Goal: Information Seeking & Learning: Learn about a topic

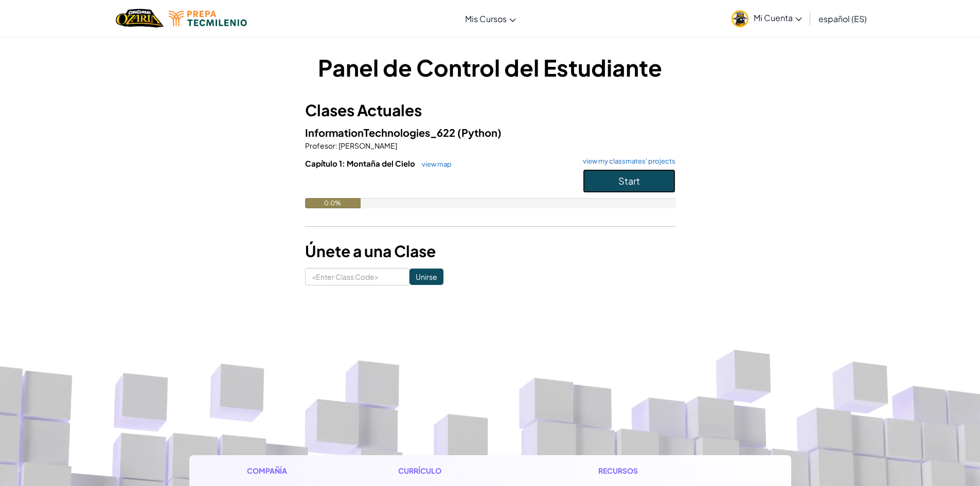
click at [633, 182] on span "Start" at bounding box center [629, 181] width 22 height 12
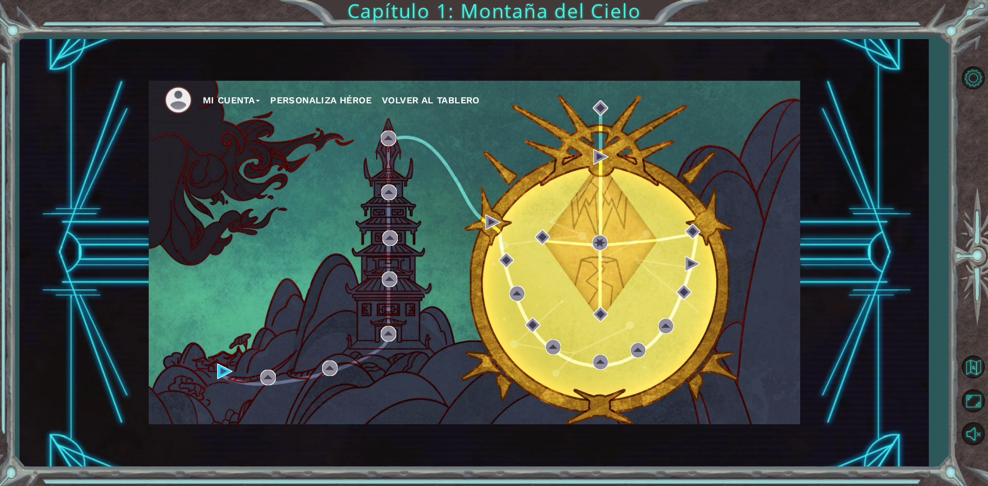
click at [441, 277] on div "Mi Cuenta Personaliza Héroe Volver al Tablero" at bounding box center [474, 253] width 651 height 344
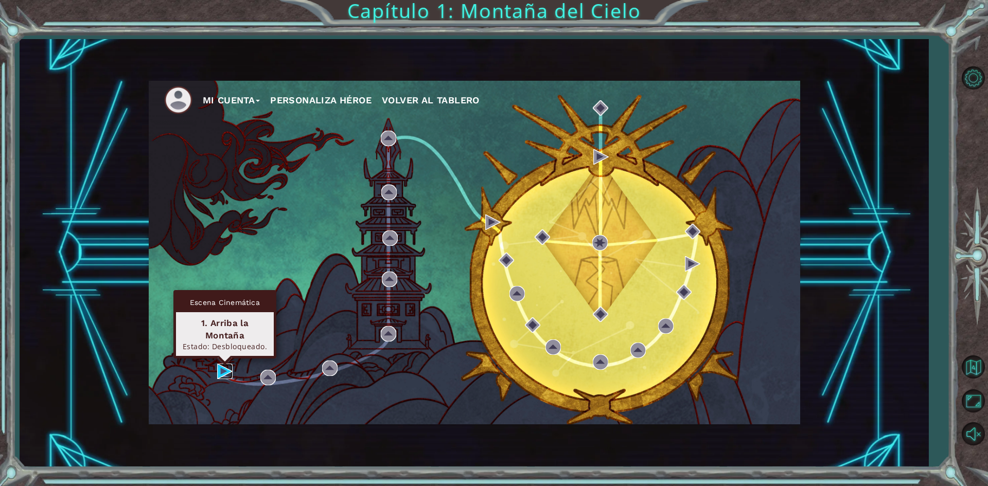
click at [226, 371] on img at bounding box center [224, 371] width 15 height 15
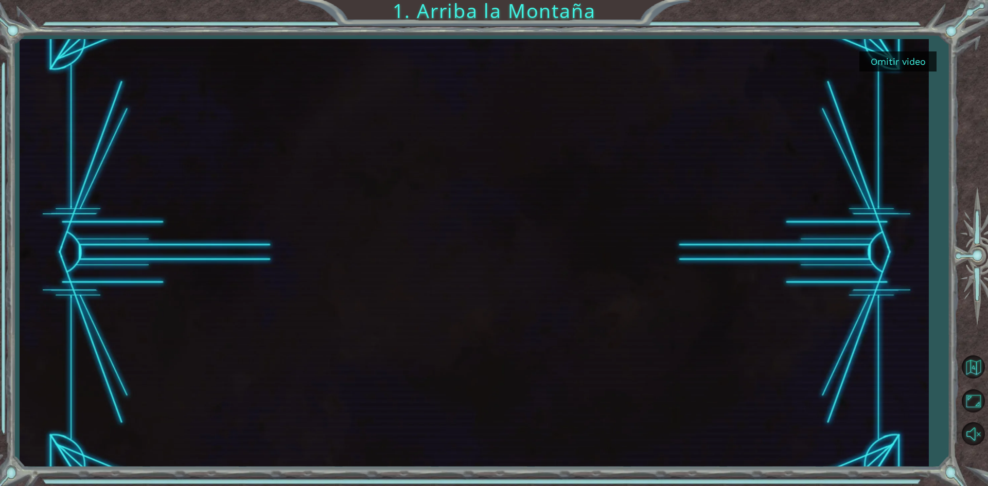
click at [472, 246] on div at bounding box center [474, 253] width 760 height 428
click at [897, 58] on button "Omitir video" at bounding box center [897, 61] width 77 height 20
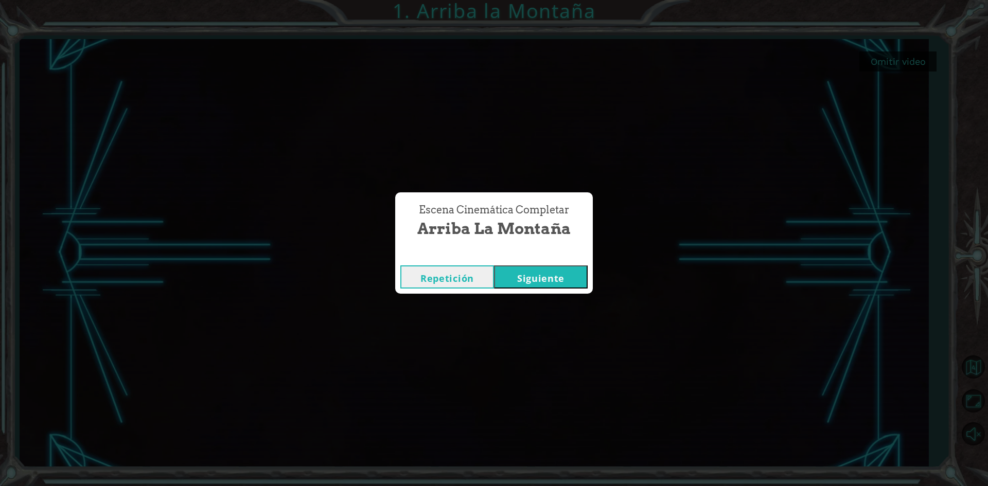
click at [539, 286] on button "Siguiente" at bounding box center [541, 276] width 94 height 23
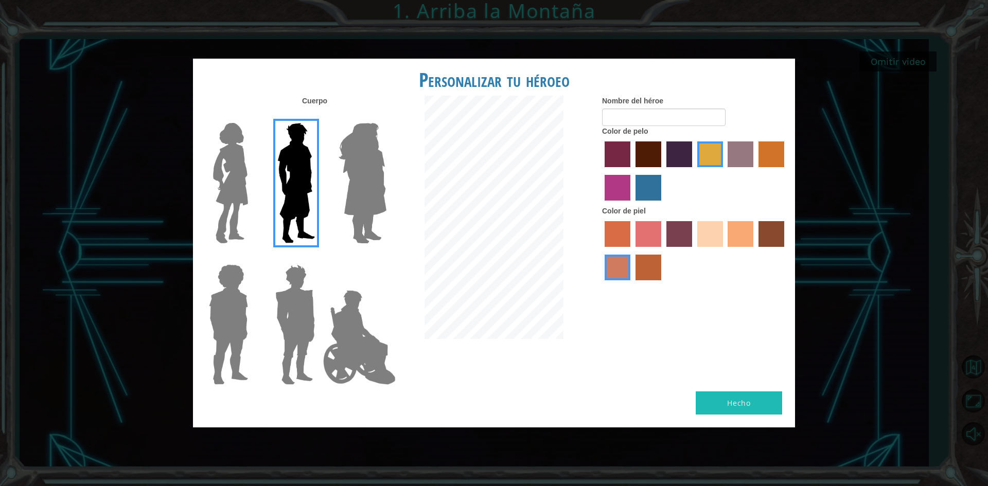
click at [600, 157] on div "Cuerpo Nombre del héroe Color de pelo Color [PERSON_NAME]" at bounding box center [494, 244] width 602 height 296
click at [620, 175] on div at bounding box center [694, 172] width 185 height 67
click at [618, 191] on label "medium red violet hair color" at bounding box center [617, 188] width 26 height 26
click at [785, 171] on input "medium red violet hair color" at bounding box center [785, 171] width 0 height 0
click at [239, 160] on img at bounding box center [230, 183] width 43 height 129
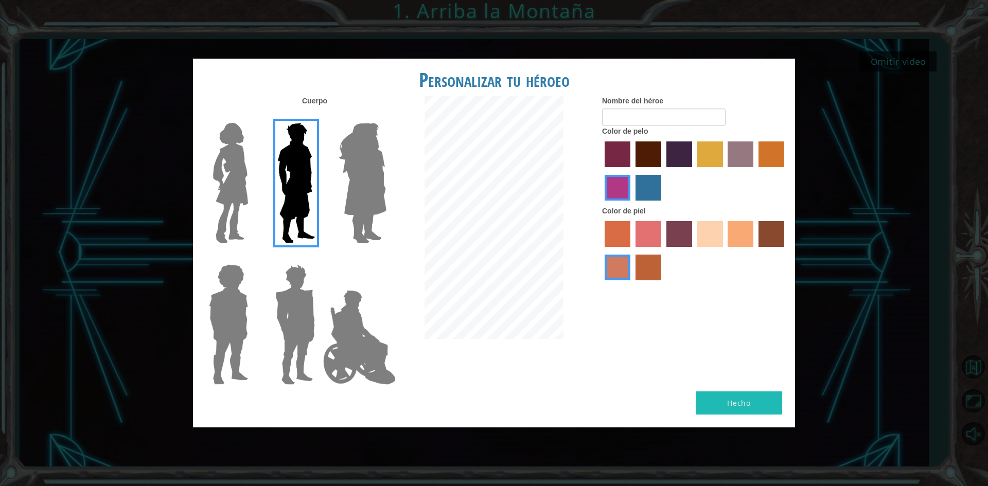
click at [252, 116] on input "Hero Connie" at bounding box center [252, 116] width 0 height 0
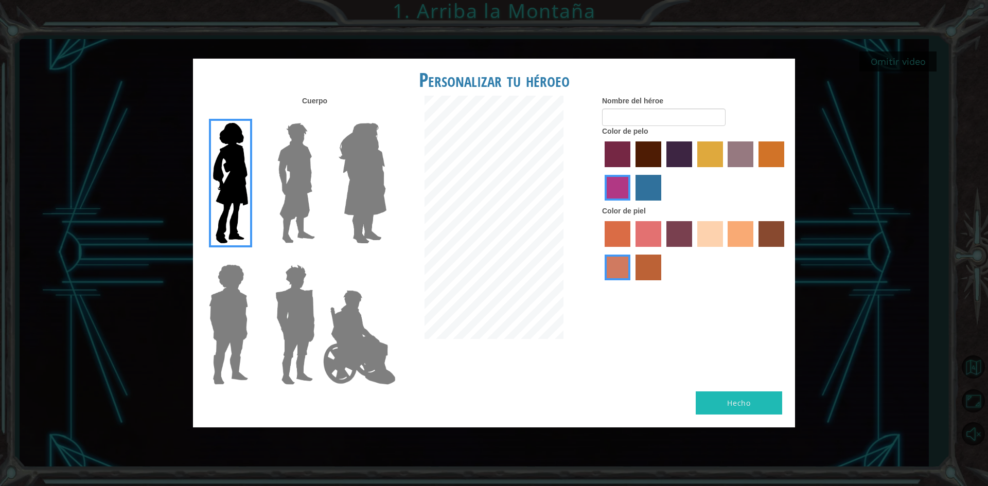
click at [358, 140] on img at bounding box center [362, 183] width 56 height 129
click at [386, 116] on input "Hero Amethyst" at bounding box center [386, 116] width 0 height 0
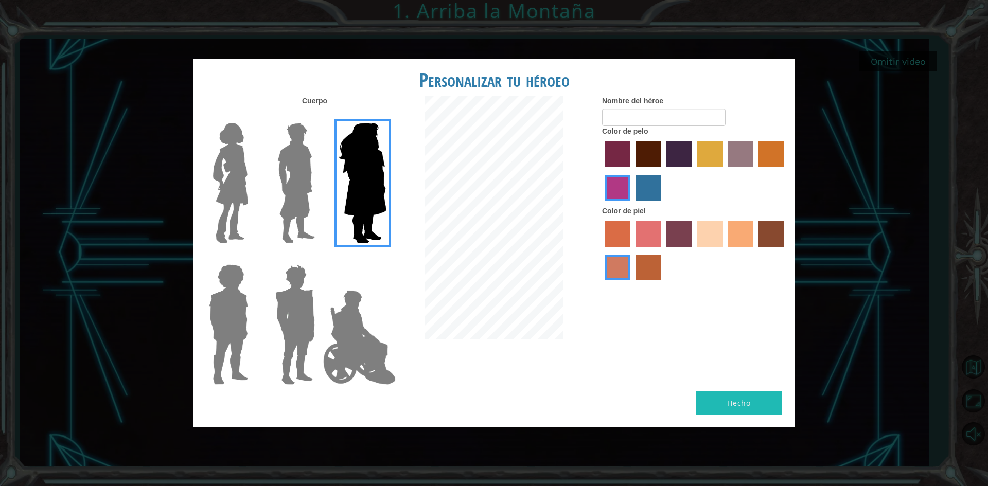
click at [249, 304] on img at bounding box center [228, 324] width 47 height 129
click at [252, 258] on input "Hero Steven" at bounding box center [252, 258] width 0 height 0
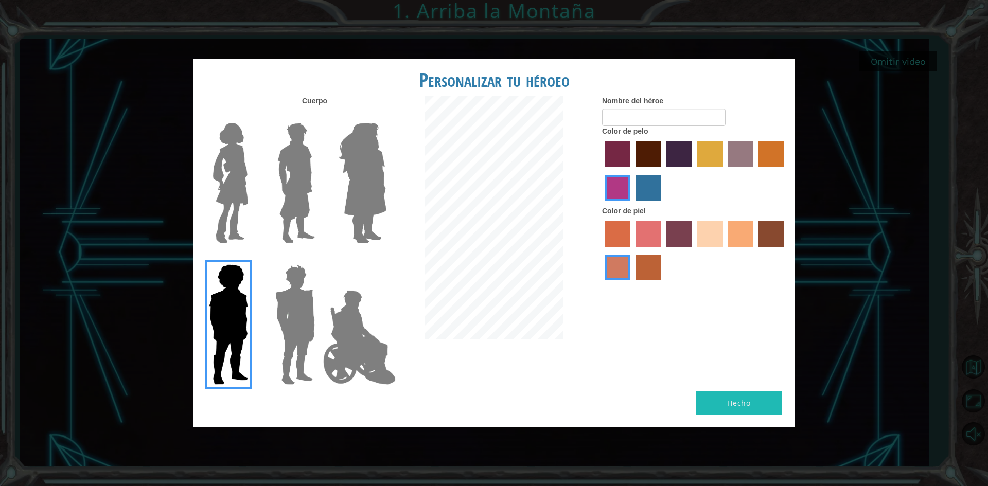
click at [259, 312] on div at bounding box center [226, 320] width 67 height 141
click at [364, 312] on img at bounding box center [359, 337] width 81 height 103
click at [386, 258] on input "Hero Jamie" at bounding box center [386, 258] width 0 height 0
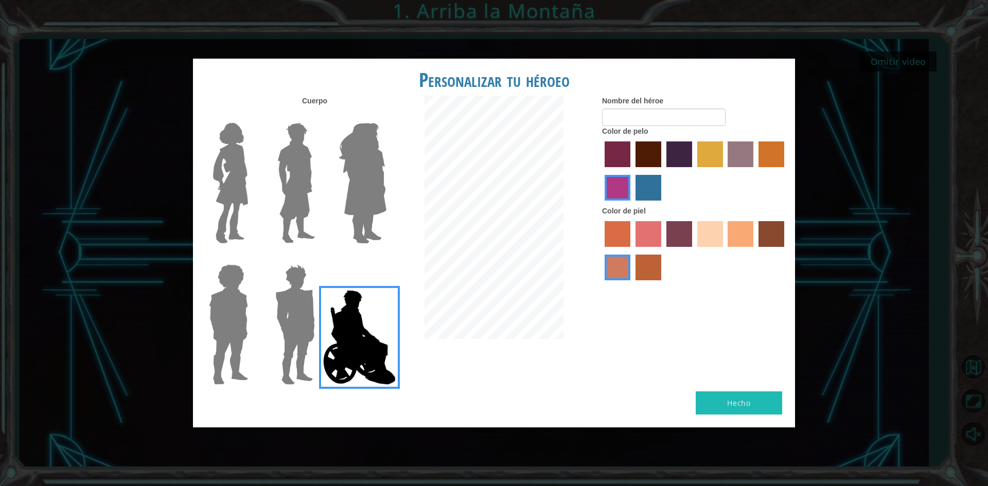
click at [219, 141] on img at bounding box center [230, 183] width 43 height 129
click at [252, 116] on input "Hero Connie" at bounding box center [252, 116] width 0 height 0
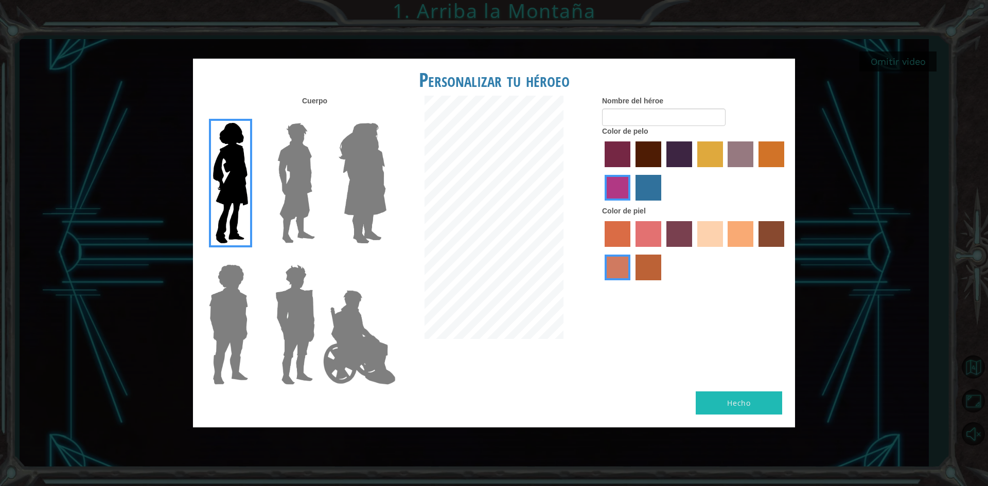
click at [643, 149] on label "maroon hair color" at bounding box center [648, 154] width 26 height 26
click at [632, 171] on input "maroon hair color" at bounding box center [632, 171] width 0 height 0
drag, startPoint x: 625, startPoint y: 154, endPoint x: 602, endPoint y: 159, distance: 23.7
click at [625, 154] on label "paprika hair color" at bounding box center [617, 154] width 26 height 26
click at [601, 171] on input "paprika hair color" at bounding box center [601, 171] width 0 height 0
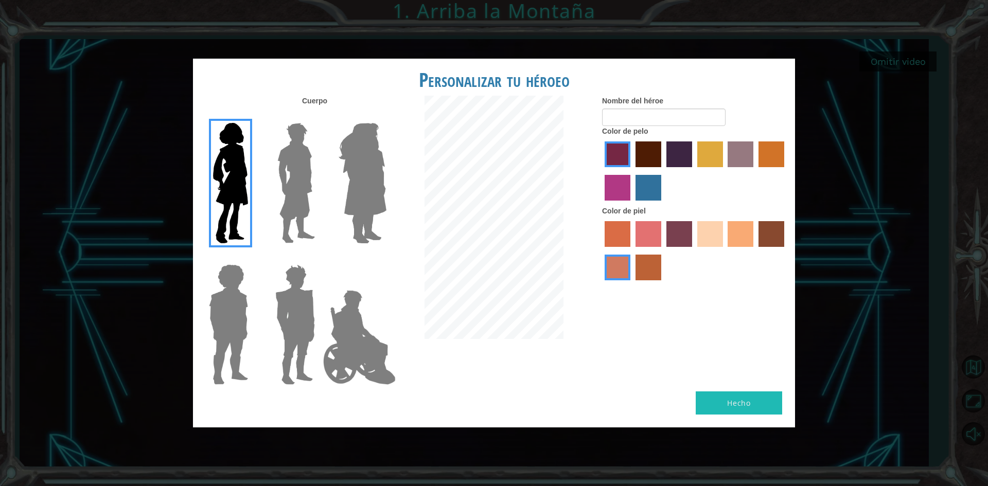
click at [602, 159] on div at bounding box center [694, 172] width 185 height 67
click at [752, 230] on label "tacao skin color" at bounding box center [740, 234] width 26 height 26
click at [724, 250] on input "tacao skin color" at bounding box center [724, 250] width 0 height 0
click at [710, 234] on label "sandy beach skin color" at bounding box center [710, 234] width 26 height 26
click at [693, 250] on input "sandy beach skin color" at bounding box center [693, 250] width 0 height 0
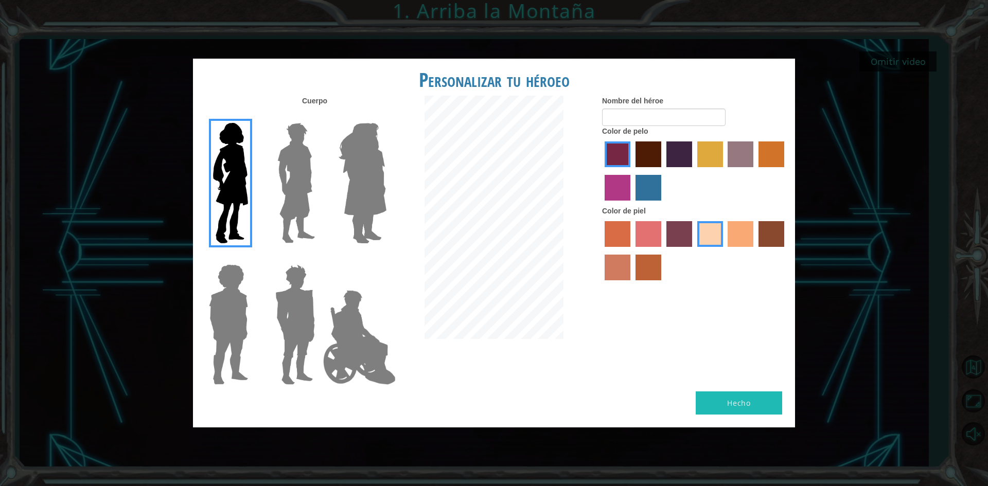
click at [680, 247] on div at bounding box center [694, 252] width 185 height 67
click at [678, 240] on label "tosca skin color" at bounding box center [679, 234] width 26 height 26
click at [662, 250] on input "tosca skin color" at bounding box center [662, 250] width 0 height 0
click at [703, 256] on div at bounding box center [694, 252] width 185 height 67
click at [646, 222] on label "froly skin color" at bounding box center [648, 234] width 26 height 26
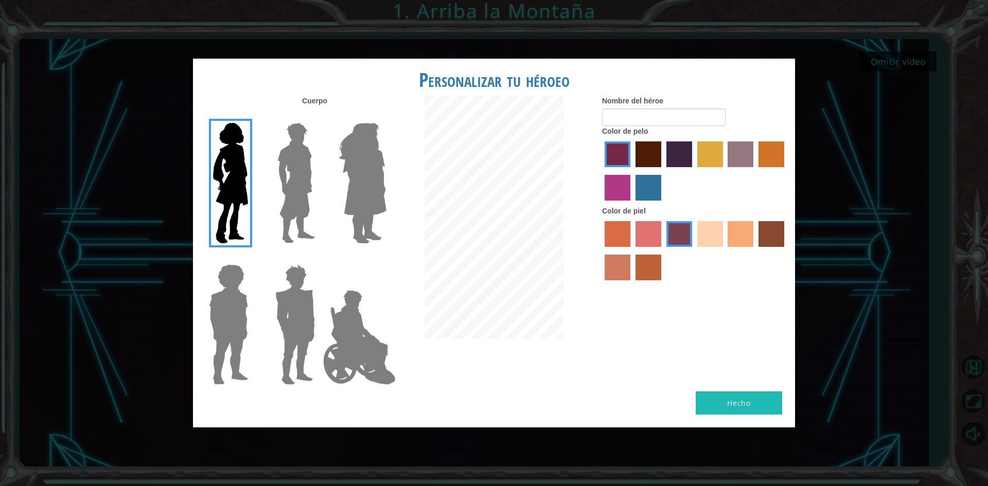
click at [632, 250] on input "froly skin color" at bounding box center [632, 250] width 0 height 0
click at [633, 232] on div at bounding box center [694, 252] width 185 height 67
click at [595, 229] on div "Cuerpo Nombre del héroe Color de pelo Color [PERSON_NAME]" at bounding box center [494, 244] width 602 height 296
drag, startPoint x: 596, startPoint y: 229, endPoint x: 608, endPoint y: 229, distance: 12.3
click at [606, 229] on div "Nombre del héroe Color de pelo Color [PERSON_NAME]" at bounding box center [694, 191] width 201 height 190
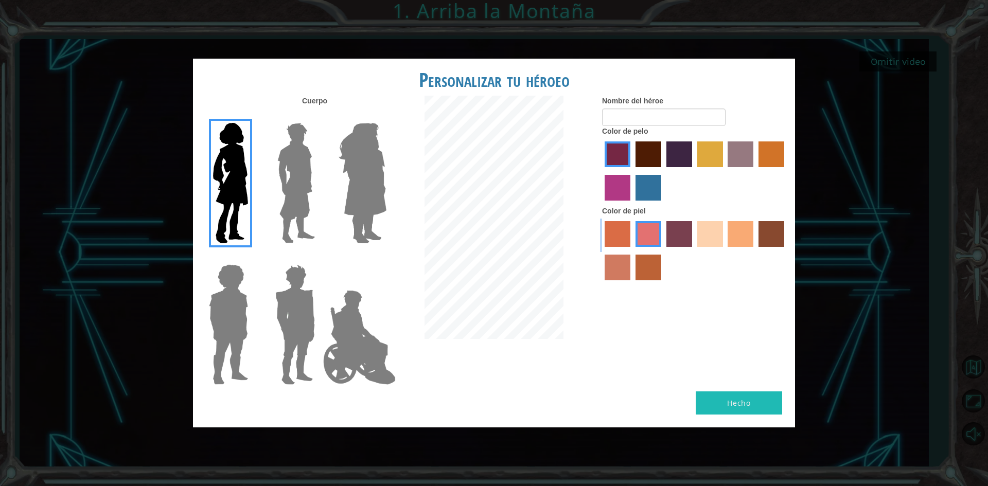
click at [612, 229] on label "sorbus skin color" at bounding box center [617, 234] width 26 height 26
click at [601, 250] on input "sorbus skin color" at bounding box center [601, 250] width 0 height 0
click at [728, 240] on label "tacao skin color" at bounding box center [740, 234] width 26 height 26
click at [724, 250] on input "tacao skin color" at bounding box center [724, 250] width 0 height 0
click at [712, 238] on label "sandy beach skin color" at bounding box center [710, 234] width 26 height 26
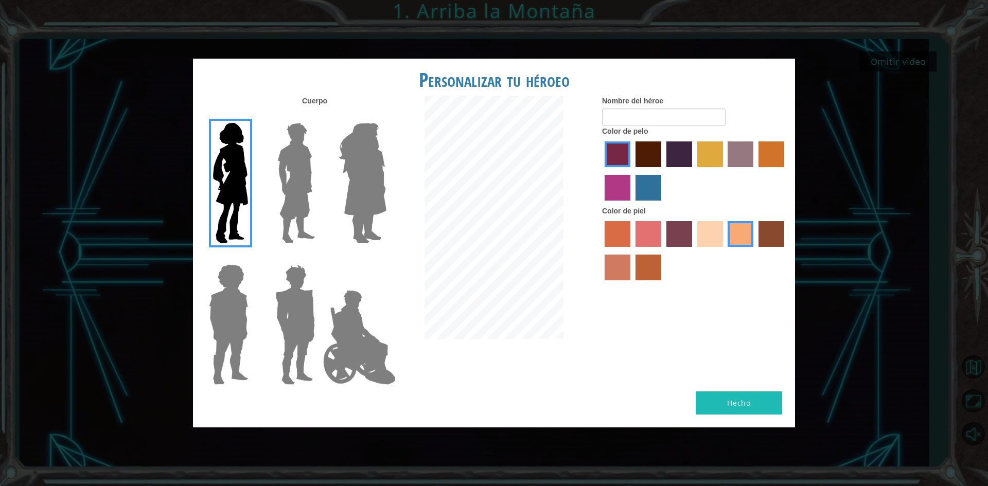
click at [693, 250] on input "sandy beach skin color" at bounding box center [693, 250] width 0 height 0
click at [745, 244] on label "tacao skin color" at bounding box center [740, 234] width 26 height 26
click at [724, 250] on input "tacao skin color" at bounding box center [724, 250] width 0 height 0
click at [659, 148] on label "maroon hair color" at bounding box center [648, 154] width 26 height 26
click at [632, 171] on input "maroon hair color" at bounding box center [632, 171] width 0 height 0
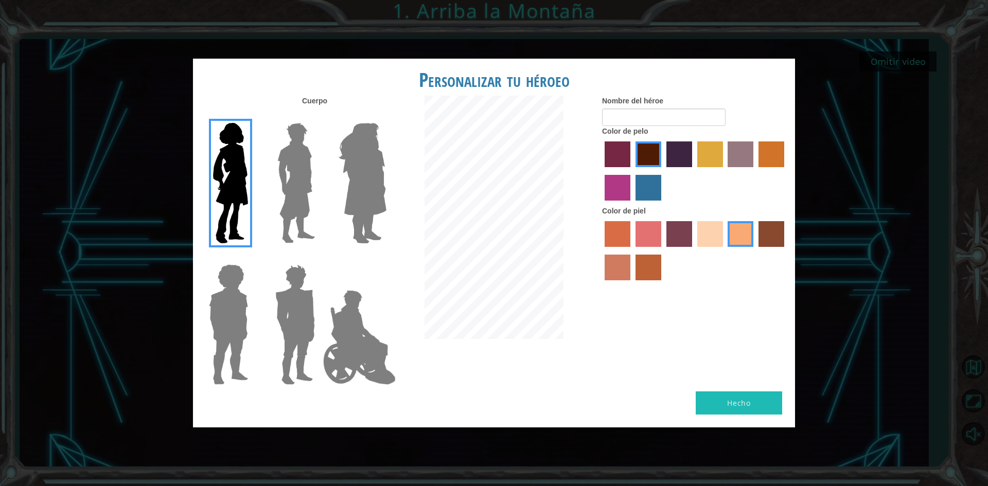
click at [708, 229] on label "sandy beach skin color" at bounding box center [710, 234] width 26 height 26
click at [693, 250] on input "sandy beach skin color" at bounding box center [693, 250] width 0 height 0
click at [770, 401] on button "Hecho" at bounding box center [738, 402] width 86 height 23
type input "danini"
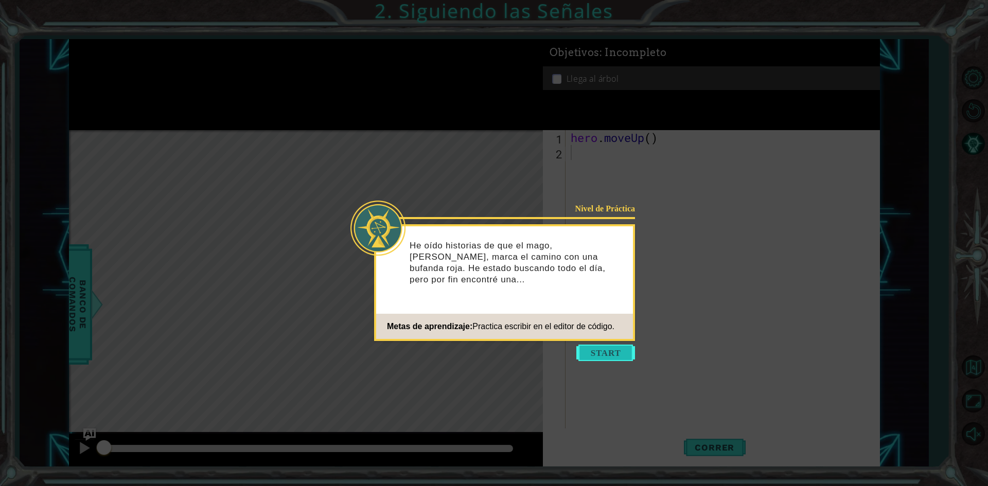
click at [629, 349] on button "Start" at bounding box center [605, 353] width 59 height 16
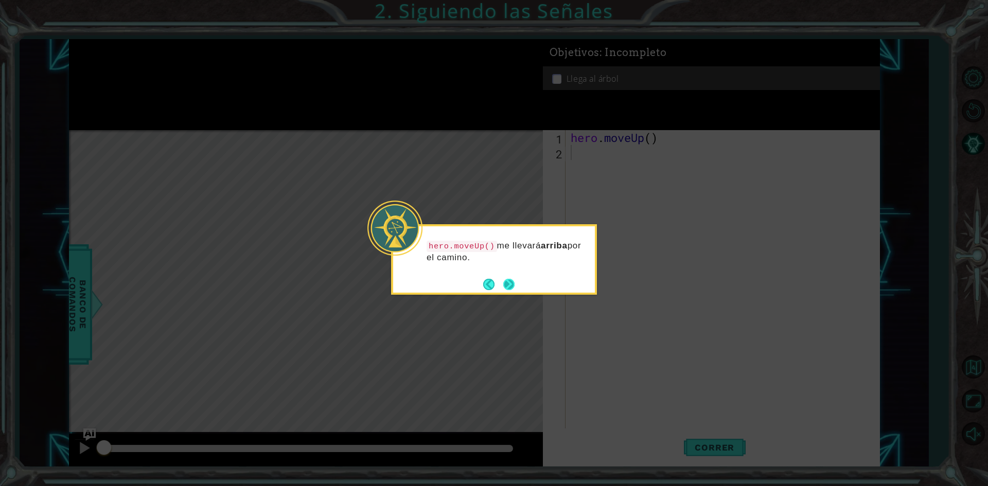
click at [504, 279] on button "Next" at bounding box center [508, 284] width 11 height 11
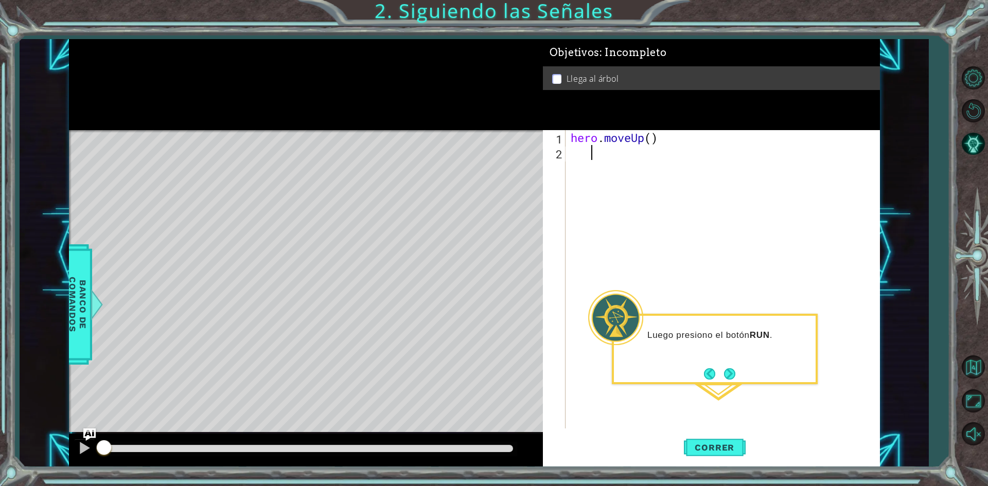
type textarea "h"
click at [662, 163] on div "h ero.moveUp Presiona intro" at bounding box center [660, 179] width 194 height 37
click at [721, 432] on button "Correr" at bounding box center [715, 447] width 62 height 33
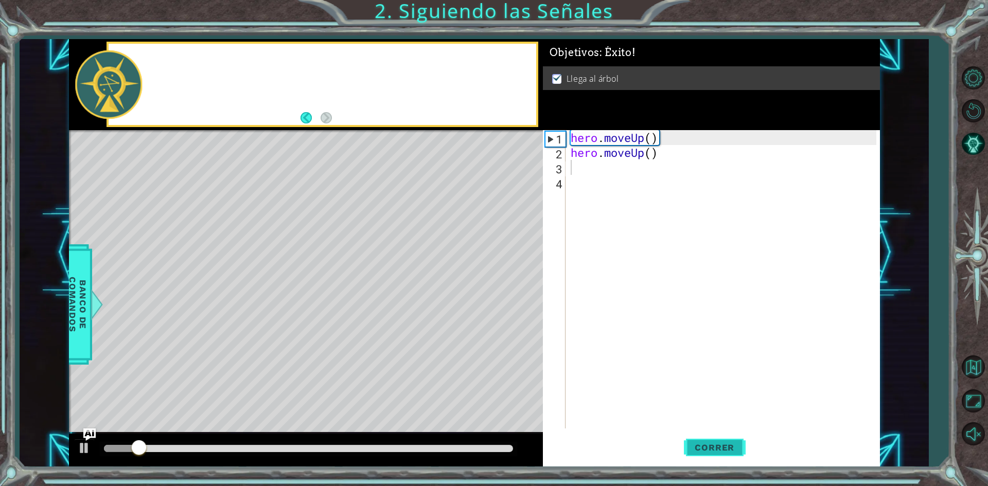
click at [720, 444] on span "Correr" at bounding box center [714, 447] width 60 height 10
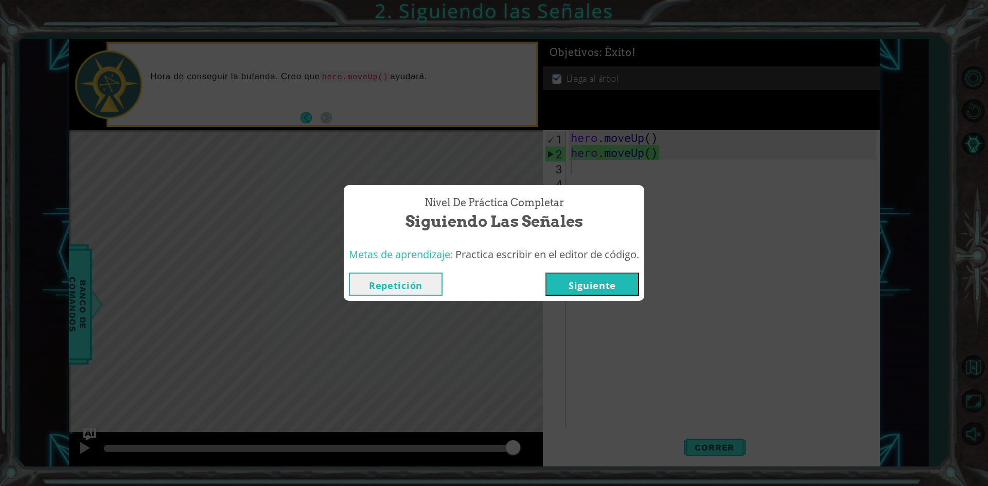
click at [573, 281] on button "Siguiente" at bounding box center [592, 284] width 94 height 23
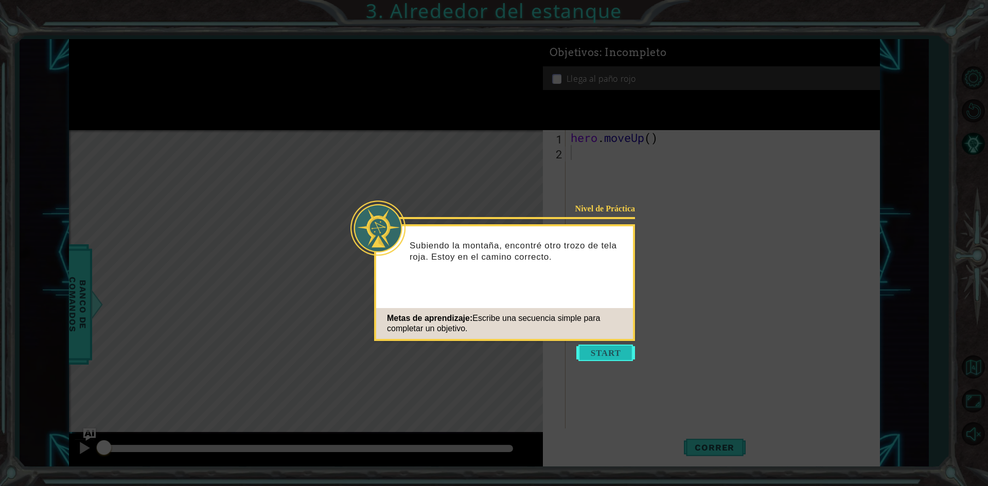
click at [618, 350] on button "Start" at bounding box center [605, 353] width 59 height 16
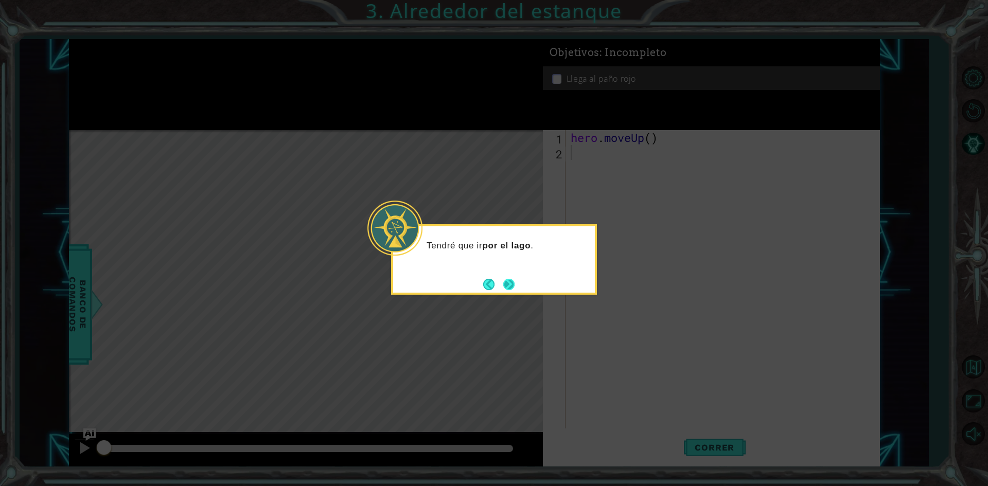
click at [508, 282] on button "Next" at bounding box center [508, 284] width 11 height 11
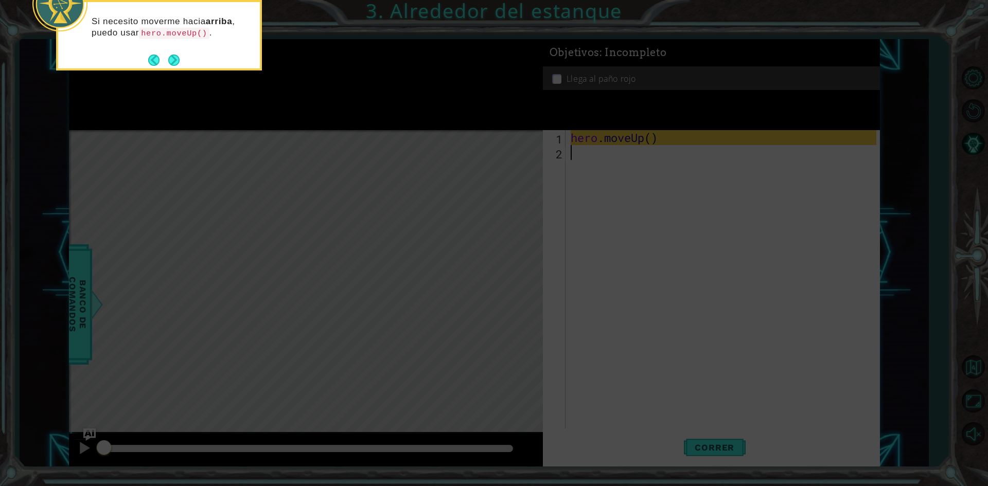
click at [606, 158] on icon at bounding box center [494, 73] width 988 height 827
click at [180, 66] on button "Next" at bounding box center [173, 60] width 11 height 11
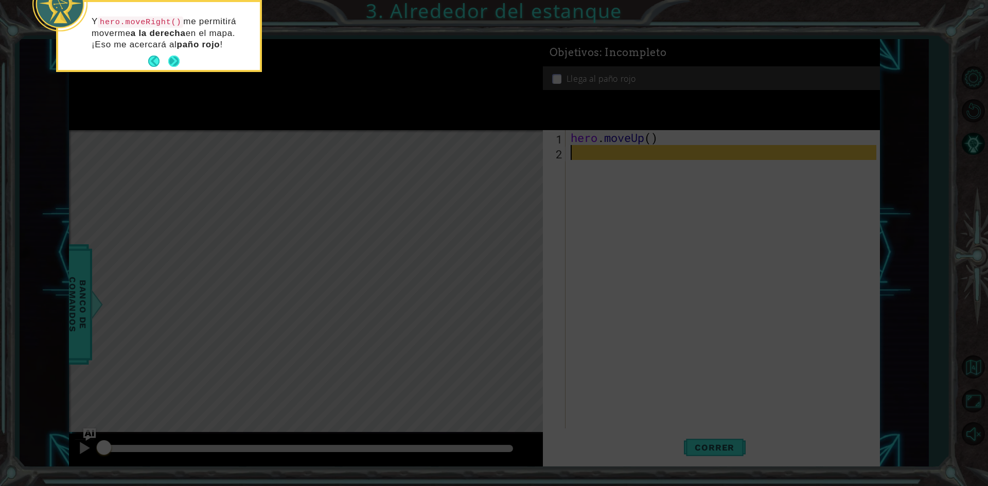
click at [169, 61] on button "Next" at bounding box center [173, 61] width 11 height 11
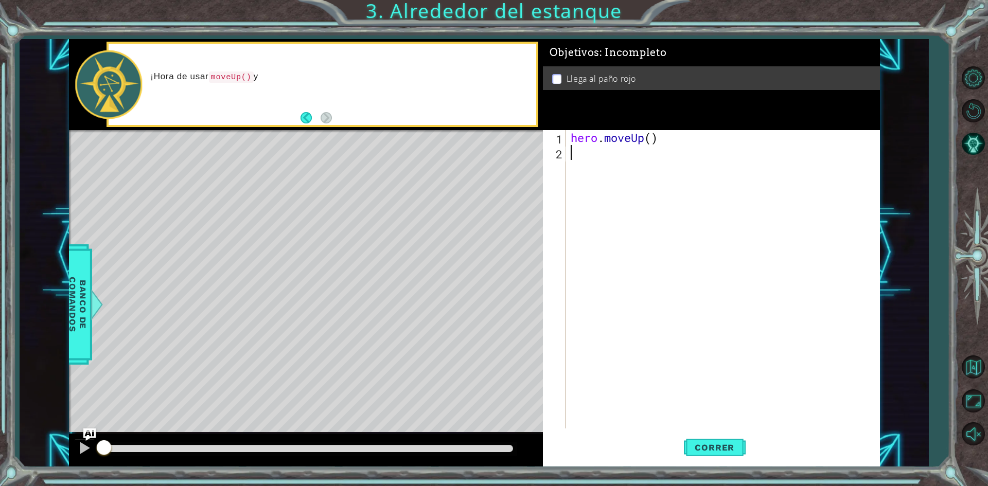
type textarea "h"
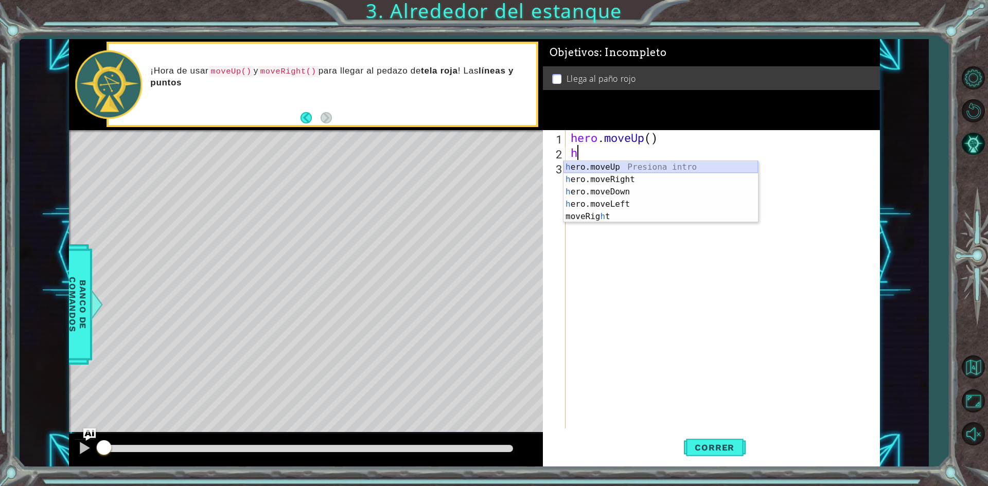
click at [625, 169] on div "h ero.moveUp Presiona intro h ero.moveRight Presiona intro h ero.moveDown Presi…" at bounding box center [660, 204] width 194 height 86
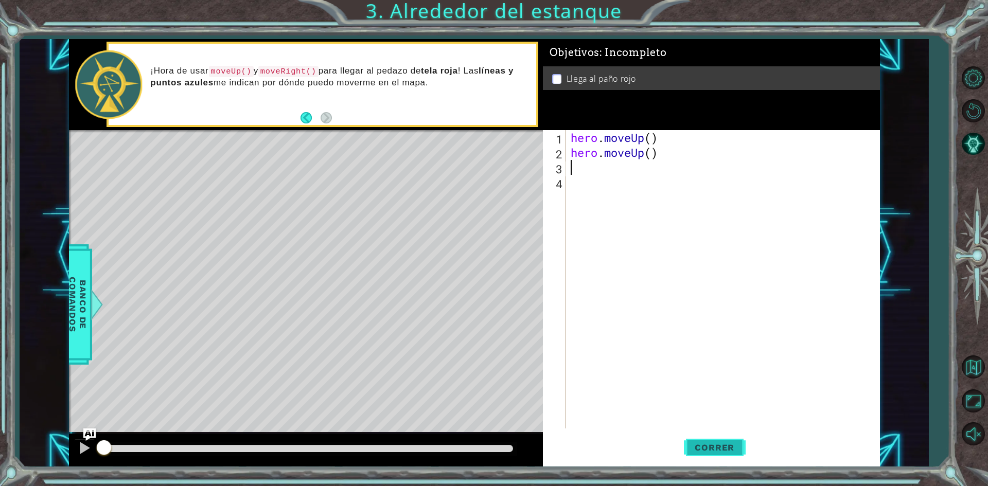
click at [718, 450] on span "Correr" at bounding box center [714, 447] width 60 height 10
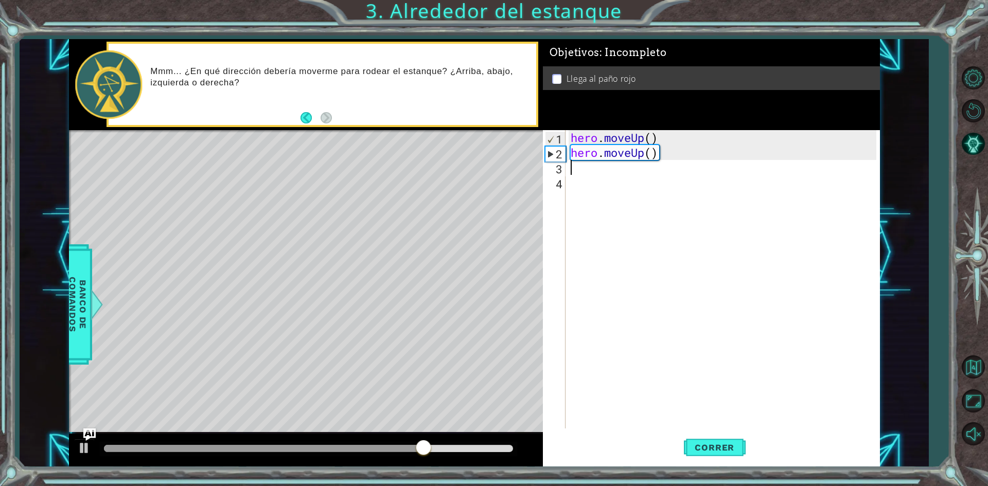
type textarea "h"
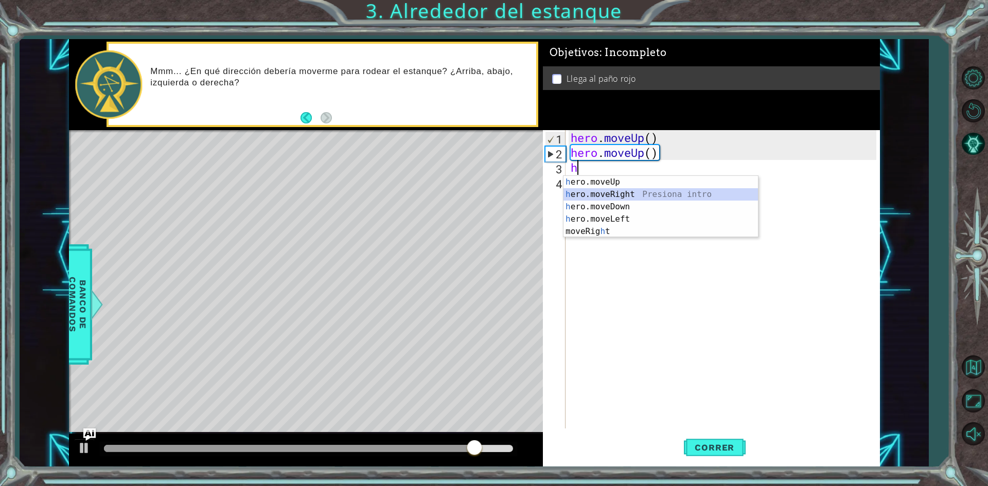
click at [604, 193] on div "h ero.moveUp Presiona intro h ero.moveRight Presiona intro h ero.moveDown Presi…" at bounding box center [660, 219] width 194 height 86
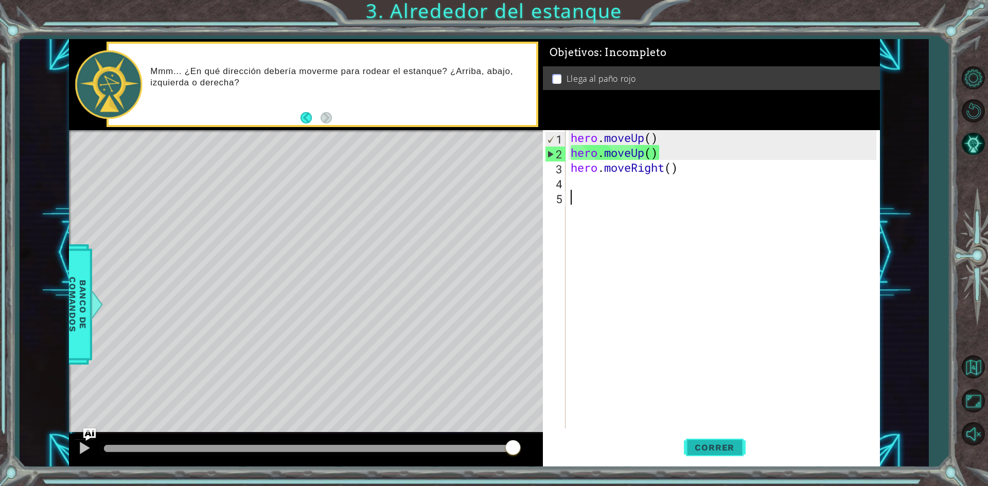
click at [706, 454] on button "Correr" at bounding box center [715, 447] width 62 height 33
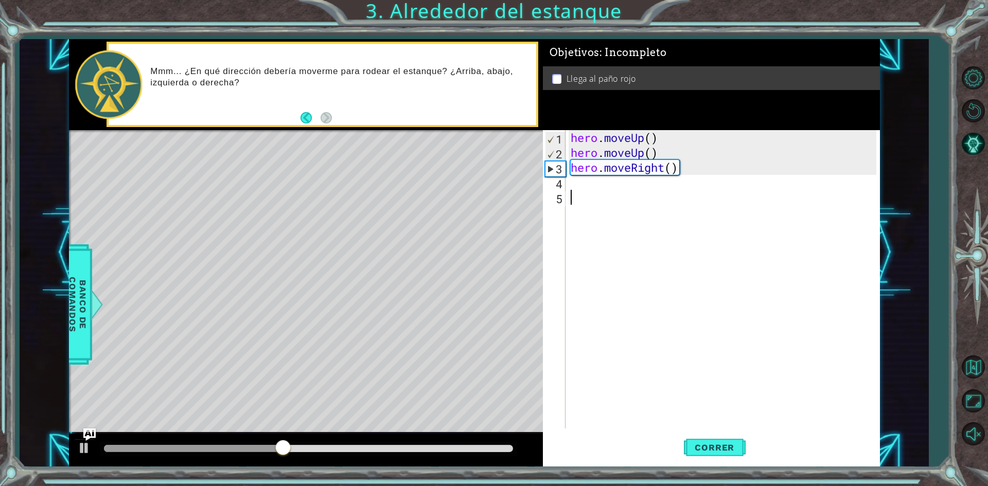
type textarea "h"
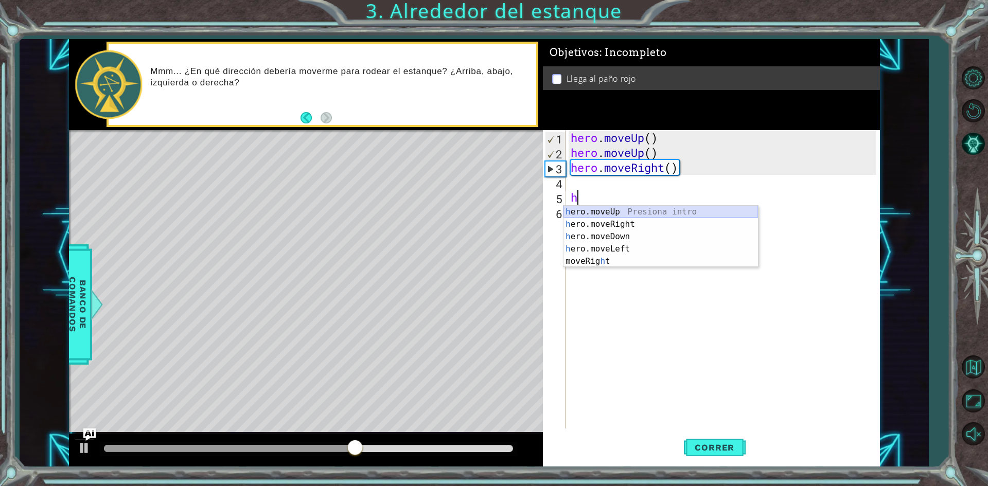
click at [684, 208] on div "h ero.moveUp Presiona intro h ero.moveRight Presiona intro h ero.moveDown Presi…" at bounding box center [660, 249] width 194 height 86
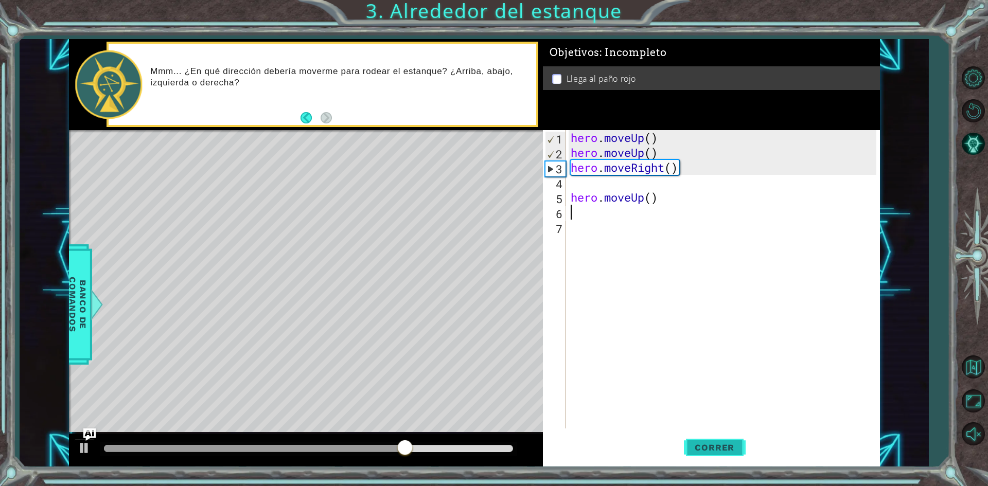
click at [693, 451] on span "Correr" at bounding box center [714, 447] width 60 height 10
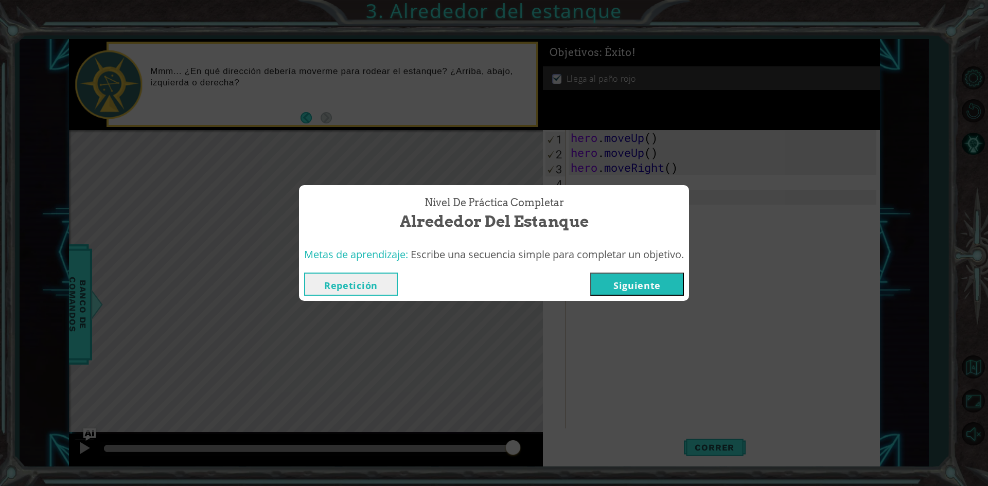
click at [641, 289] on button "Siguiente" at bounding box center [637, 284] width 94 height 23
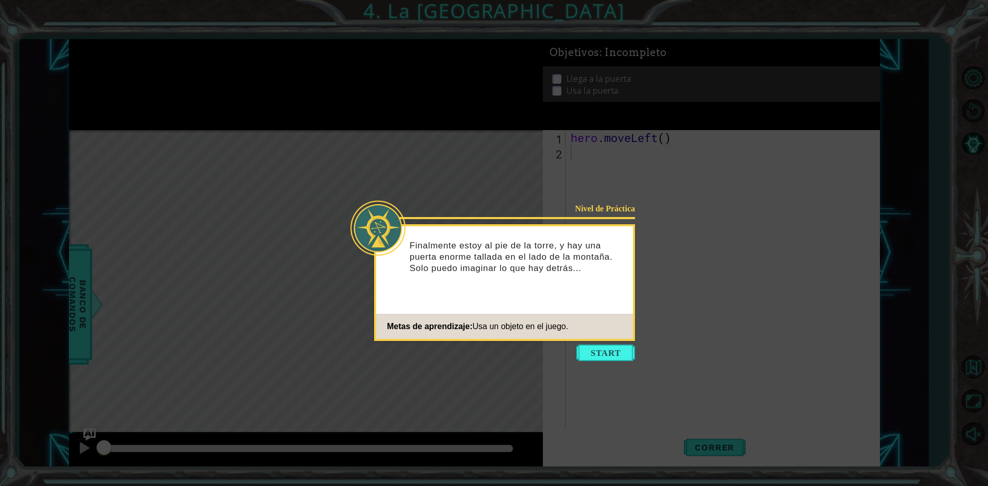
click at [604, 344] on icon at bounding box center [494, 243] width 988 height 486
click at [617, 350] on button "Start" at bounding box center [605, 353] width 59 height 16
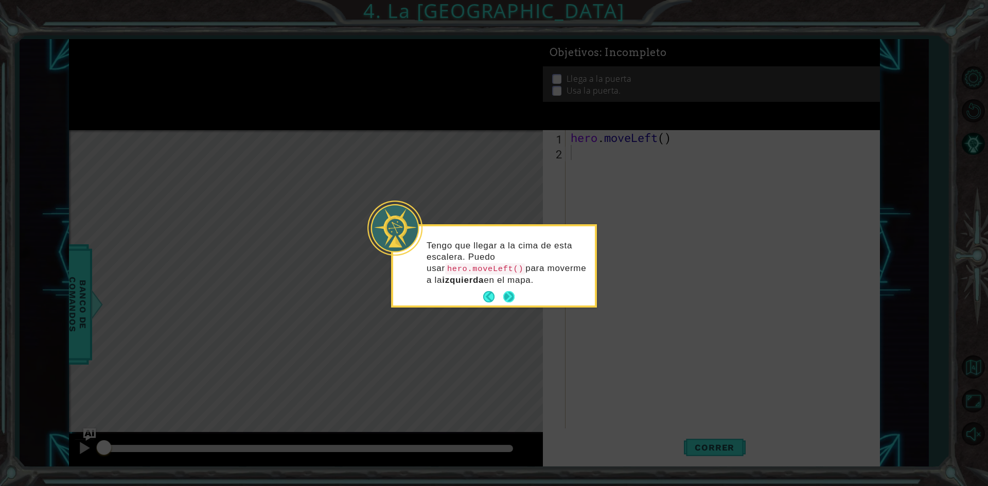
click at [505, 281] on p "Tengo que llegar a la cima de esta escalera. Puedo usar hero.moveLeft() para mo…" at bounding box center [506, 263] width 161 height 46
click at [509, 293] on button "Next" at bounding box center [508, 296] width 11 height 11
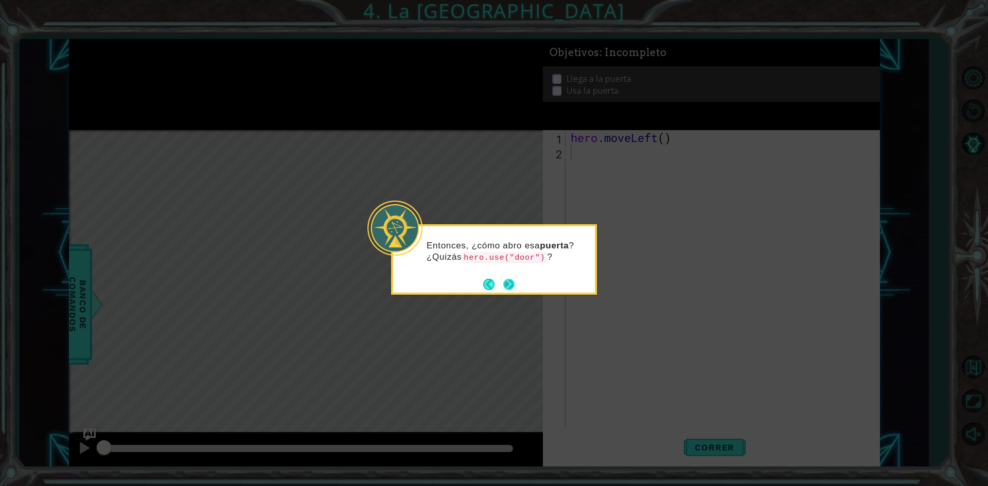
click at [509, 285] on button "Next" at bounding box center [508, 284] width 11 height 11
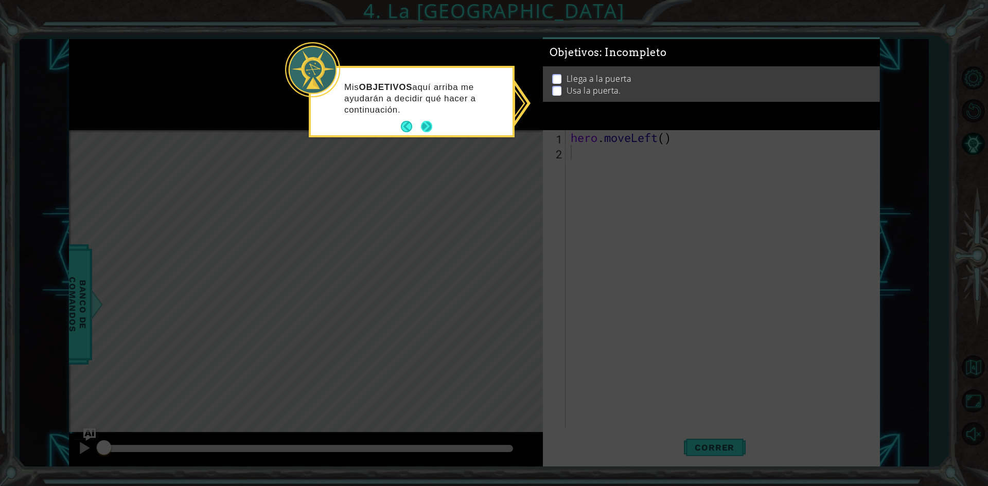
click at [421, 123] on button "Next" at bounding box center [426, 126] width 11 height 11
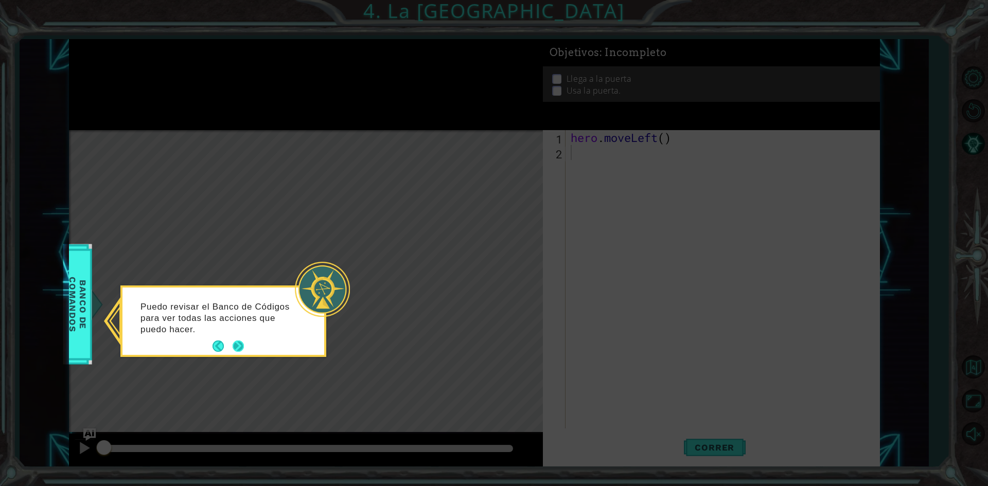
click at [241, 343] on button "Next" at bounding box center [237, 345] width 11 height 11
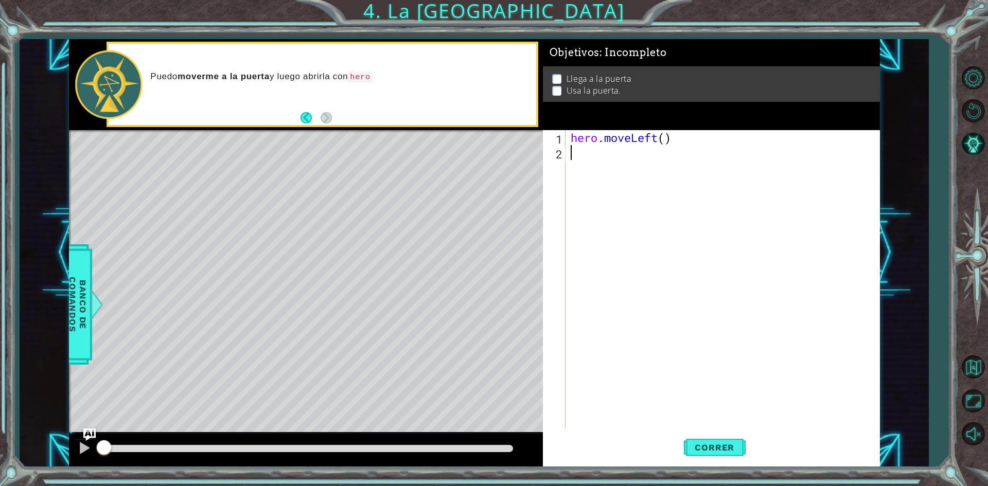
type textarea "h"
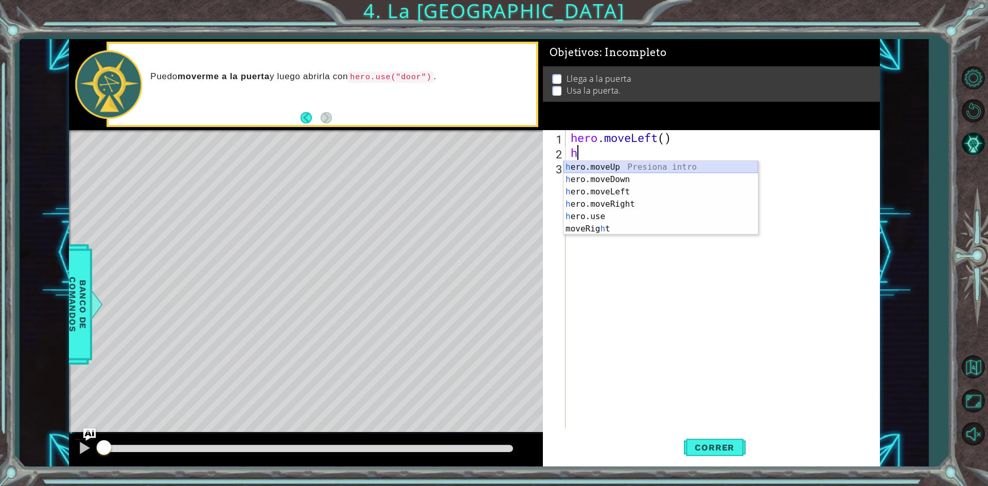
click at [599, 166] on div "h ero.moveUp Presiona intro h ero.moveDown Presiona intro h ero.moveLeft Presio…" at bounding box center [660, 210] width 194 height 99
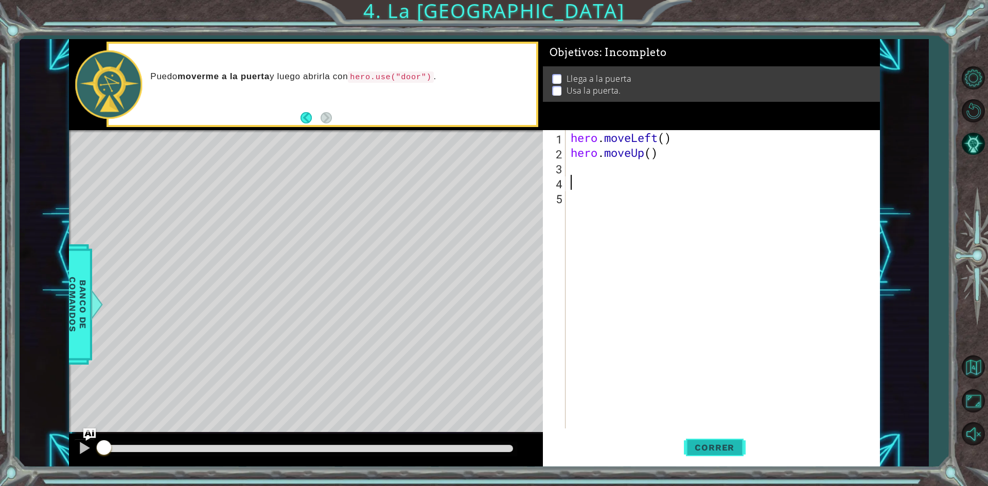
click at [721, 443] on span "Correr" at bounding box center [714, 447] width 60 height 10
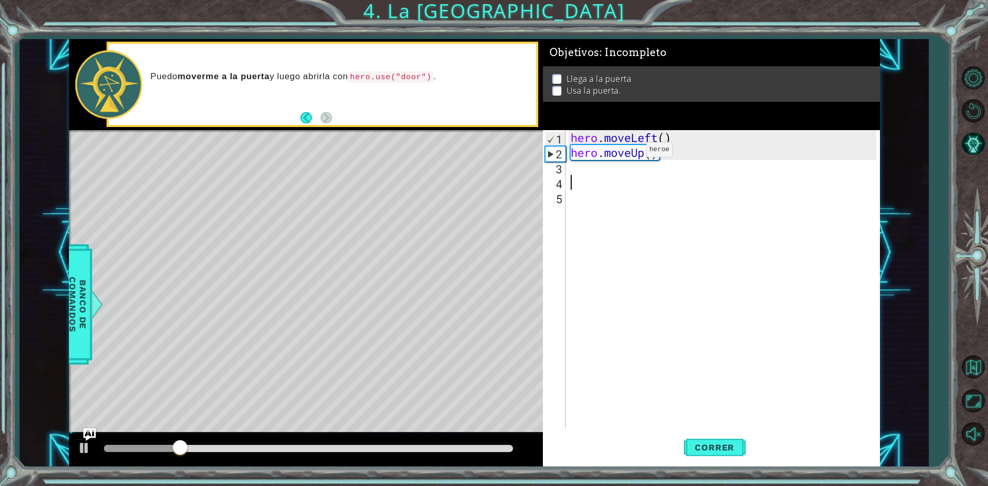
click at [630, 152] on div "hero . moveLeft ( ) hero . moveUp ( )" at bounding box center [724, 294] width 313 height 328
click at [650, 153] on div "hero . moveLeft ( ) hero . moveUp ( )" at bounding box center [724, 294] width 313 height 328
click at [656, 154] on div "hero . moveLeft ( ) hero . moveUp ) (" at bounding box center [722, 279] width 308 height 298
click at [660, 154] on div "hero . moveLeft ( ) hero . moveUp ) (" at bounding box center [724, 294] width 313 height 328
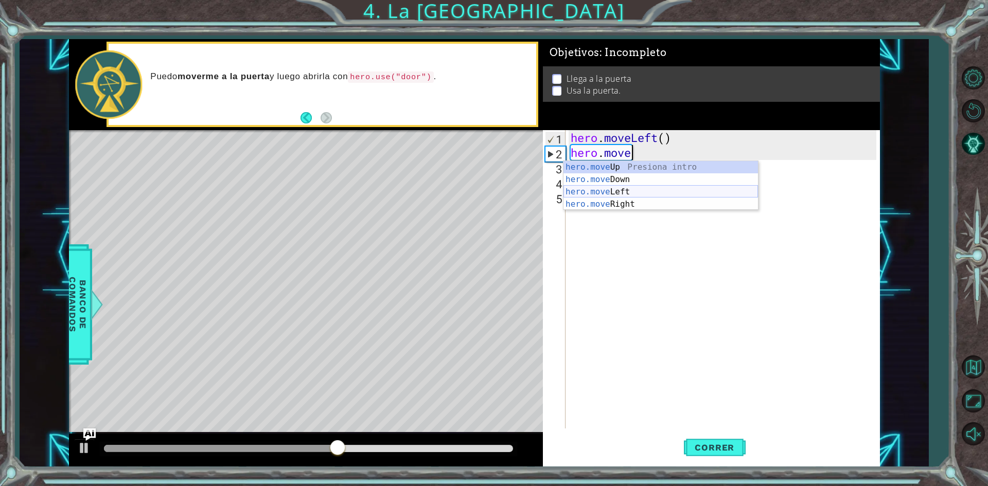
type textarea "hero.mov"
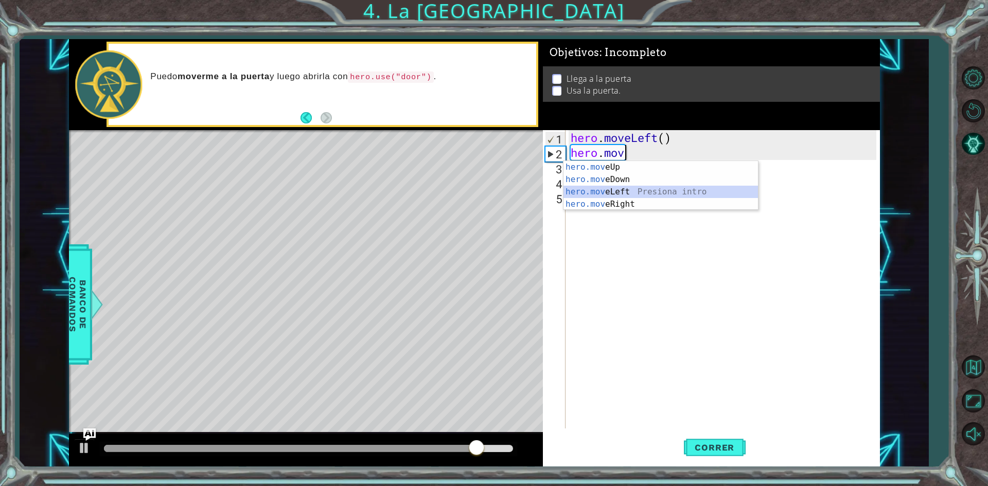
click at [612, 196] on div "hero.mov eUp Presiona intro hero.mov eDown Presiona intro hero.mov eLeft Presio…" at bounding box center [660, 198] width 194 height 74
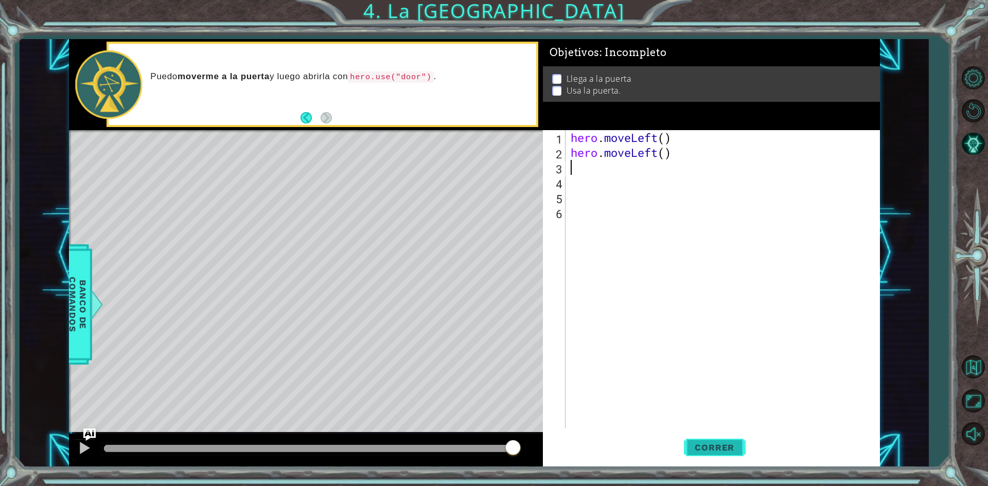
click at [708, 438] on button "Correr" at bounding box center [715, 447] width 62 height 33
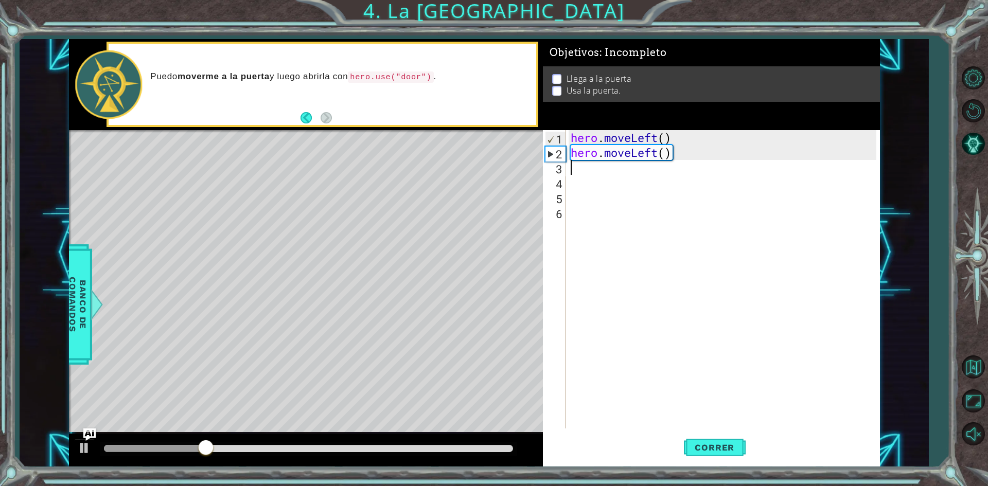
type textarea "h"
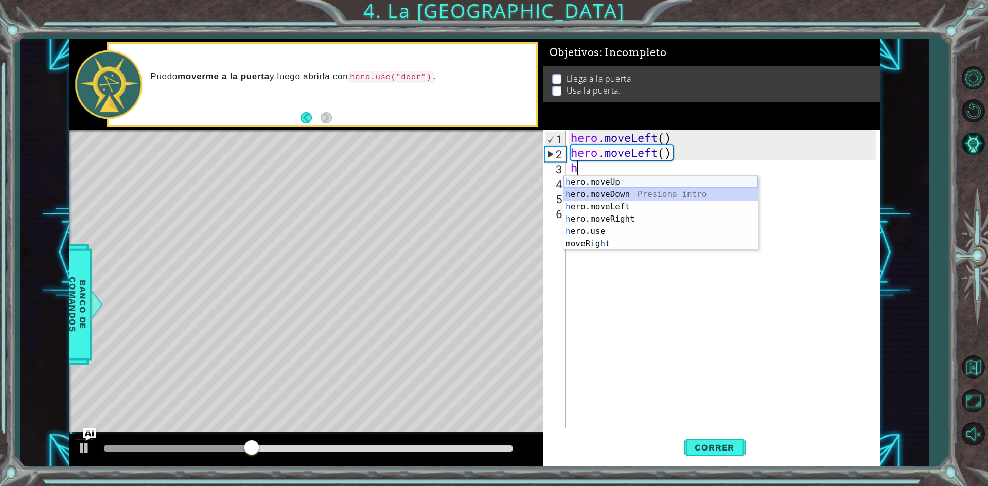
drag, startPoint x: 590, startPoint y: 189, endPoint x: 595, endPoint y: 179, distance: 10.8
click at [595, 179] on div "h ero.moveUp Presiona intro h ero.moveDown Presiona intro h ero.moveLeft Presio…" at bounding box center [660, 225] width 194 height 99
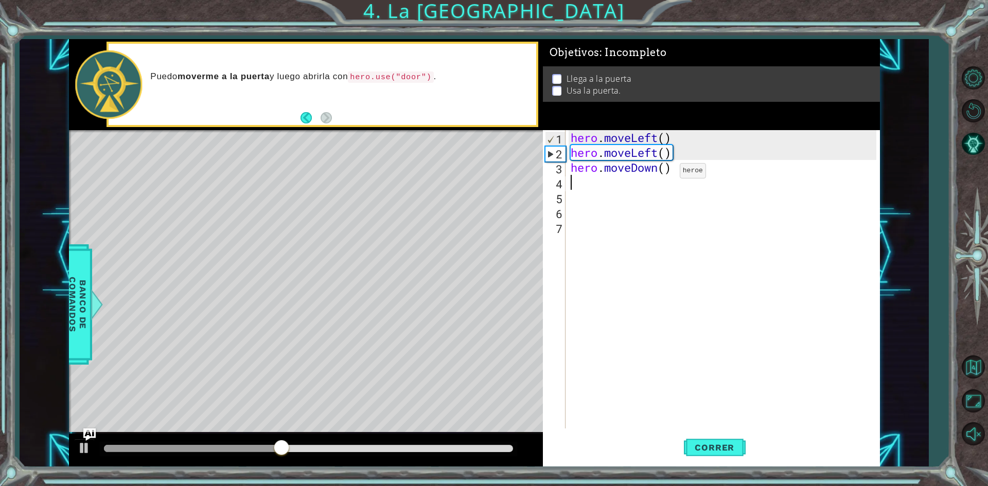
click at [664, 173] on div "hero . moveLeft ( ) hero . moveLeft ( ) hero . moveDown ( )" at bounding box center [724, 294] width 313 height 328
click at [630, 172] on div "hero . moveLeft ( ) hero . moveLeft ( ) hero )" at bounding box center [724, 294] width 313 height 328
type textarea "hero"
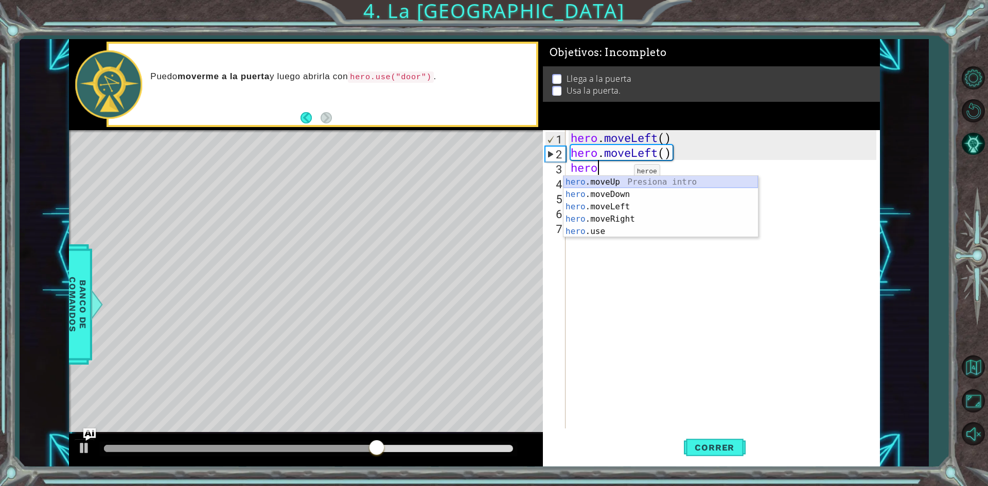
click at [616, 183] on div "hero .moveUp Presiona intro hero .moveDown Presiona intro hero .moveLeft Presio…" at bounding box center [660, 219] width 194 height 86
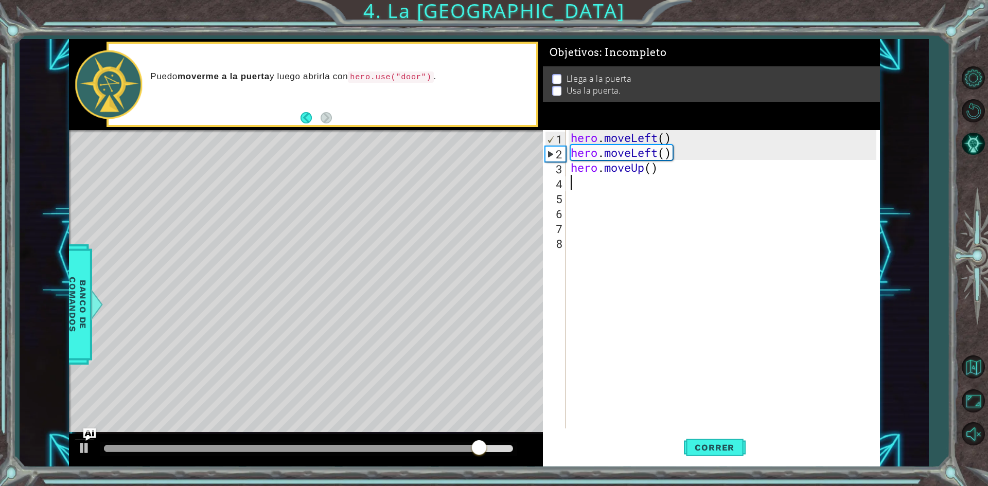
type textarea "h"
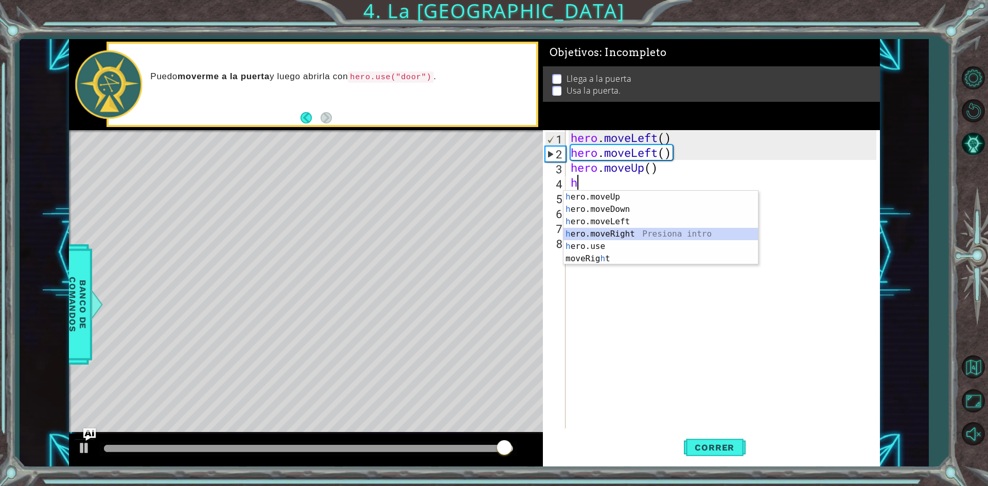
click at [582, 236] on div "h ero.moveUp Presiona intro h ero.moveDown Presiona intro h ero.moveLeft Presio…" at bounding box center [660, 240] width 194 height 99
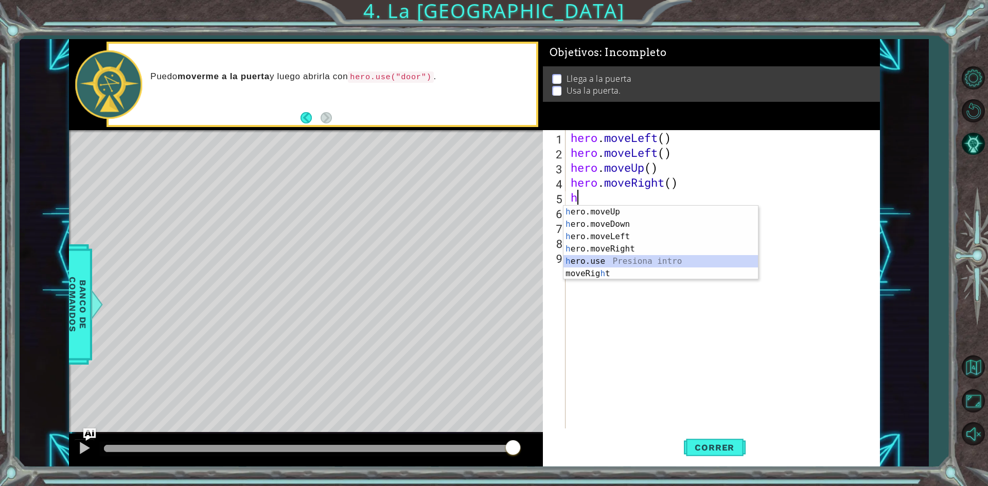
click at [620, 264] on div "h ero.moveUp Presiona intro h ero.moveDown Presiona intro h ero.moveLeft Presio…" at bounding box center [660, 255] width 194 height 99
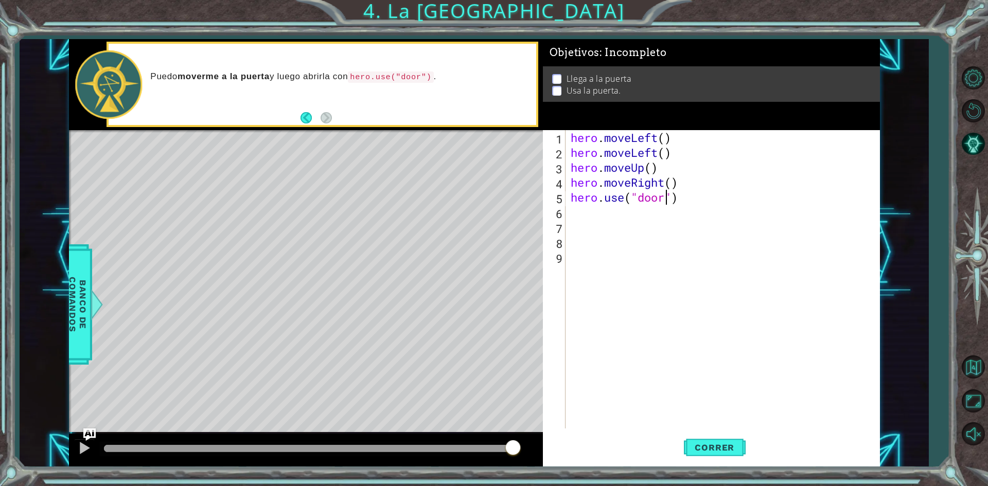
scroll to position [0, 4]
click at [622, 200] on div "hero . moveLeft ( ) hero . moveLeft ( ) hero . moveUp ( ) hero . moveRight ( ) …" at bounding box center [724, 294] width 313 height 328
click at [703, 448] on span "Correr" at bounding box center [714, 447] width 60 height 10
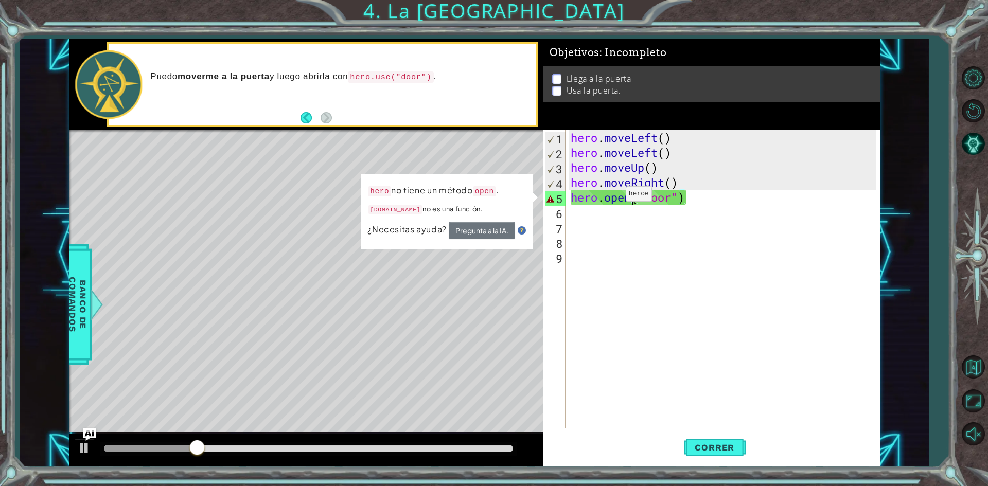
drag, startPoint x: 611, startPoint y: 199, endPoint x: 625, endPoint y: 199, distance: 14.4
click at [617, 199] on div "hero . moveLeft ( ) hero . moveLeft ( ) hero . moveUp ( ) hero . moveRight ( ) …" at bounding box center [724, 294] width 313 height 328
click at [726, 196] on div "hero . moveLeft ( ) hero . moveLeft ( ) hero . moveUp ( ) hero . moveRight ( ) …" at bounding box center [724, 294] width 313 height 328
click at [707, 201] on div "hero . moveLeft ( ) hero . moveLeft ( ) hero . moveUp ( ) hero . moveRight ( ) …" at bounding box center [724, 294] width 313 height 328
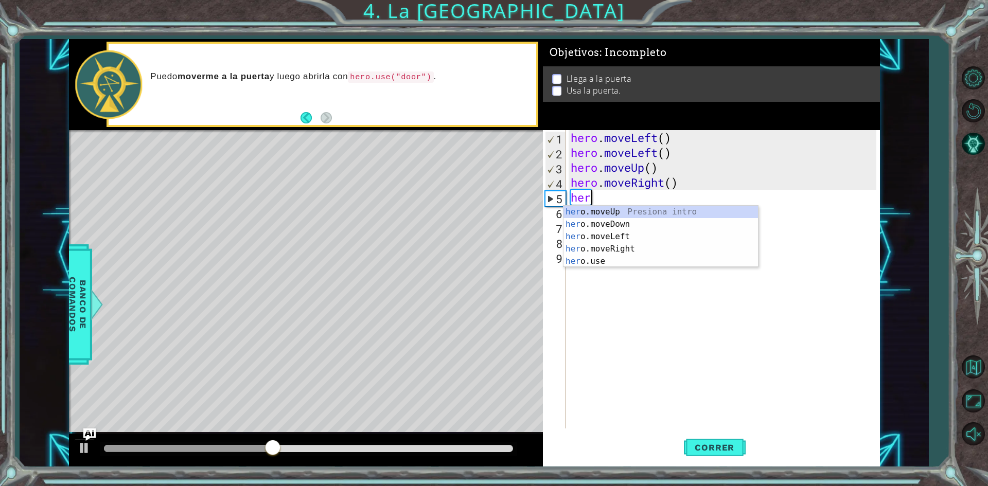
scroll to position [0, 0]
type textarea "h"
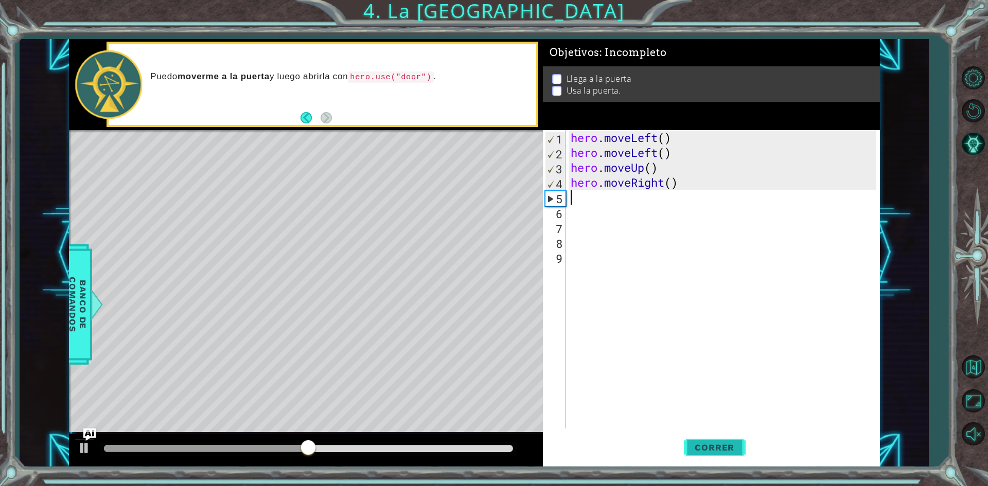
click at [699, 450] on span "Correr" at bounding box center [714, 447] width 60 height 10
click at [661, 184] on div "hero . moveLeft ( ) hero . moveLeft ( ) hero . moveUp ( ) hero . moveRight ( )" at bounding box center [724, 294] width 313 height 328
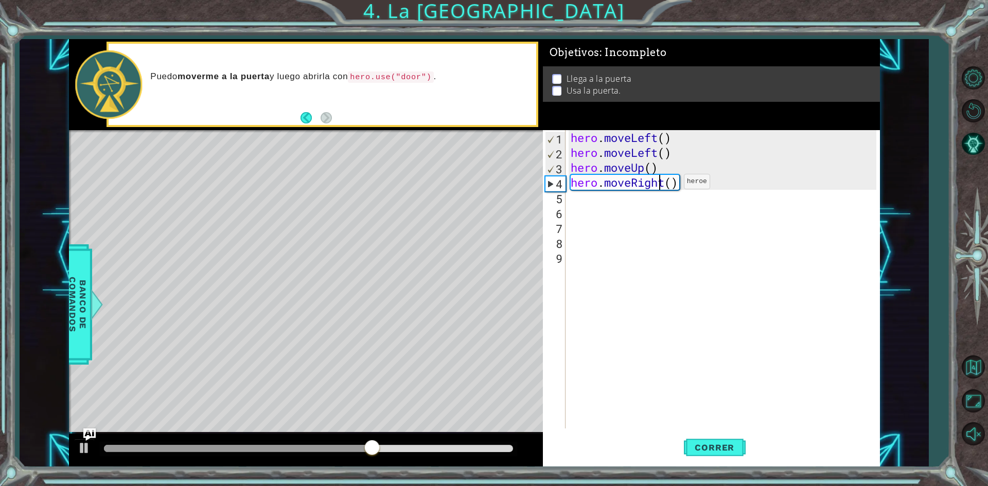
click at [668, 184] on div "hero . moveLeft ( ) hero . moveLeft ( ) hero . moveUp ( ) hero . moveRight ( )" at bounding box center [724, 294] width 313 height 328
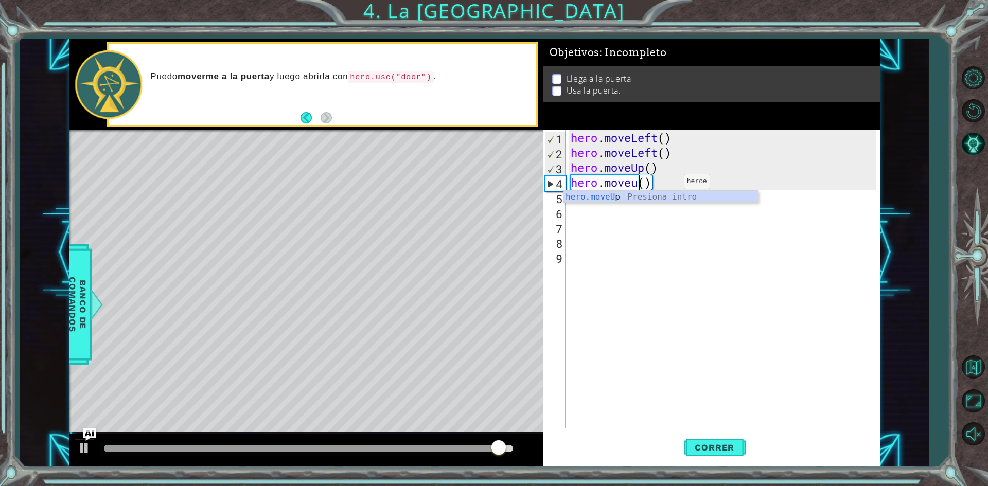
scroll to position [0, 3]
click at [631, 192] on div "hero.moveU p Presiona intro" at bounding box center [660, 209] width 194 height 37
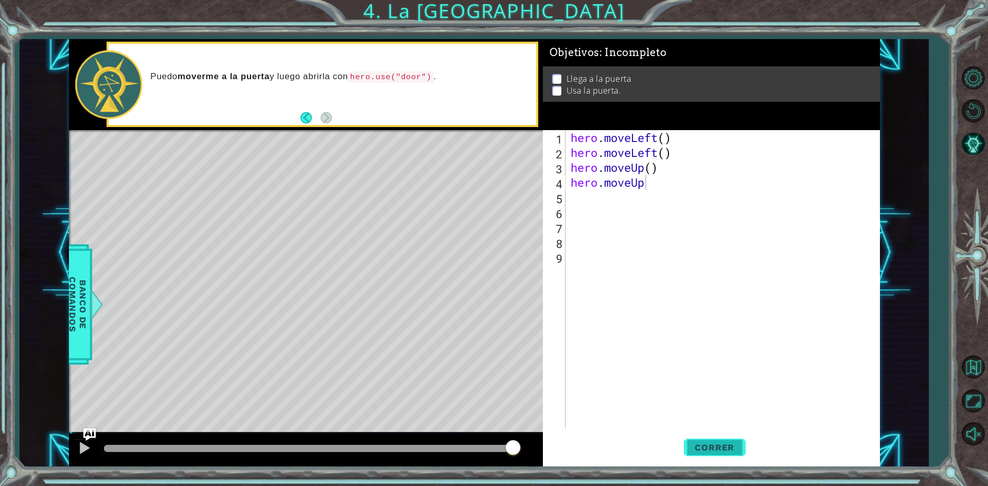
click at [720, 453] on button "Correr" at bounding box center [715, 447] width 62 height 33
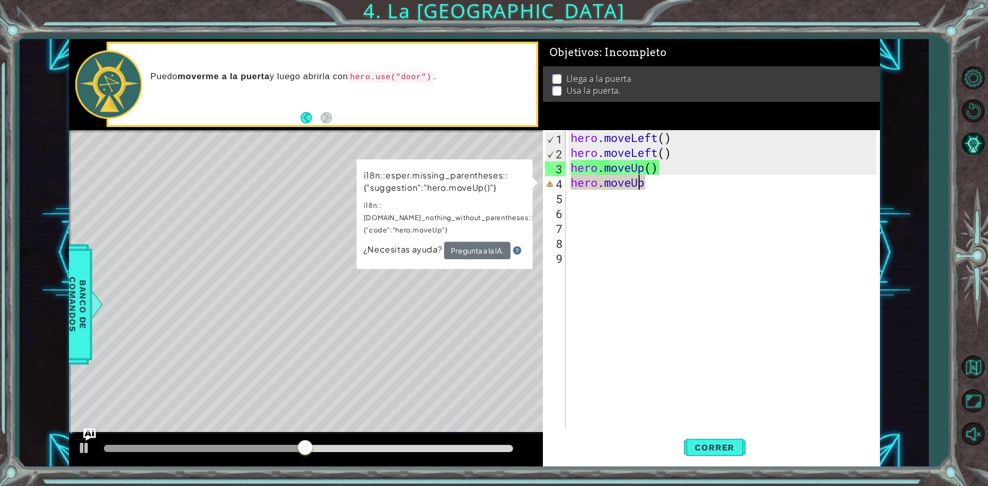
click at [640, 187] on div "hero . moveLeft ( ) hero . moveLeft ( ) hero . moveUp ( ) hero . moveUp" at bounding box center [724, 294] width 313 height 328
click at [648, 188] on div "hero . moveLeft ( ) hero . moveLeft ( ) hero . moveUp ( ) hero . moveUp" at bounding box center [724, 294] width 313 height 328
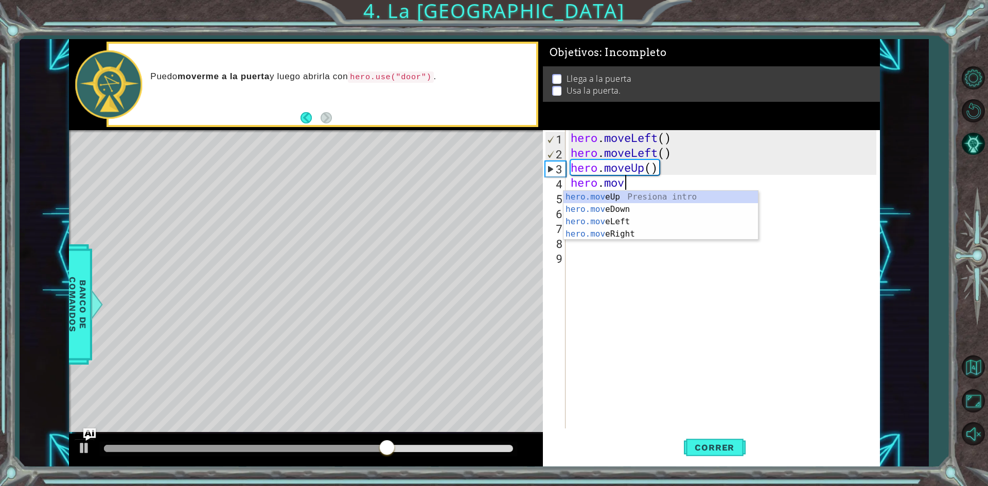
type textarea "[DOMAIN_NAME]"
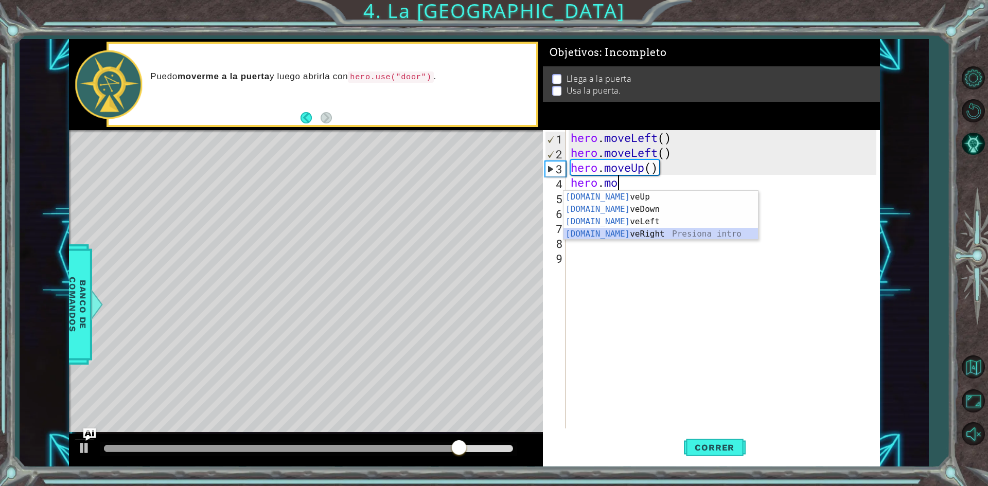
click at [617, 231] on div "[DOMAIN_NAME] veUp Presiona intro [DOMAIN_NAME] veDown Presiona intro [DOMAIN_N…" at bounding box center [660, 228] width 194 height 74
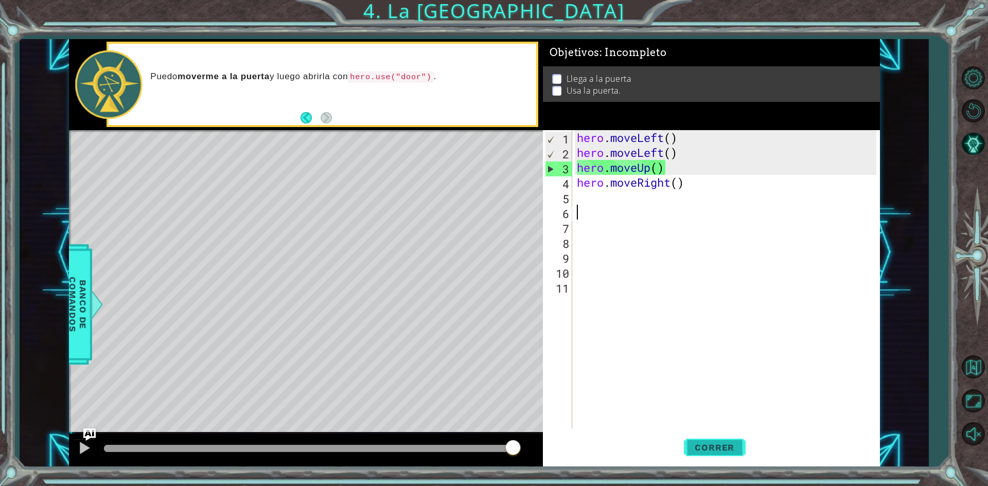
click at [710, 444] on span "Correr" at bounding box center [714, 447] width 60 height 10
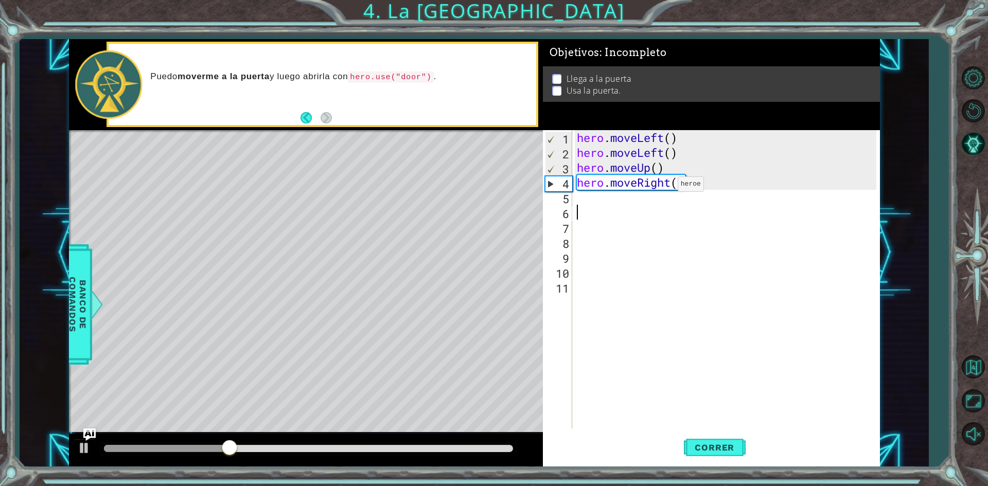
click at [668, 187] on div "hero . moveLeft ( ) hero . moveLeft ( ) hero . moveUp ( ) hero . moveRight ( )" at bounding box center [728, 294] width 307 height 328
click at [676, 187] on div "hero . moveLeft ( ) hero . moveLeft ( ) hero . moveUp ( ) hero . moveRight ( )" at bounding box center [728, 294] width 307 height 328
click at [676, 187] on div "hero . moveLeft ( ) hero . moveLeft ( ) hero . moveUp ( ) hero . moveRight ( )" at bounding box center [725, 279] width 301 height 298
click at [671, 187] on div "hero . moveLeft ( ) hero . moveLeft ( ) hero . moveUp ( ) hero . moveRight ( )" at bounding box center [728, 294] width 307 height 328
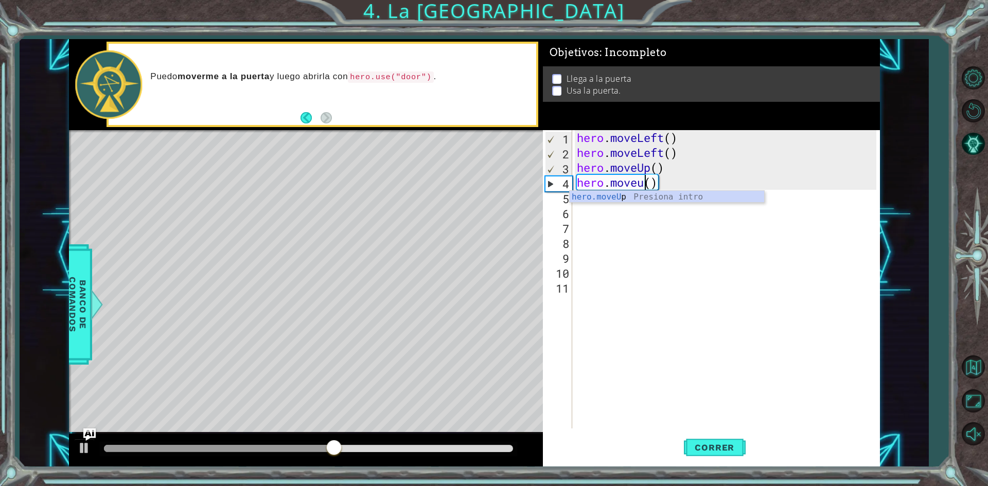
scroll to position [0, 3]
click at [629, 202] on div "hero.moveUp Presiona intro" at bounding box center [666, 209] width 194 height 37
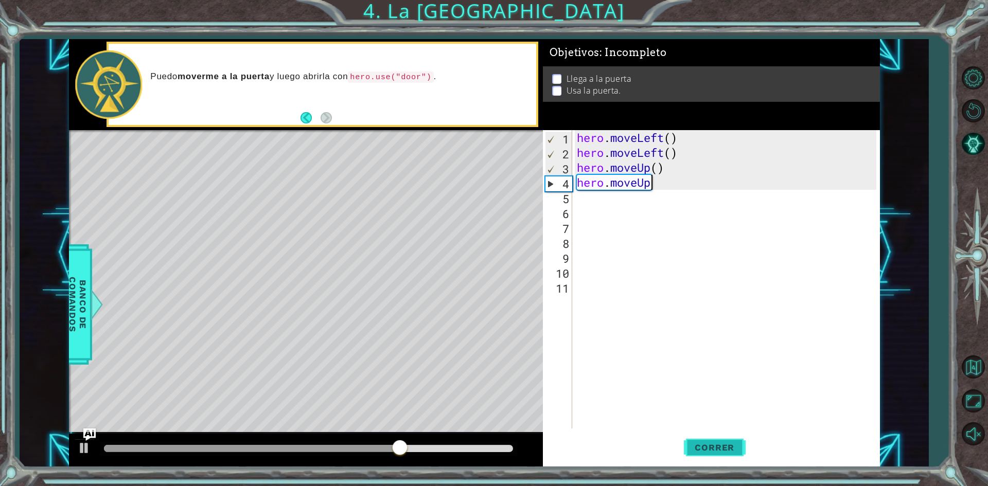
click at [726, 456] on button "Correr" at bounding box center [715, 447] width 62 height 33
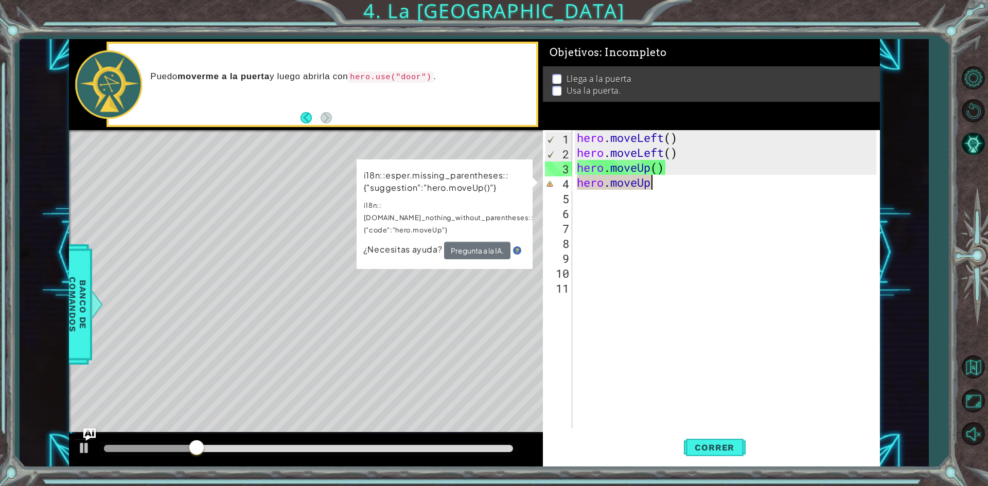
click at [658, 189] on div "hero . moveLeft ( ) hero . moveLeft ( ) hero . moveUp ( ) hero . moveUp" at bounding box center [728, 294] width 307 height 328
click at [641, 185] on div "hero . moveLeft ( ) hero . moveLeft ( ) hero . moveUp ( ) hero . moveUp" at bounding box center [728, 294] width 307 height 328
click at [654, 182] on div "hero . moveLeft ( ) hero . moveLeft ( ) hero . moveUp ( ) hero . moveUp" at bounding box center [728, 294] width 307 height 328
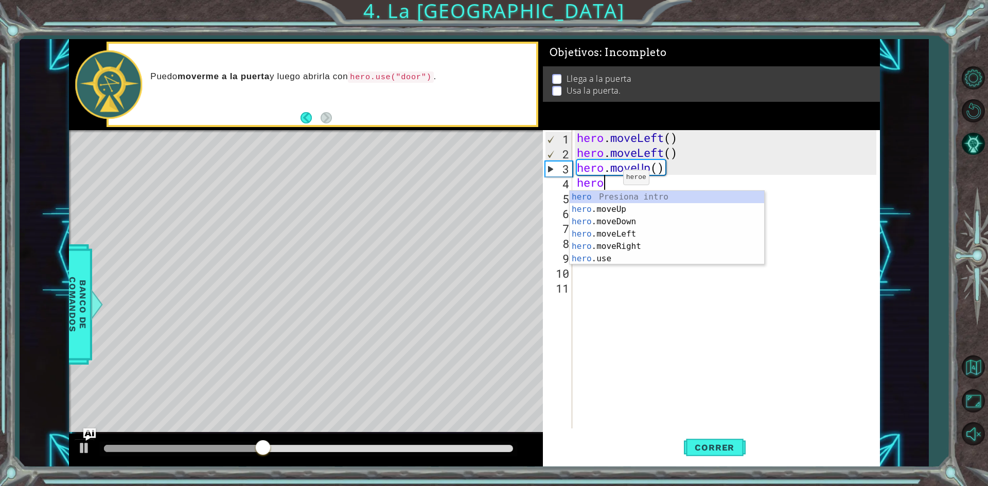
scroll to position [0, 1]
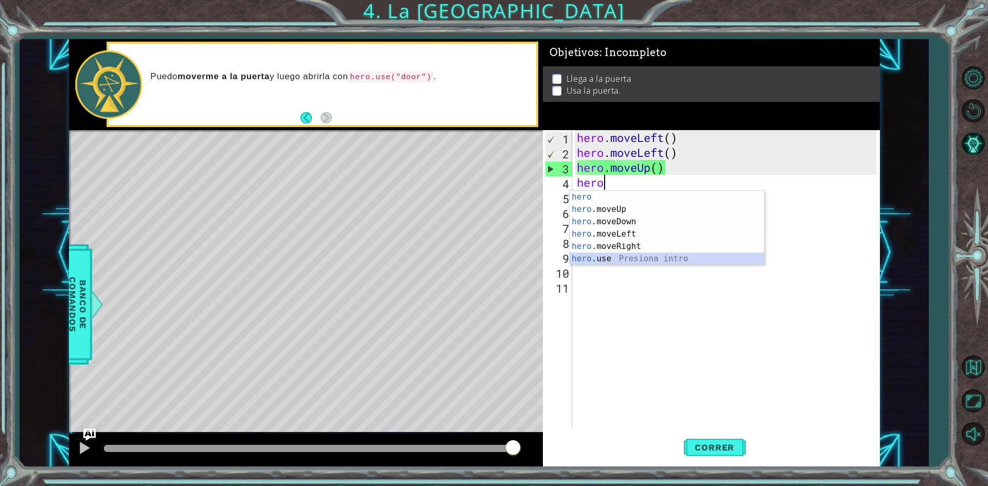
click at [607, 263] on div "hero Presiona intro hero .moveUp Presiona intro hero .moveDown Presiona intro h…" at bounding box center [666, 240] width 194 height 99
type textarea "hero.use("name")"
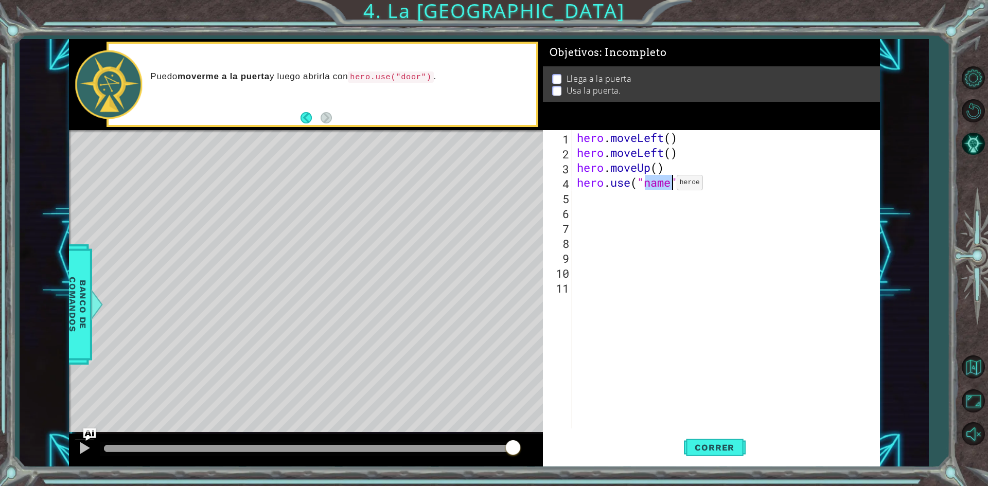
click at [667, 185] on div "hero . moveLeft ( ) hero . moveLeft ( ) hero . moveUp ( ) hero . use ( "name" )" at bounding box center [725, 279] width 301 height 298
click at [676, 186] on div "hero . moveLeft ( ) hero . moveLeft ( ) hero . moveUp ( ) hero . use ( "name" )" at bounding box center [728, 294] width 307 height 328
click at [672, 186] on div "hero . moveLeft ( ) hero . moveLeft ( ) hero . moveUp ( ) hero . use ( "name" )" at bounding box center [728, 294] width 307 height 328
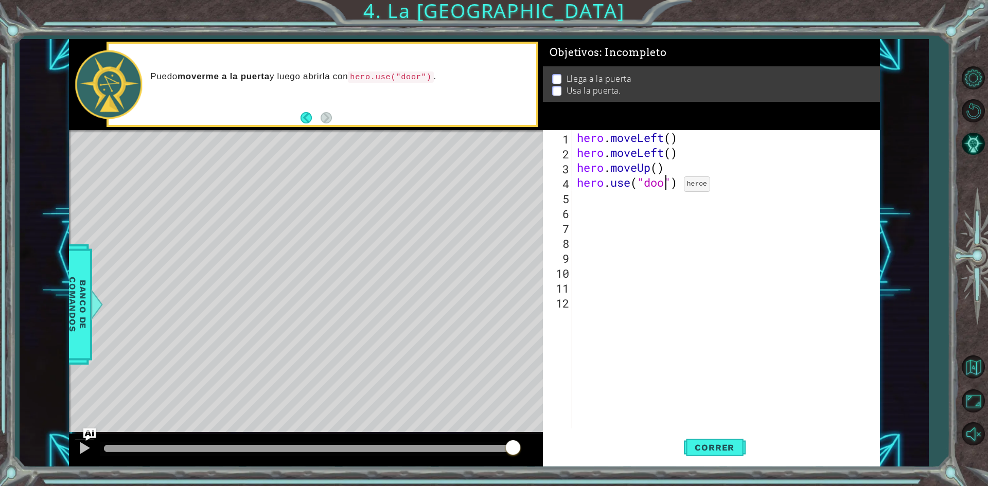
scroll to position [0, 4]
click at [712, 440] on button "Correr" at bounding box center [715, 447] width 62 height 33
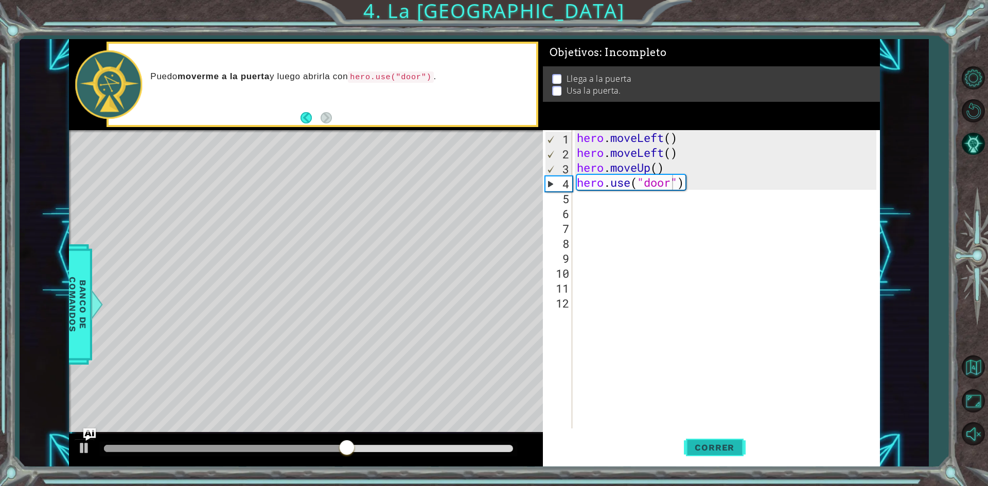
click at [723, 444] on span "Correr" at bounding box center [714, 447] width 60 height 10
click at [670, 170] on div "hero . moveLeft ( ) hero . moveLeft ( ) hero . moveUp ( ) hero . use ( "door" )" at bounding box center [728, 294] width 307 height 328
click at [656, 172] on div "hero . moveLeft ( ) hero . moveLeft ( ) hero . moveUp ( ) hero . use ( "door" )" at bounding box center [728, 294] width 307 height 328
type textarea "hero.moveUp(2)"
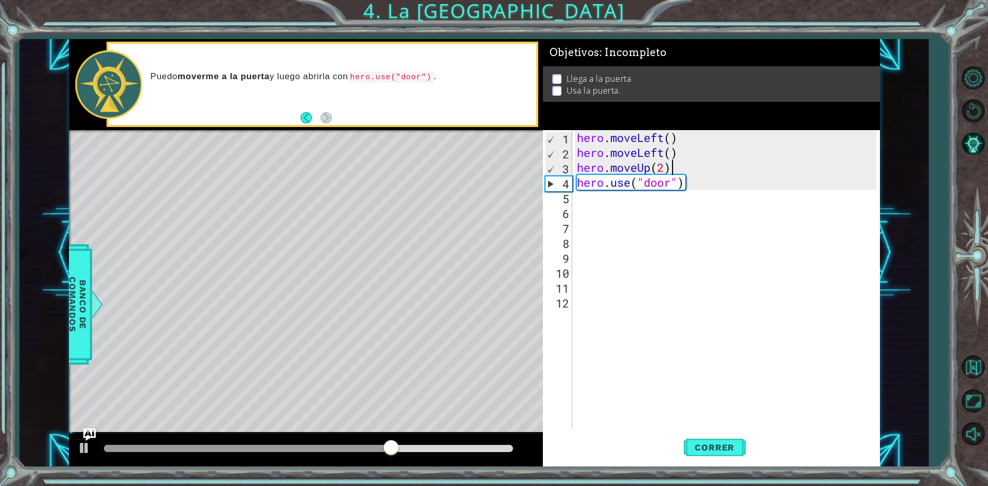
scroll to position [0, 0]
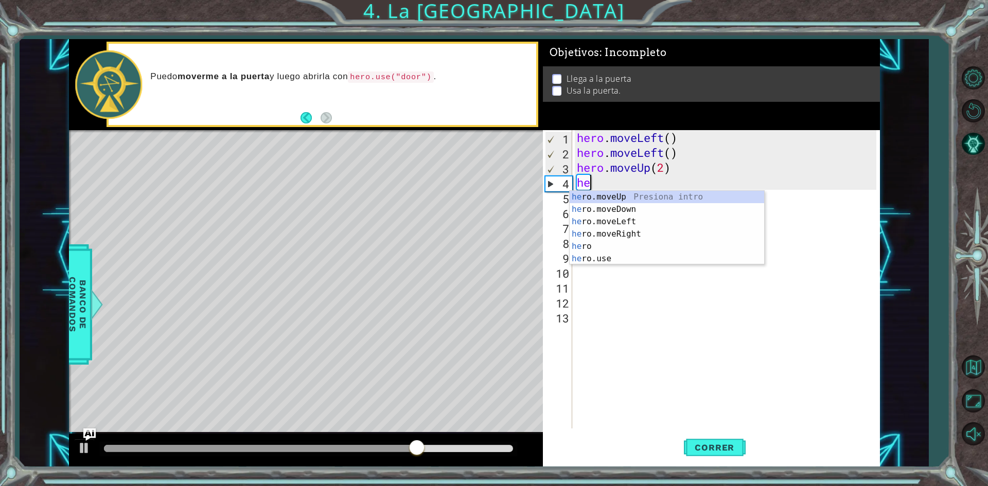
type textarea "her"
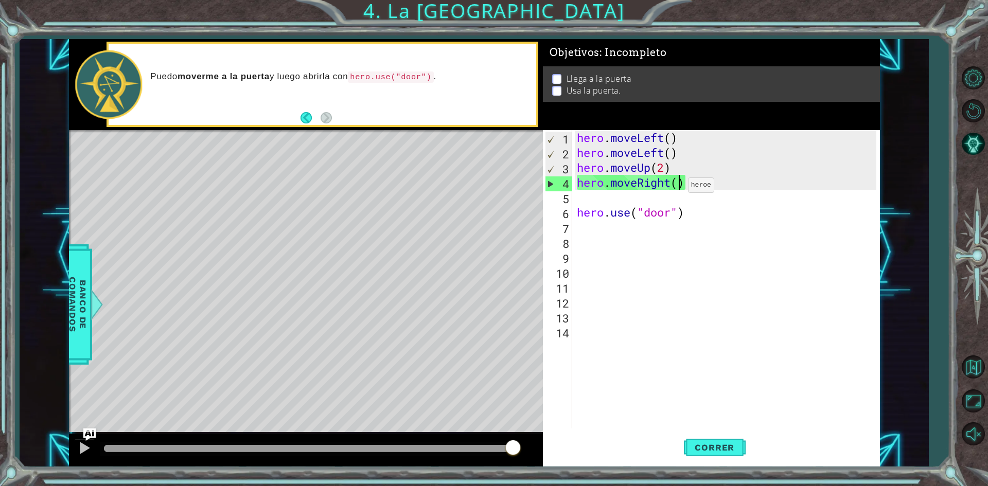
click at [678, 188] on div "hero . moveLeft ( ) hero . moveLeft ( ) hero . moveUp ( 2 ) hero . moveRight ( …" at bounding box center [728, 294] width 307 height 328
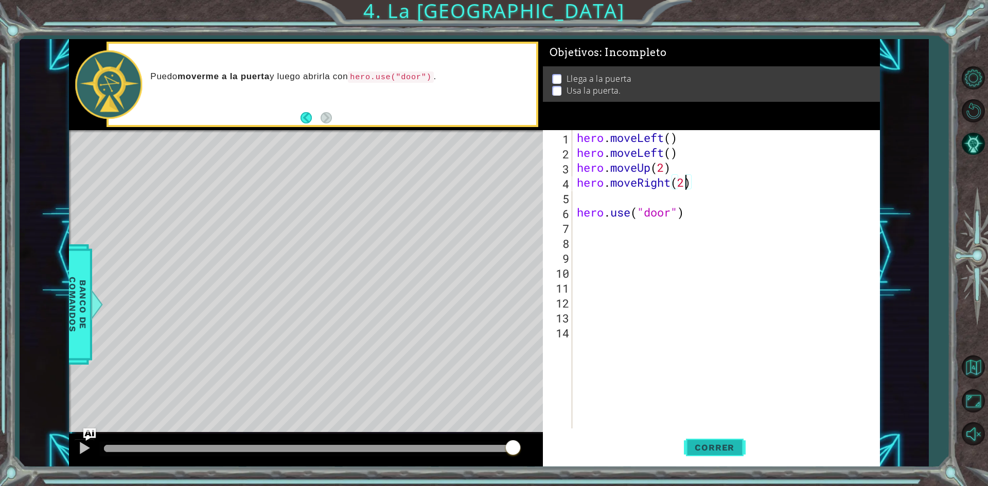
type textarea "hero.moveRight(2)"
click at [732, 453] on span "Correr" at bounding box center [714, 447] width 60 height 10
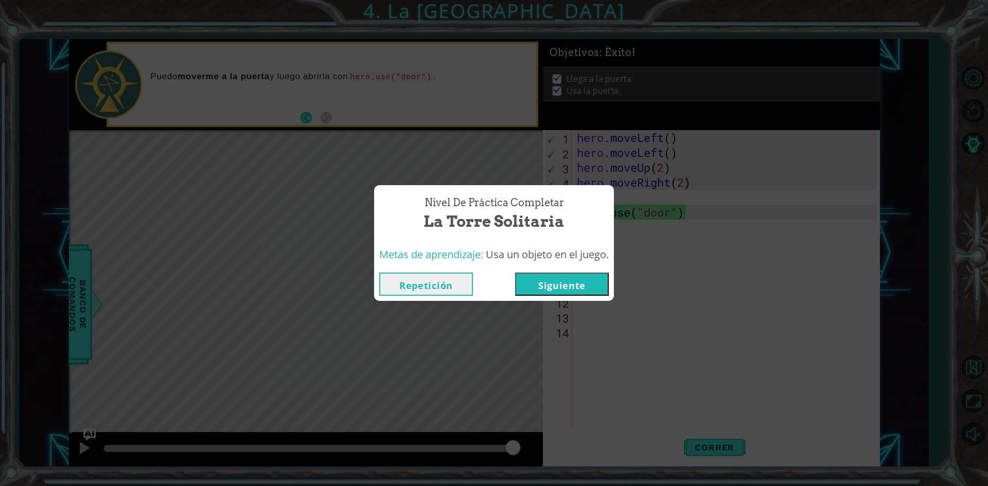
click at [531, 279] on button "Siguiente" at bounding box center [562, 284] width 94 height 23
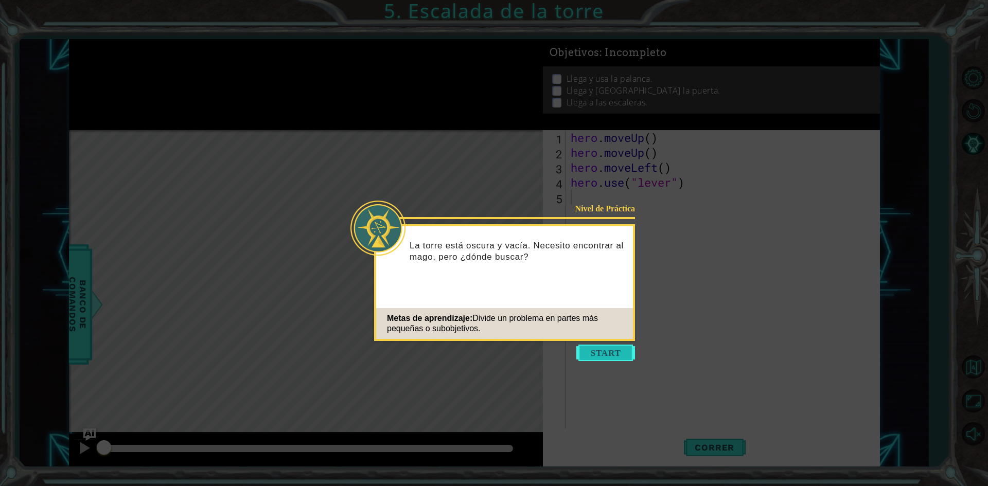
click at [606, 352] on button "Start" at bounding box center [605, 353] width 59 height 16
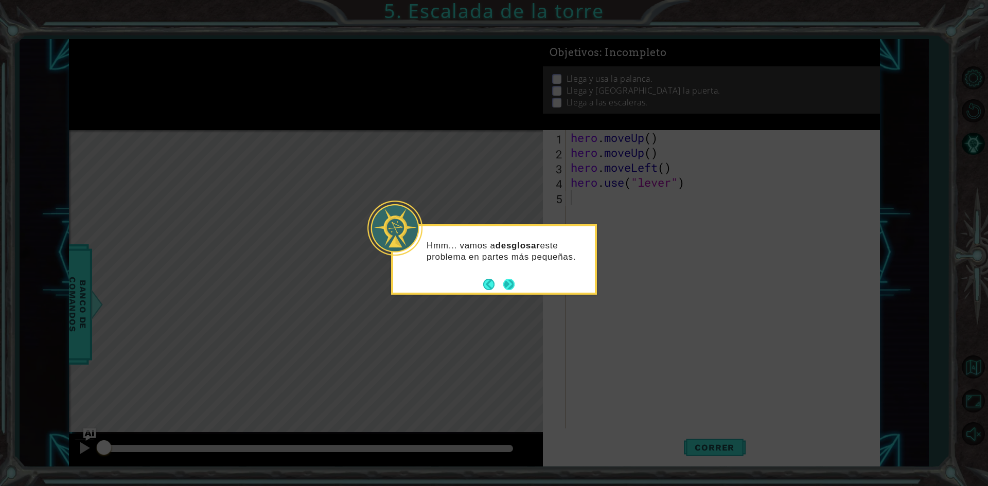
click at [503, 286] on button "Next" at bounding box center [508, 284] width 11 height 11
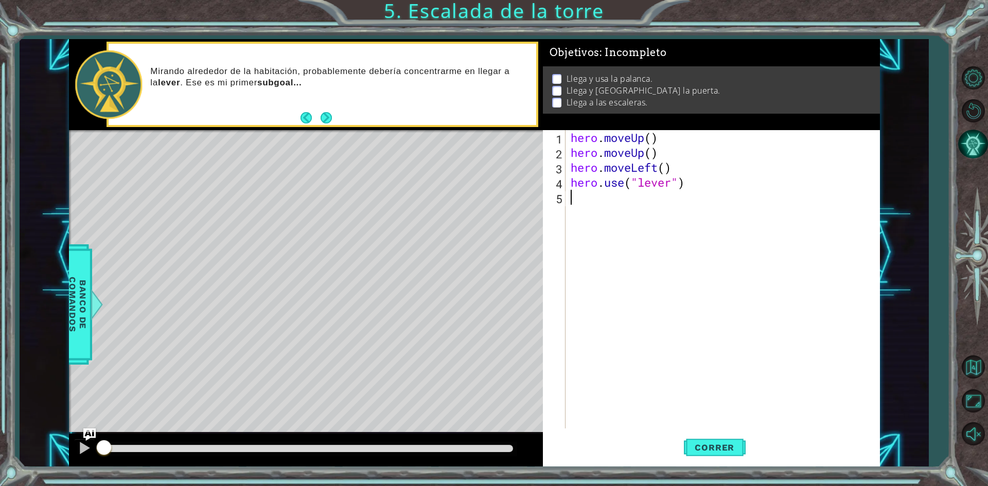
type textarea "h"
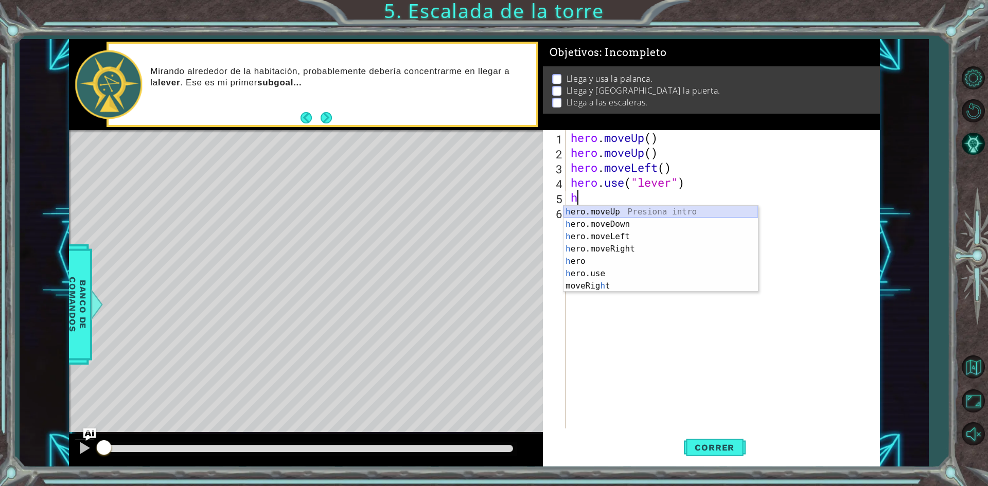
click at [630, 213] on div "h ero.moveUp Presiona intro h ero.moveDown Presiona intro h ero.moveLeft Presio…" at bounding box center [660, 261] width 194 height 111
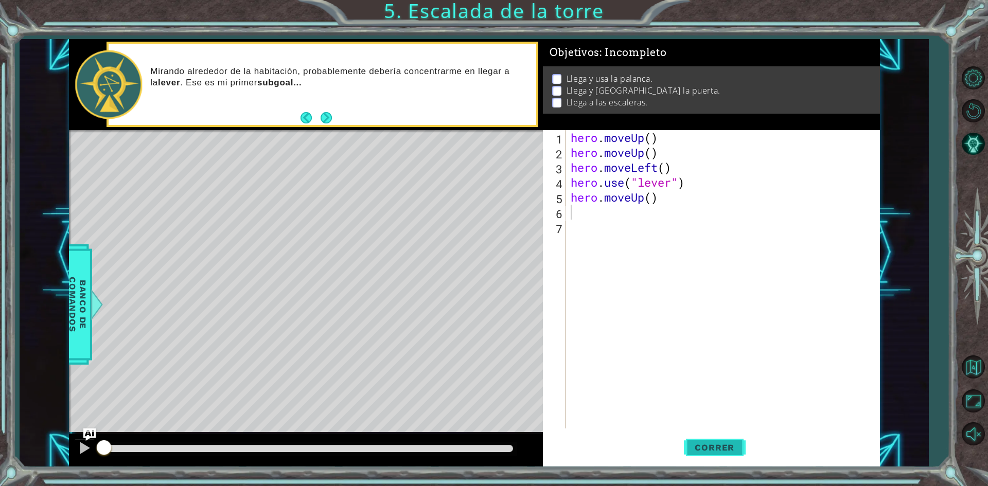
click at [715, 444] on span "Correr" at bounding box center [714, 447] width 60 height 10
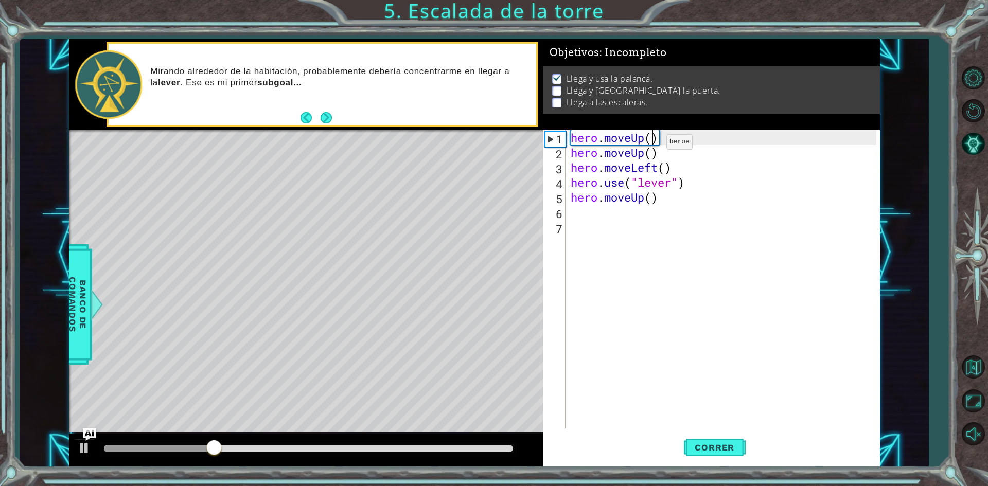
click at [651, 145] on div "hero . moveUp ( ) hero . moveUp ( ) hero . moveLeft ( ) hero . use ( "lever" ) …" at bounding box center [724, 294] width 313 height 328
type textarea "hero.moveUp()"
click at [658, 213] on div "hero . moveUp ( ) hero . moveUp ( ) hero . moveLeft ( ) hero . use ( "lever" ) …" at bounding box center [724, 294] width 313 height 328
click at [663, 205] on div "hero . moveUp ( ) hero . moveUp ( ) hero . moveLeft ( ) hero . use ( "lever" ) …" at bounding box center [724, 294] width 313 height 328
click at [664, 202] on div "hero . moveUp ( ) hero . moveUp ( ) hero . moveLeft ( ) hero . use ( "lever" ) …" at bounding box center [724, 294] width 313 height 328
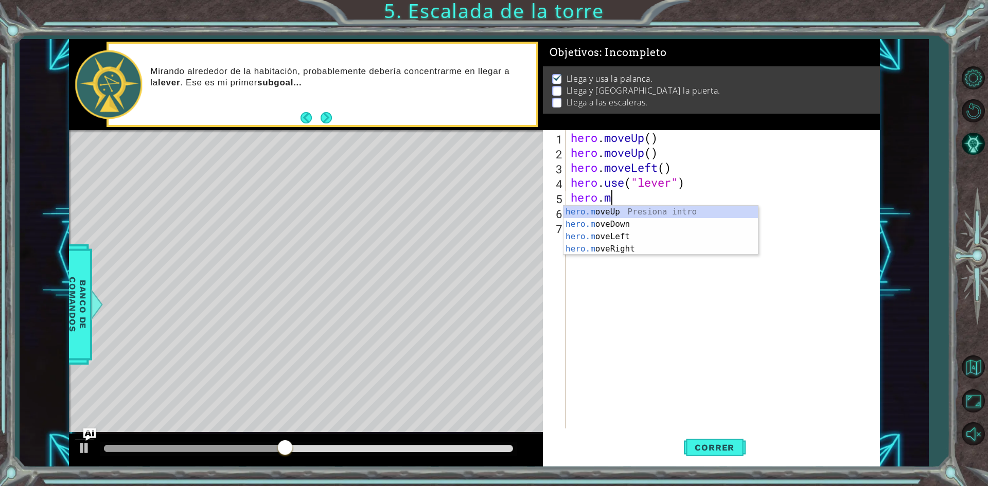
type textarea "hero."
click at [655, 250] on div "hero. moveUp Presiona intro hero. moveDown Presiona intro hero. moveLeft Presio…" at bounding box center [660, 249] width 194 height 86
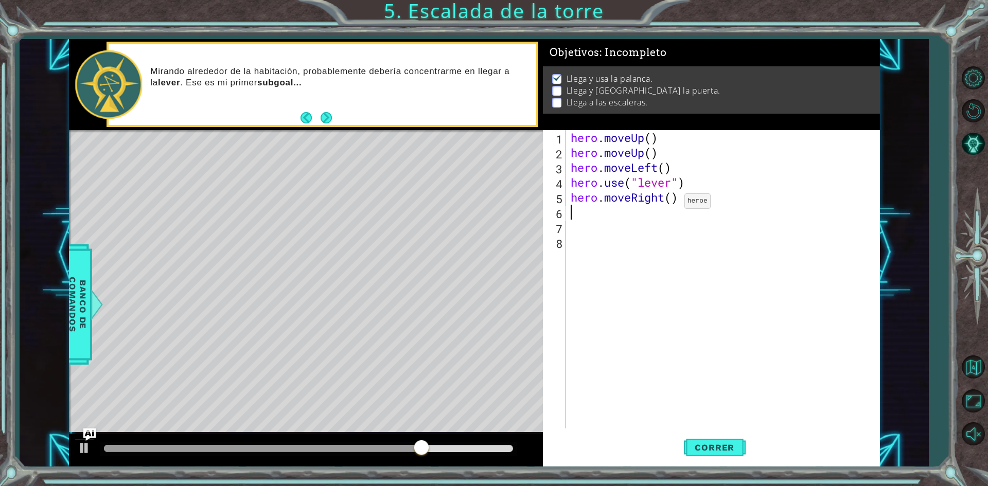
click at [669, 203] on div "hero . moveUp ( ) hero . moveUp ( ) hero . moveLeft ( ) hero . use ( "lever" ) …" at bounding box center [724, 294] width 313 height 328
type textarea "hero.moveRight(2)"
click at [605, 222] on div "hero . moveUp ( ) hero . moveUp ( ) hero . moveLeft ( ) hero . use ( "lever" ) …" at bounding box center [724, 294] width 313 height 328
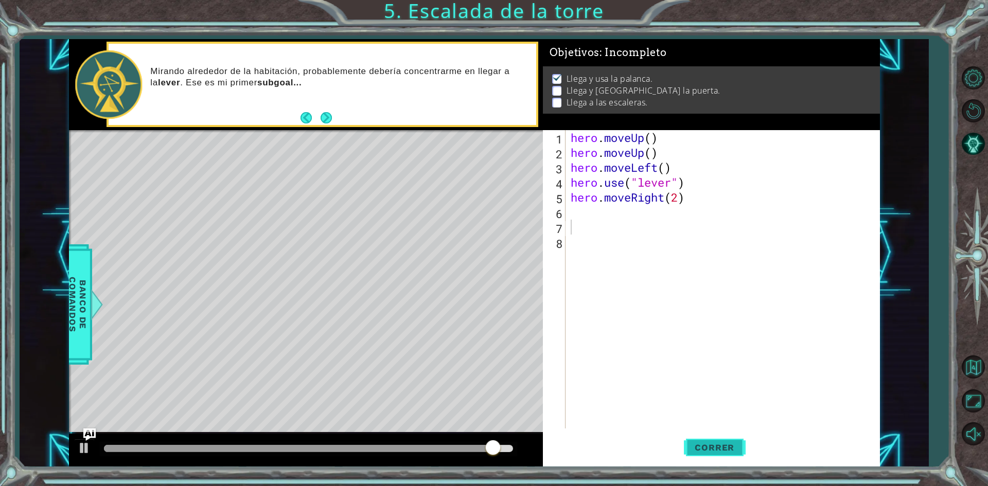
click at [723, 448] on span "Correr" at bounding box center [714, 447] width 60 height 10
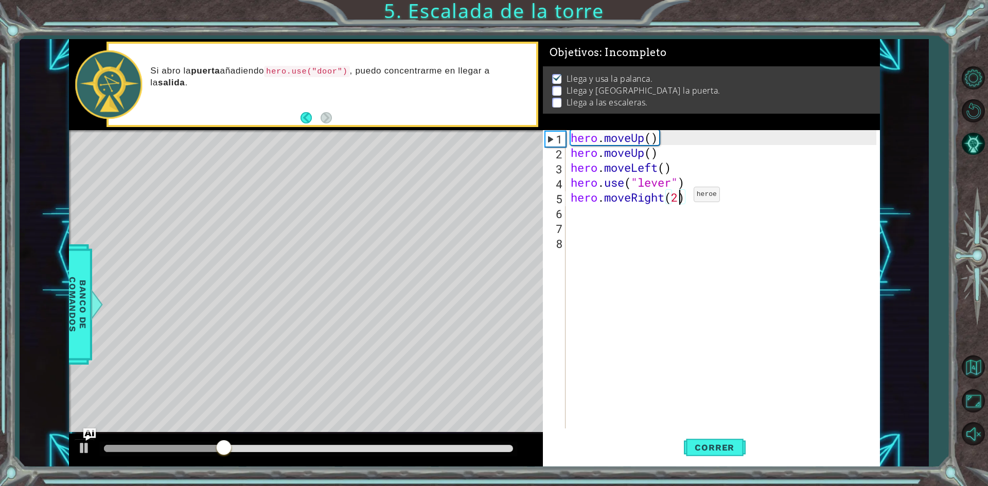
click at [678, 197] on div "hero . moveUp ( ) hero . moveUp ( ) hero . moveLeft ( ) hero . use ( "lever" ) …" at bounding box center [724, 294] width 313 height 328
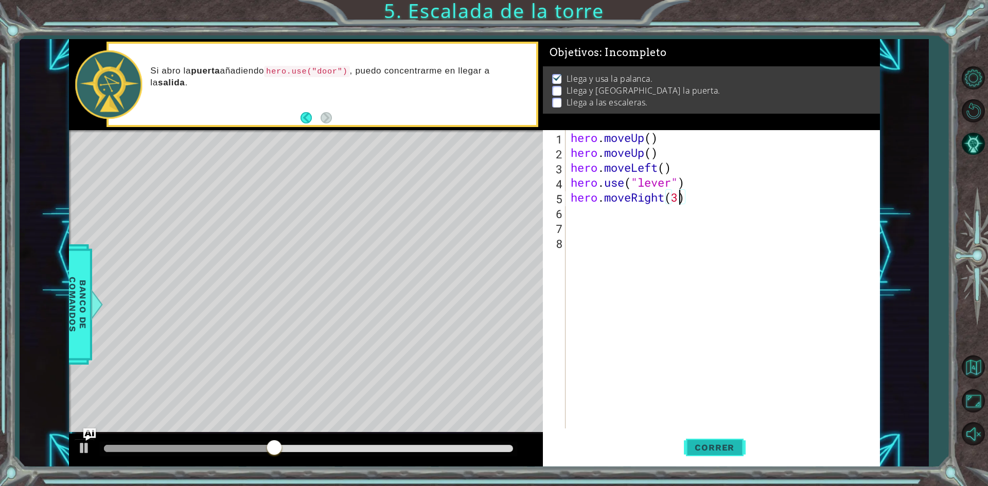
type textarea "hero.moveRight(3)"
click at [694, 453] on button "Correr" at bounding box center [715, 447] width 62 height 33
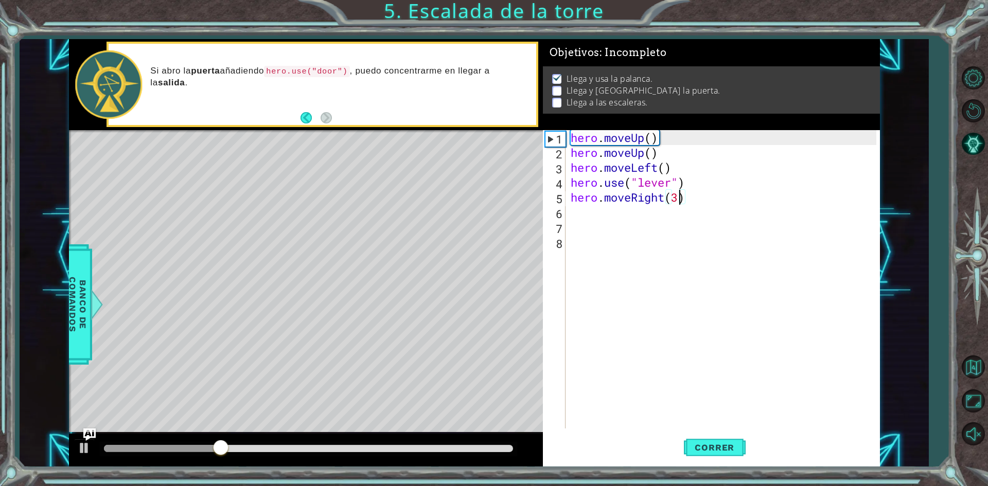
click at [614, 211] on div "hero . moveUp ( ) hero . moveUp ( ) hero . moveLeft ( ) hero . use ( "lever" ) …" at bounding box center [724, 294] width 313 height 328
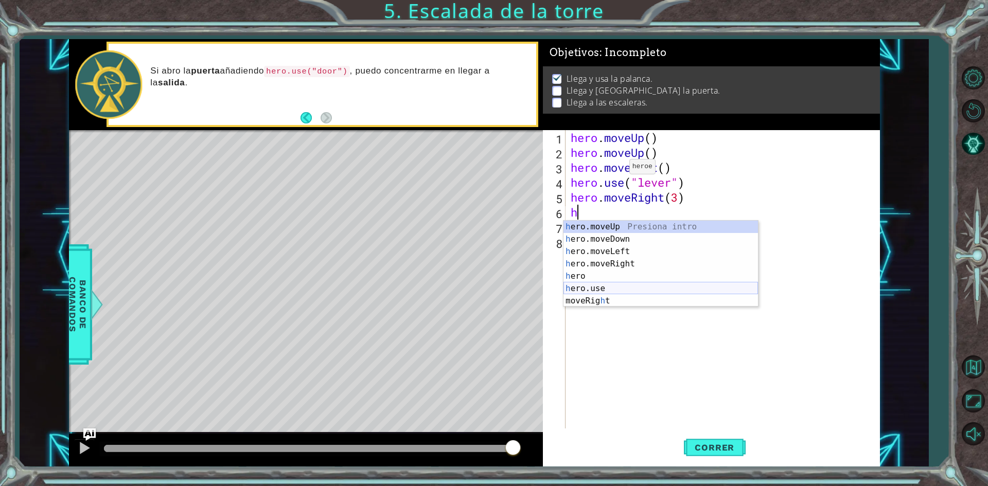
click at [604, 286] on div "h ero.moveUp Presiona intro h ero.moveDown Presiona intro h ero.moveLeft Presio…" at bounding box center [660, 276] width 194 height 111
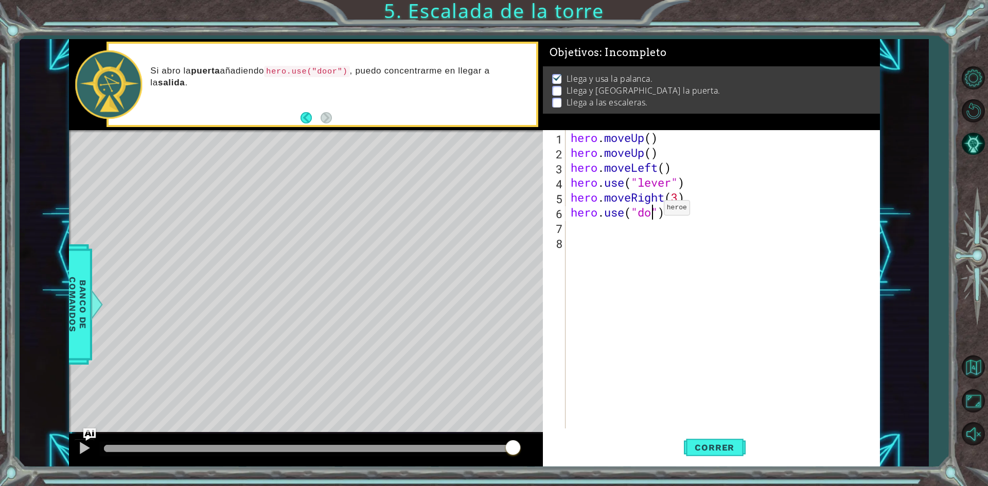
type textarea "hero.use("door")"
click at [591, 232] on div "hero . moveUp ( ) hero . moveUp ( ) hero . moveLeft ( ) hero . use ( "lever" ) …" at bounding box center [724, 294] width 313 height 328
type textarea "h"
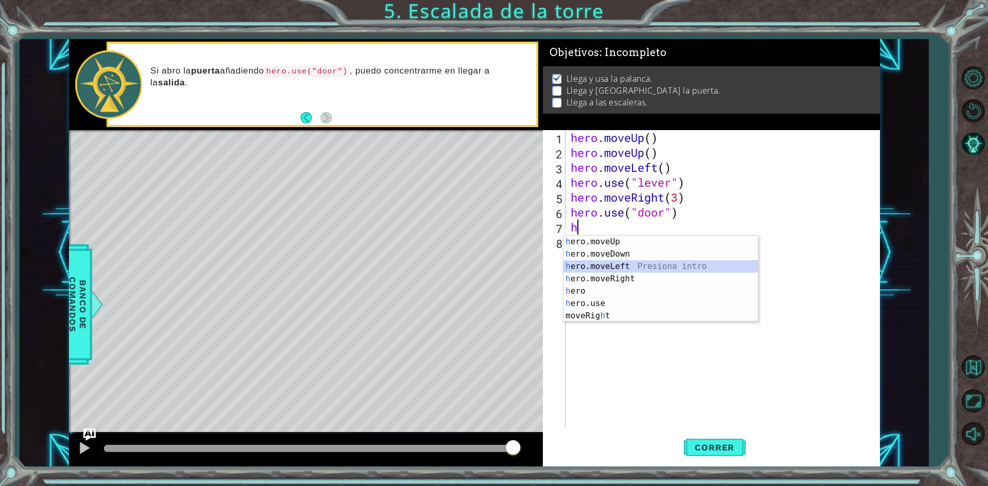
click at [598, 265] on div "h ero.moveUp Presiona intro h ero.moveDown Presiona intro h ero.moveLeft Presio…" at bounding box center [660, 291] width 194 height 111
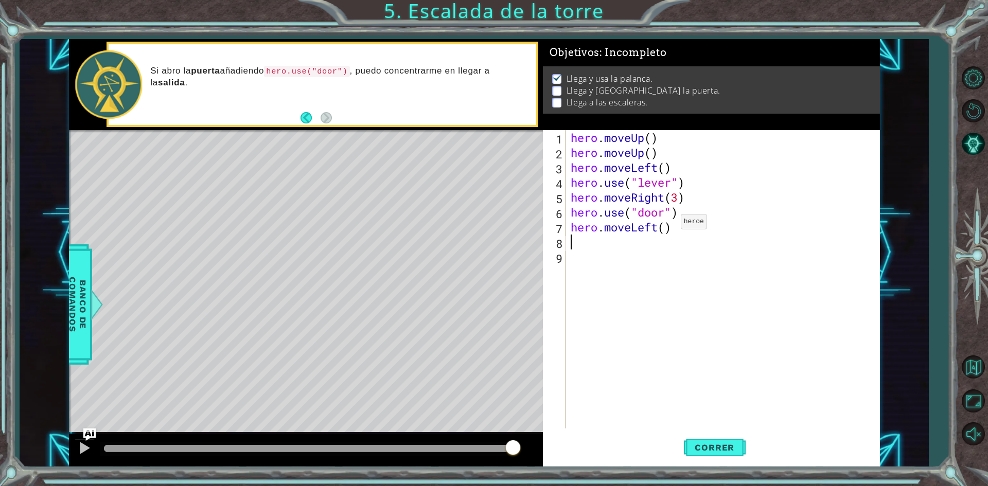
click at [665, 224] on div "hero . moveUp ( ) hero . moveUp ( ) hero . moveLeft ( ) hero . use ( "lever" ) …" at bounding box center [724, 294] width 313 height 328
click at [727, 439] on button "Correr" at bounding box center [715, 447] width 62 height 33
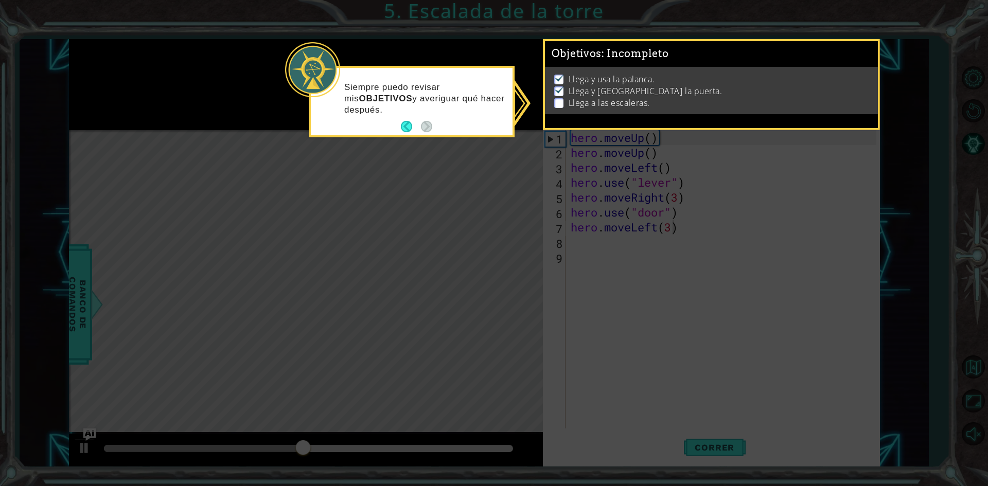
click at [488, 347] on icon at bounding box center [494, 243] width 988 height 486
click at [677, 207] on icon at bounding box center [494, 243] width 988 height 486
click at [397, 121] on div "Siempre puedo revisar mis OBJETIVOS y averiguar qué hacer después." at bounding box center [412, 103] width 202 height 63
click at [410, 122] on button "Back" at bounding box center [411, 126] width 20 height 11
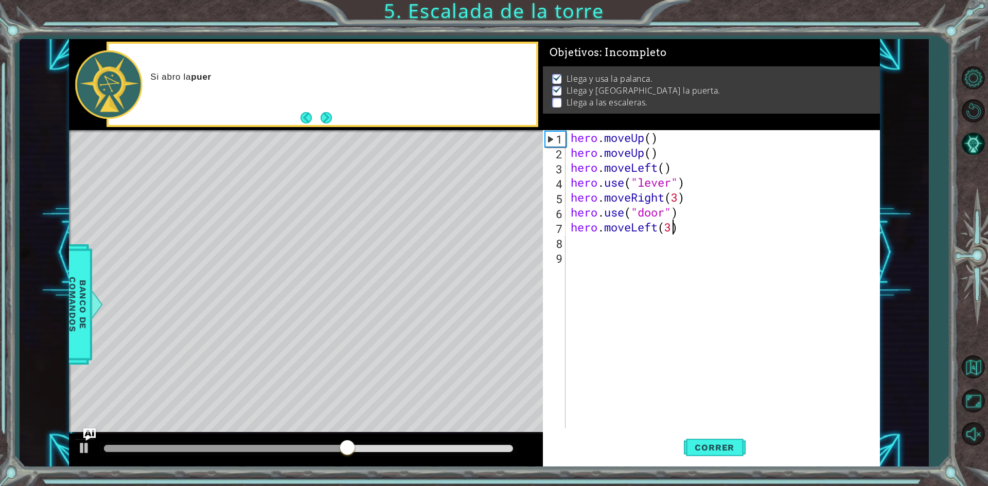
click at [687, 217] on div "hero . moveUp ( ) hero . moveUp ( ) hero . moveLeft ( ) hero . use ( "lever" ) …" at bounding box center [724, 294] width 313 height 328
type textarea "hero.use("door")"
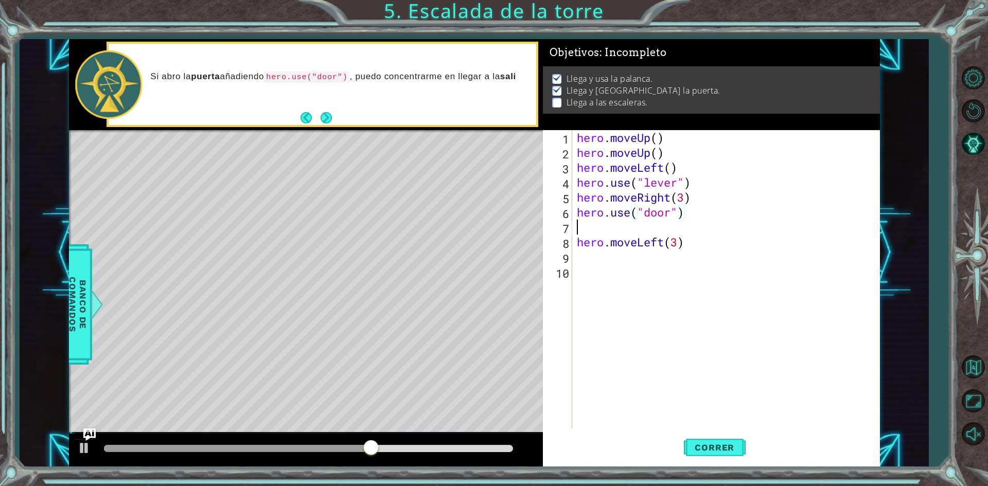
scroll to position [0, 0]
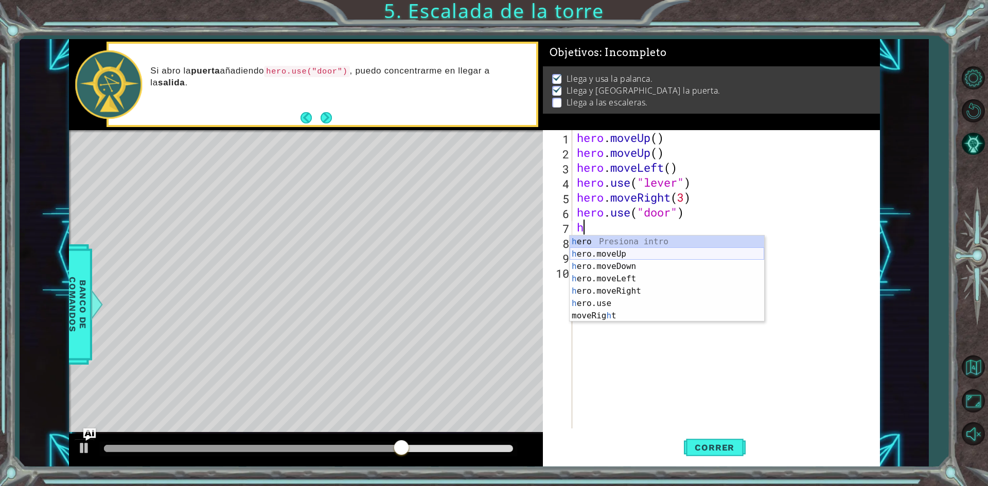
click at [632, 251] on div "h ero Presiona intro h ero.moveUp Presiona intro h ero.moveDown Presiona intro …" at bounding box center [666, 291] width 194 height 111
type textarea "hero"
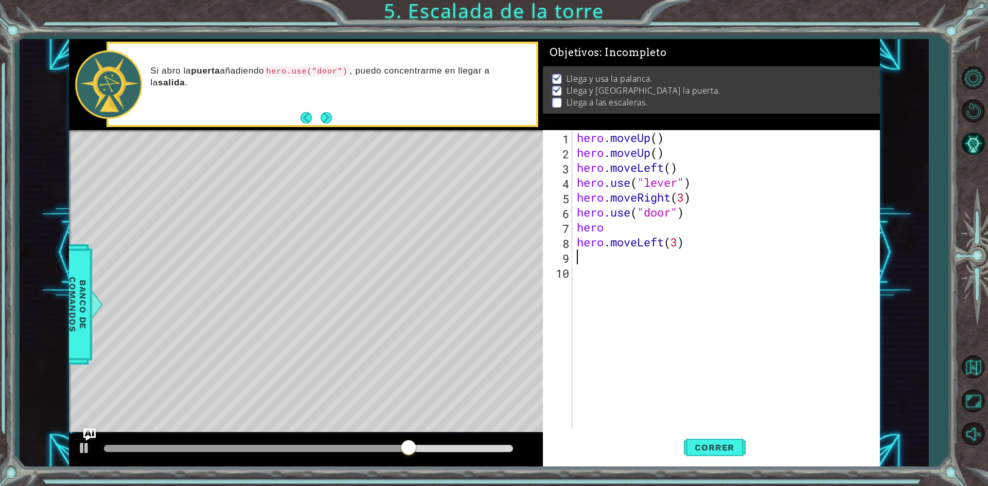
click at [632, 251] on div "hero . moveUp ( ) hero . moveUp ( ) hero . moveLeft ( ) hero . use ( "lever" ) …" at bounding box center [728, 294] width 307 height 328
click at [698, 253] on div "hero . moveUp ( ) hero . moveUp ( ) hero . moveLeft ( ) hero . use ( "lever" ) …" at bounding box center [728, 294] width 307 height 328
click at [719, 437] on button "Correr" at bounding box center [715, 447] width 62 height 33
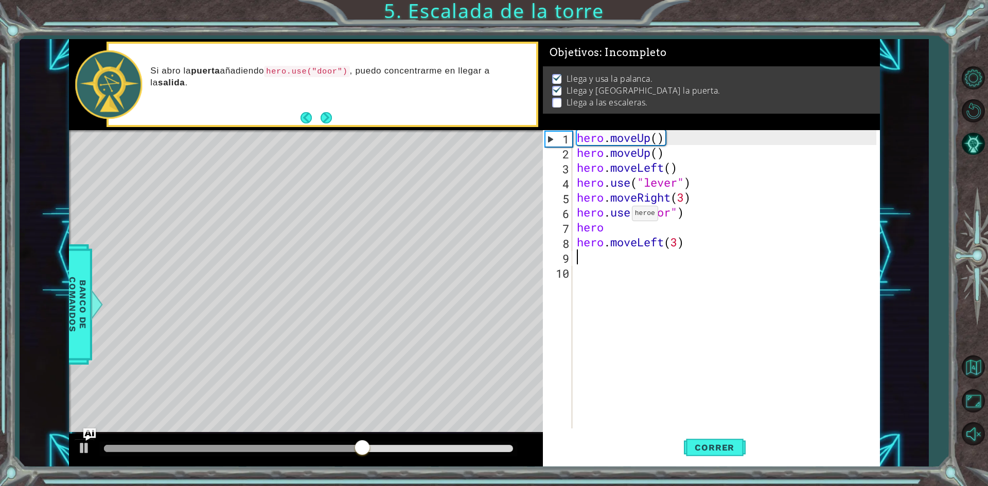
click at [622, 216] on div "hero . moveUp ( ) hero . moveUp ( ) hero . moveLeft ( ) hero . use ( "lever" ) …" at bounding box center [728, 294] width 307 height 328
click at [621, 230] on div "hero . moveUp ( ) hero . moveUp ( ) hero . moveLeft ( ) hero . use ( "lever" ) …" at bounding box center [728, 294] width 307 height 328
type textarea "her"
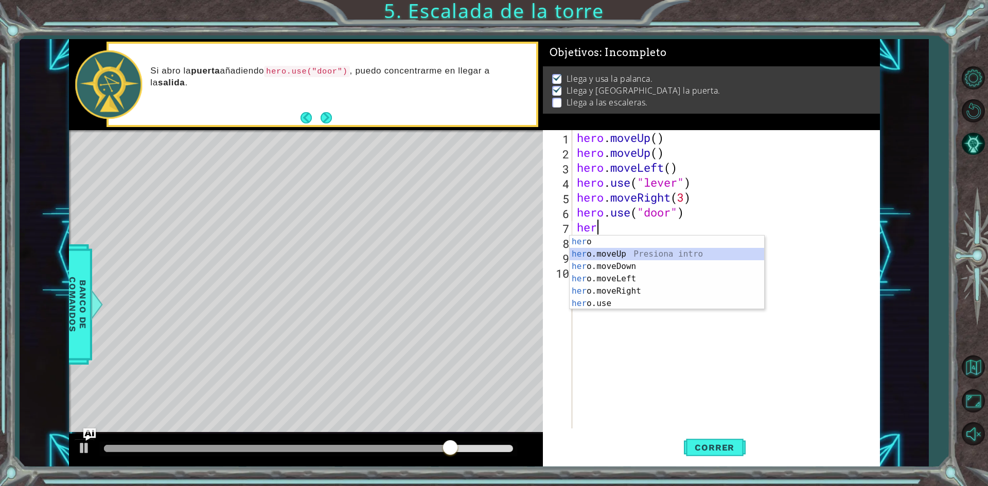
click at [612, 257] on div "her o Presiona intro her o.moveUp Presiona intro her o.moveDown Presiona intro …" at bounding box center [666, 285] width 194 height 99
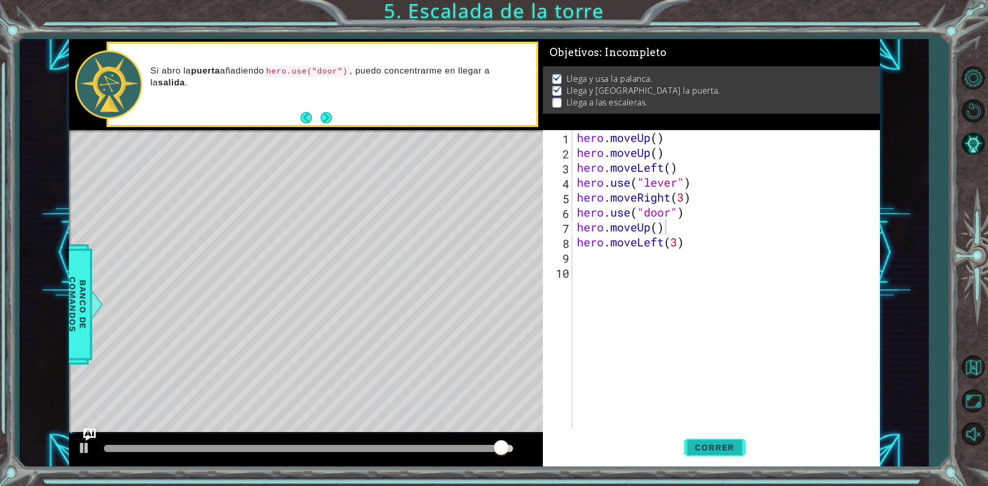
click at [727, 440] on button "Correr" at bounding box center [715, 447] width 62 height 33
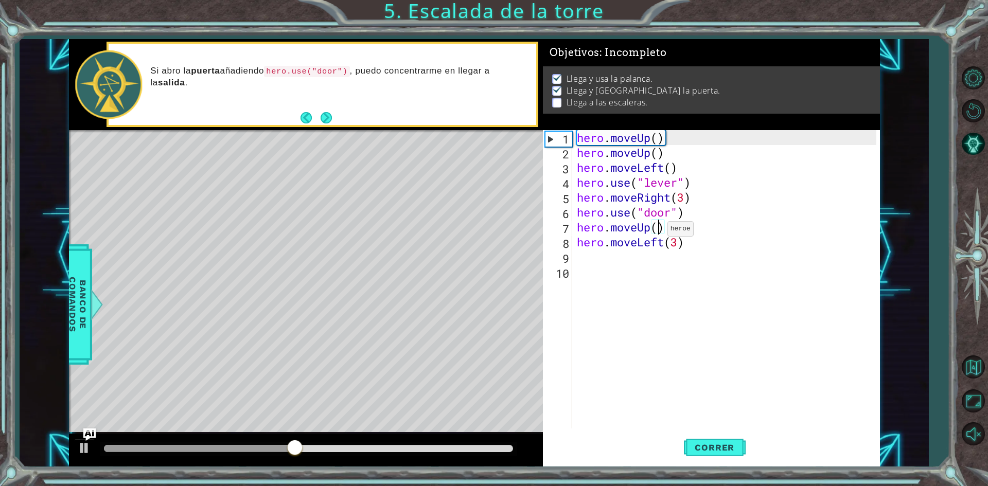
click at [658, 231] on div "hero . moveUp ( ) hero . moveUp ( ) hero . moveLeft ( ) hero . use ( "lever" ) …" at bounding box center [728, 294] width 307 height 328
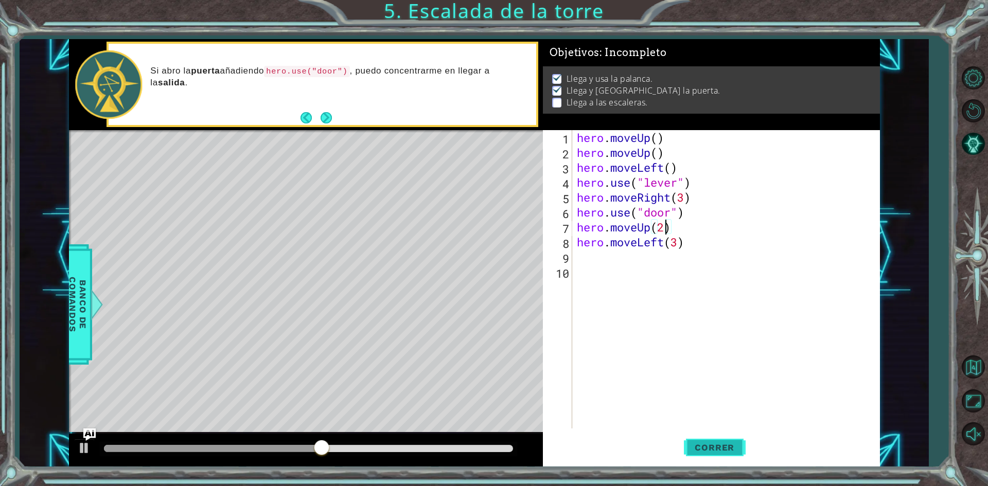
type textarea "hero.moveUp(2)"
click at [688, 454] on button "Correr" at bounding box center [715, 447] width 62 height 33
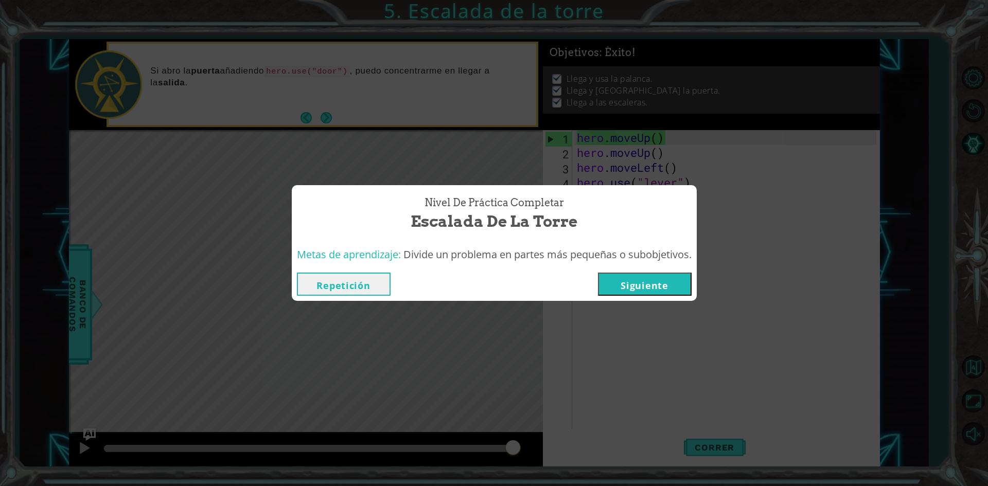
click at [650, 291] on button "Siguiente" at bounding box center [645, 284] width 94 height 23
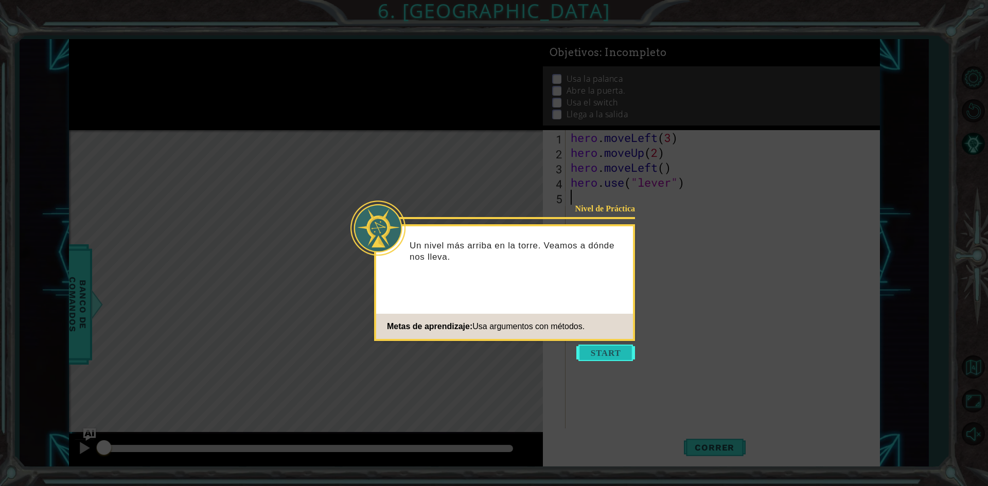
click at [614, 355] on button "Start" at bounding box center [605, 353] width 59 height 16
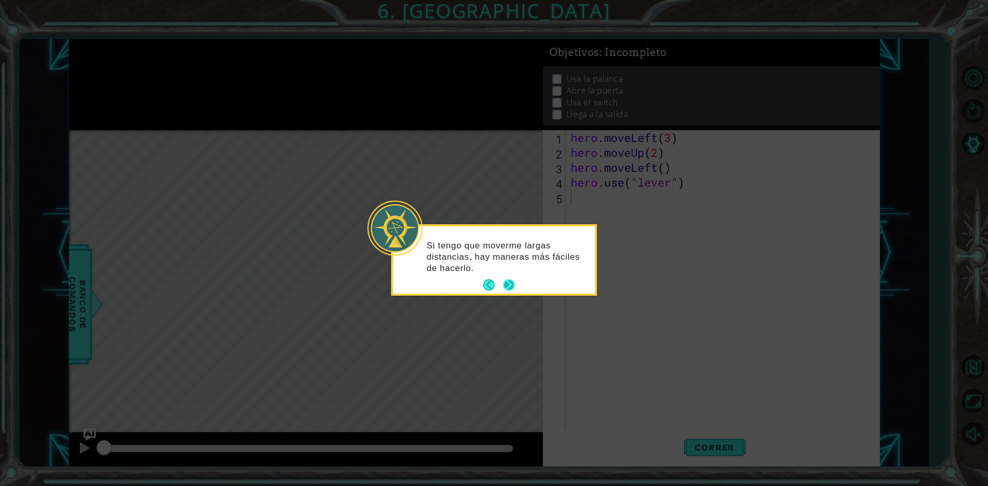
click at [504, 286] on button "Next" at bounding box center [508, 284] width 11 height 11
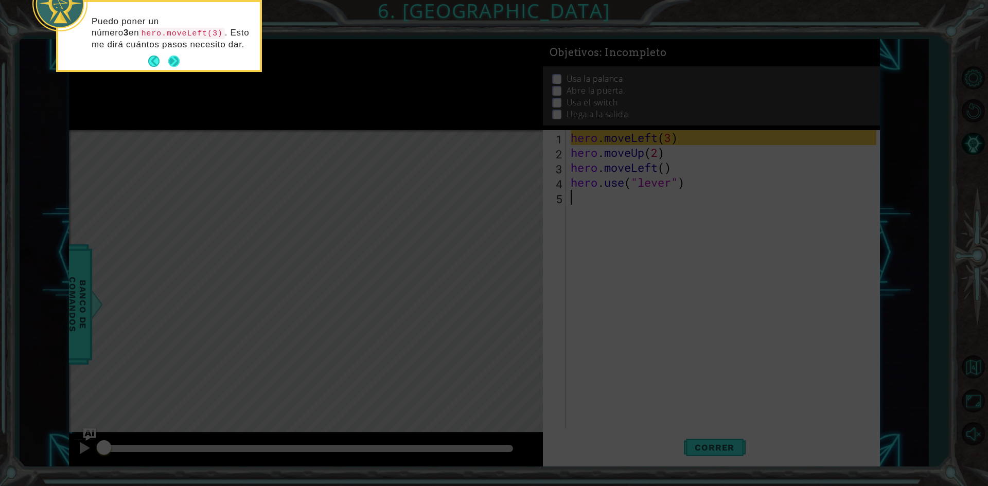
click at [171, 57] on button "Next" at bounding box center [173, 61] width 11 height 11
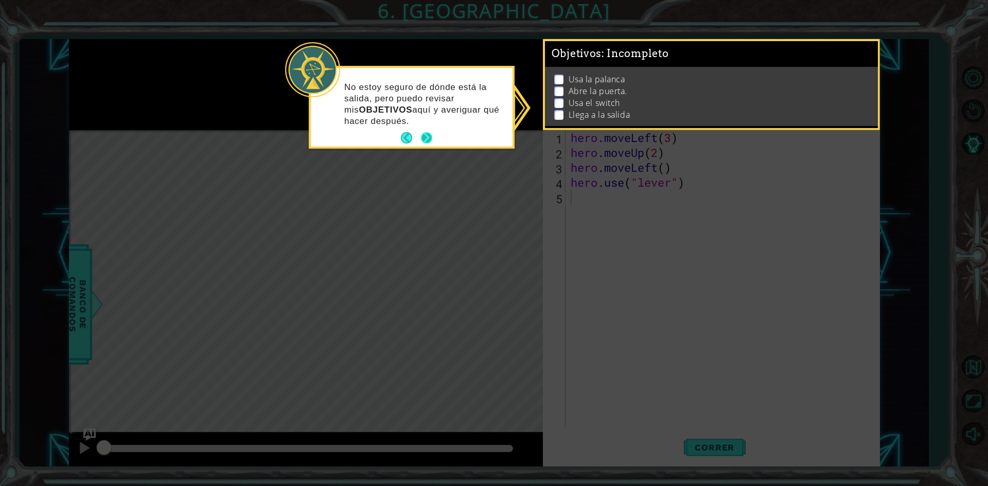
click at [425, 138] on button "Next" at bounding box center [426, 137] width 11 height 11
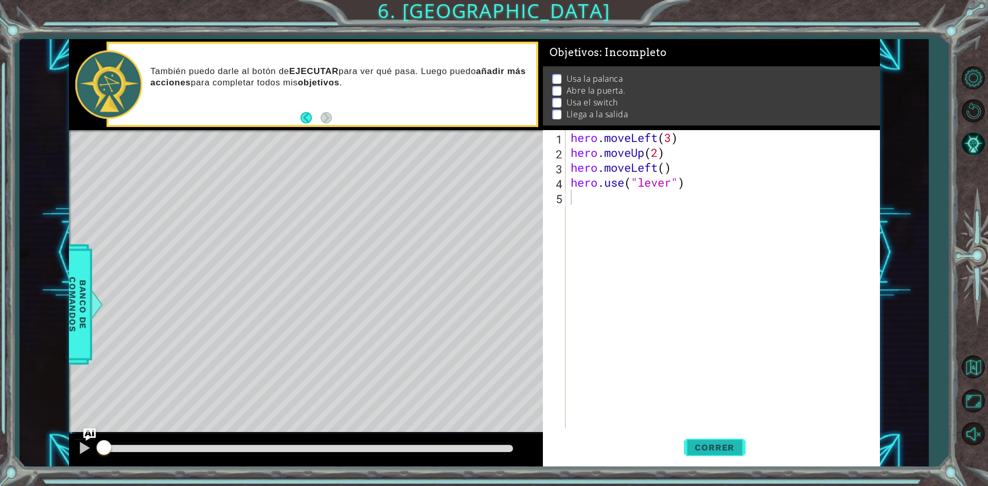
click at [734, 441] on button "Correr" at bounding box center [715, 447] width 62 height 33
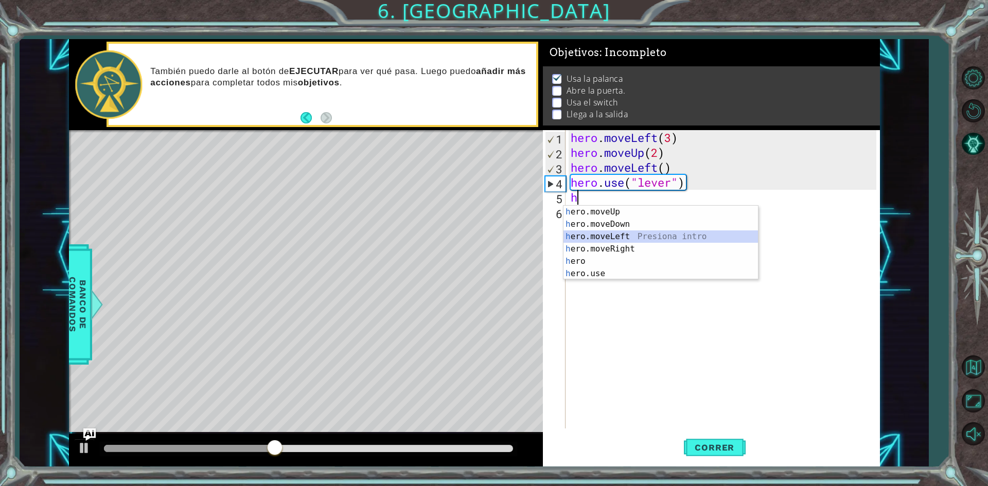
click at [629, 241] on div "h ero.moveUp Presiona intro h ero.moveDown Presiona intro h ero.moveLeft Presio…" at bounding box center [660, 255] width 194 height 99
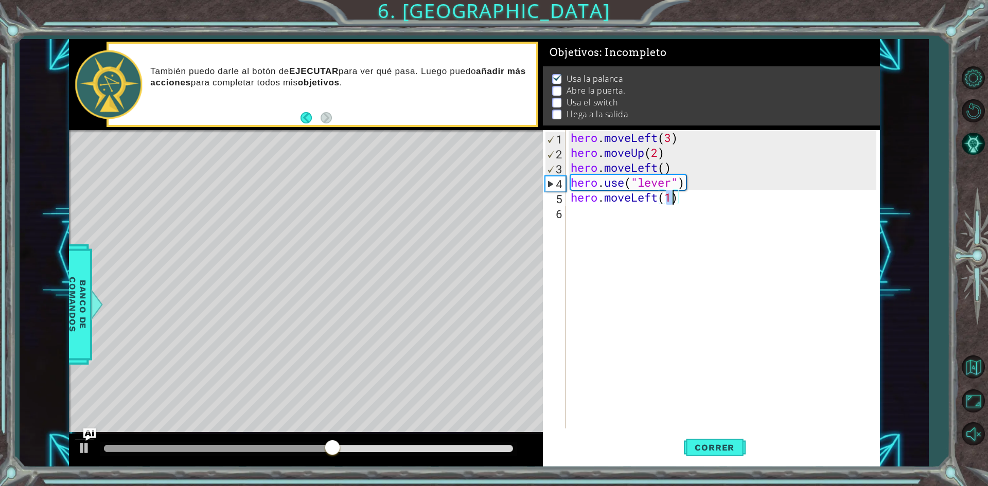
type textarea "hero.moveLeft(1)"
drag, startPoint x: 680, startPoint y: 436, endPoint x: 692, endPoint y: 428, distance: 14.1
click at [684, 434] on div "Correr" at bounding box center [714, 447] width 337 height 33
click at [692, 428] on div "hero.moveLeft(1) 1 2 3 4 5 6 hero . moveLeft ( 3 ) hero . moveUp ( 2 ) hero . m…" at bounding box center [711, 298] width 337 height 336
click at [692, 428] on div "hero . moveLeft ( 3 ) hero . moveUp ( 2 ) hero . moveLeft ( ) hero . use ( "lev…" at bounding box center [724, 294] width 313 height 328
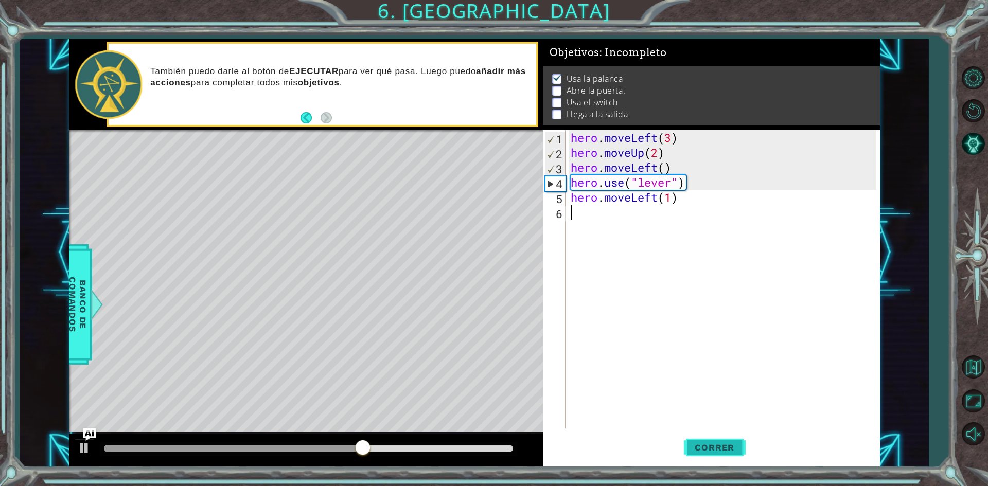
click at [695, 439] on button "Correr" at bounding box center [715, 447] width 62 height 33
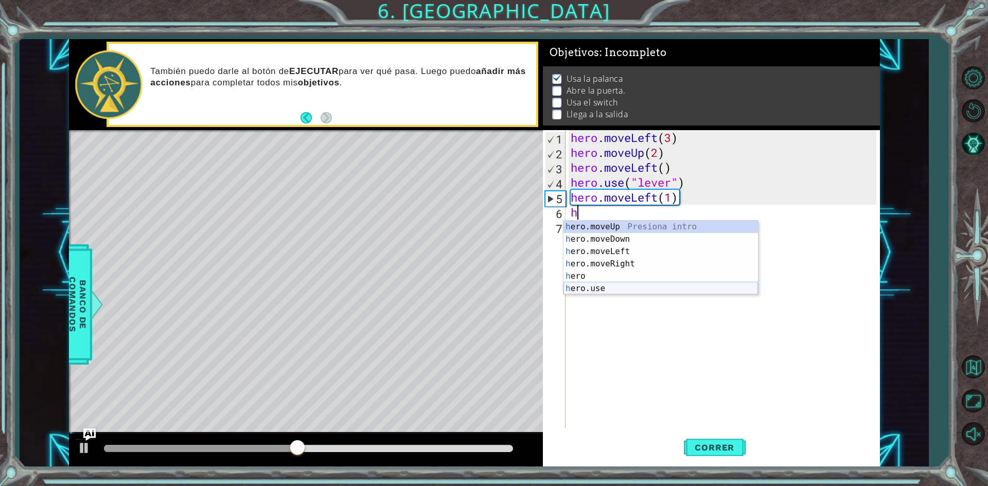
click at [710, 286] on div "h ero.moveUp Presiona intro h ero.moveDown Presiona intro h ero.moveLeft Presio…" at bounding box center [660, 270] width 194 height 99
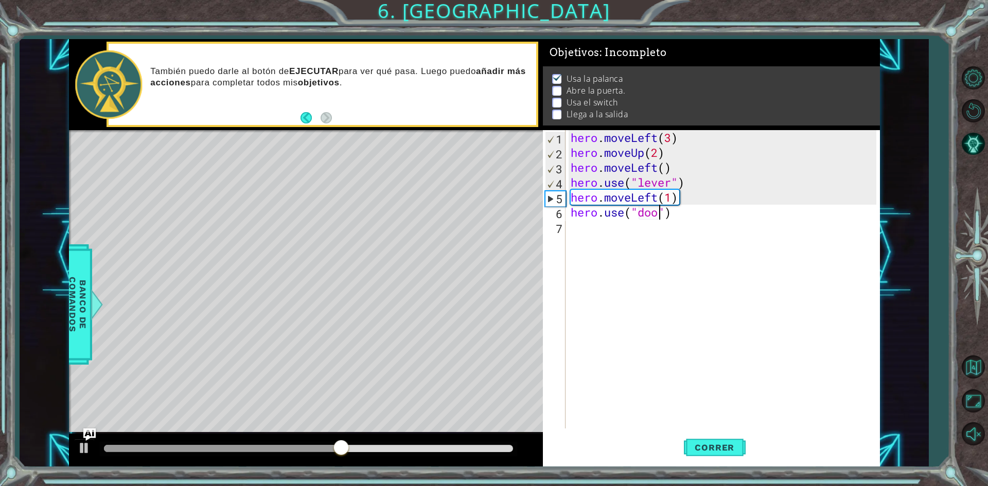
type textarea "hero.use("door")"
click at [781, 225] on div "hero . moveLeft ( 3 ) hero . moveUp ( 2 ) hero . moveLeft ( ) hero . use ( "lev…" at bounding box center [724, 294] width 313 height 328
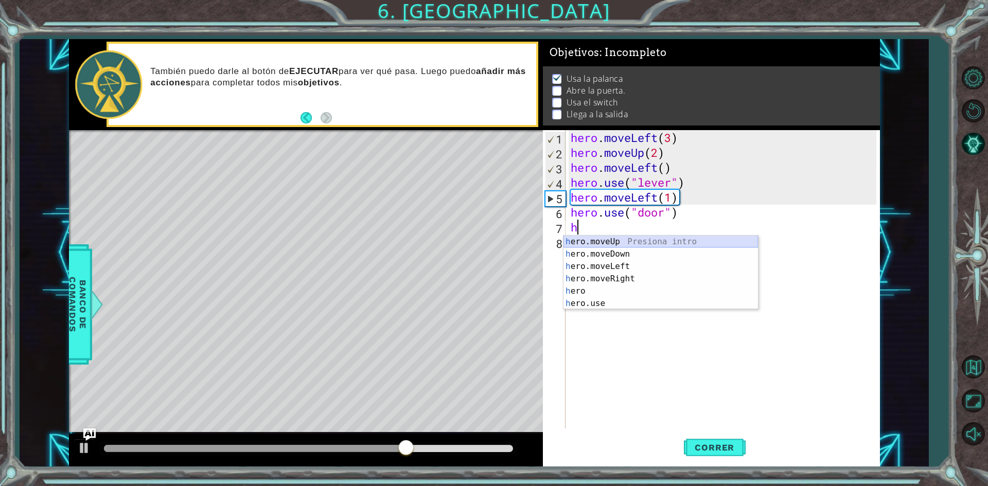
click at [732, 245] on div "h ero.moveUp Presiona intro h ero.moveDown Presiona intro h ero.moveLeft Presio…" at bounding box center [660, 285] width 194 height 99
type textarea "hero.moveUp(1)"
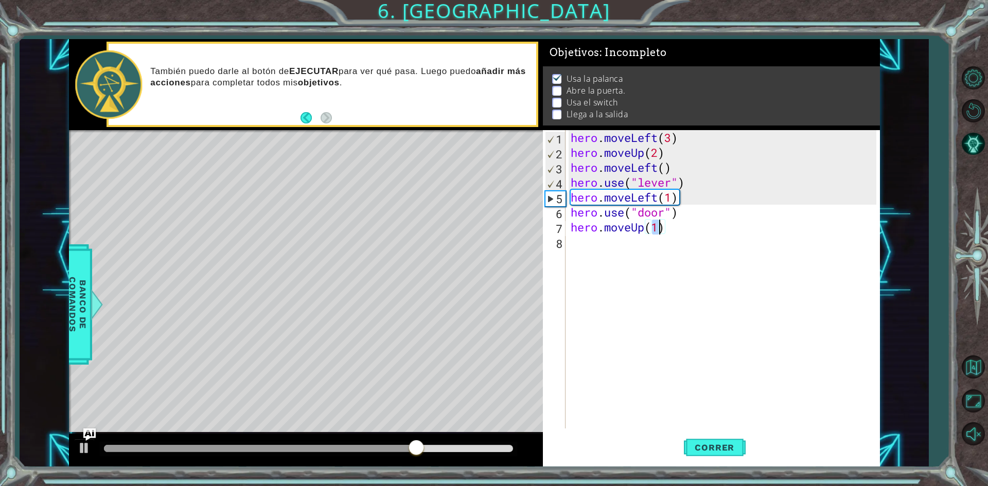
click at [724, 289] on div "hero . moveLeft ( 3 ) hero . moveUp ( 2 ) hero . moveLeft ( ) hero . use ( "lev…" at bounding box center [724, 294] width 313 height 328
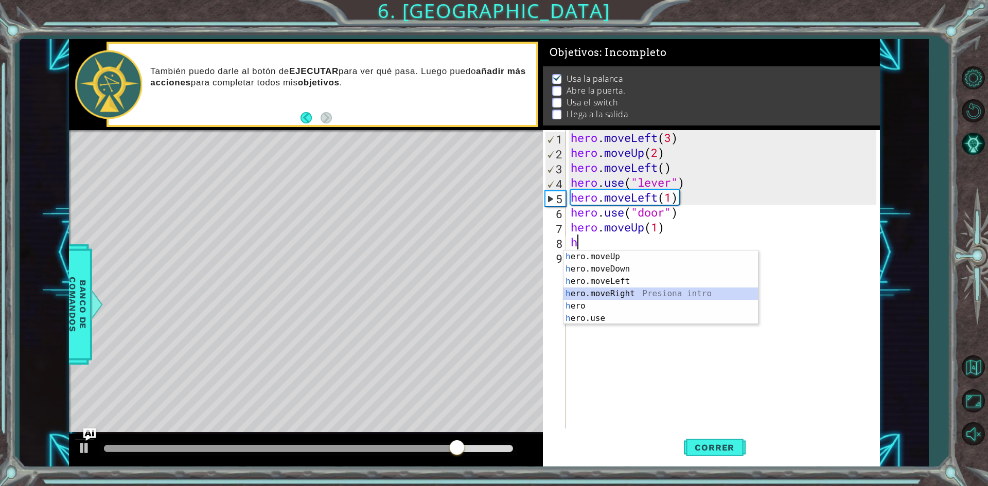
click at [709, 297] on div "h ero.moveUp Presiona intro h ero.moveDown Presiona intro h ero.moveLeft Presio…" at bounding box center [660, 299] width 194 height 99
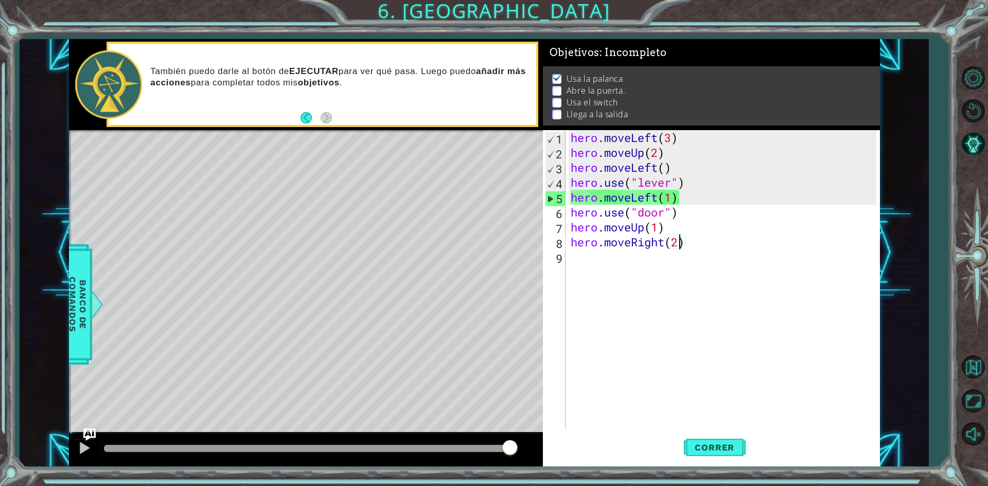
scroll to position [0, 5]
click at [739, 451] on span "Correr" at bounding box center [714, 447] width 60 height 10
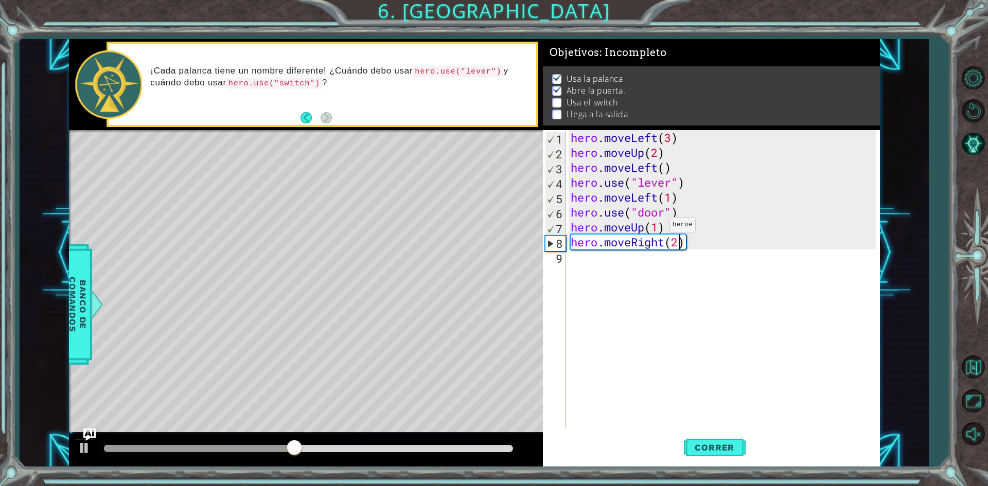
click at [654, 227] on div "hero . moveLeft ( 3 ) hero . moveUp ( 2 ) hero . moveLeft ( ) hero . use ( "lev…" at bounding box center [724, 294] width 313 height 328
click at [659, 229] on div "hero . moveLeft ( 3 ) hero . moveUp ( 2 ) hero . moveLeft ( ) hero . use ( "lev…" at bounding box center [724, 294] width 313 height 328
click at [704, 236] on div "hero . moveLeft ( 3 ) hero . moveUp ( 2 ) hero . moveLeft ( ) hero . use ( "lev…" at bounding box center [724, 294] width 313 height 328
type textarea "hero.moveRight(2)"
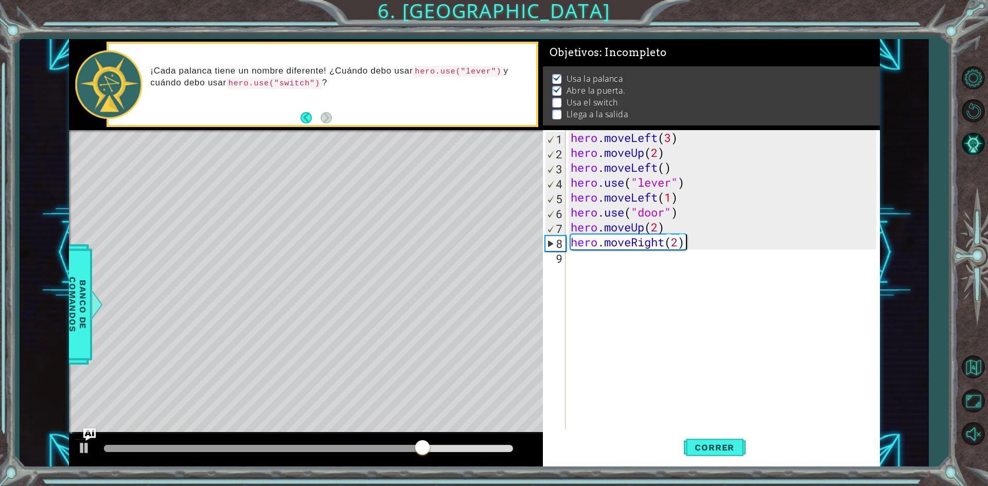
click at [699, 265] on div "hero . moveLeft ( 3 ) hero . moveUp ( 2 ) hero . moveLeft ( ) hero . use ( "lev…" at bounding box center [724, 294] width 313 height 328
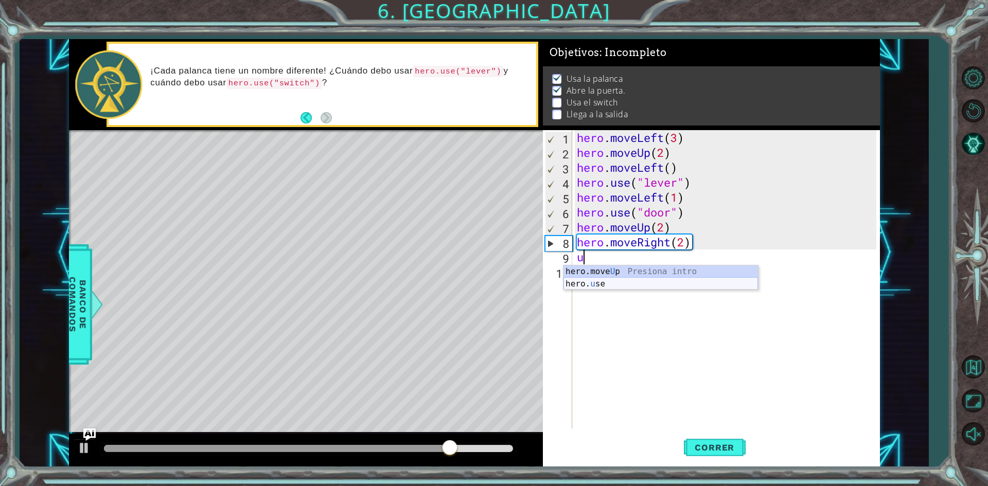
click at [666, 279] on div "hero.move U p Presiona intro hero. u se Presiona intro" at bounding box center [660, 289] width 194 height 49
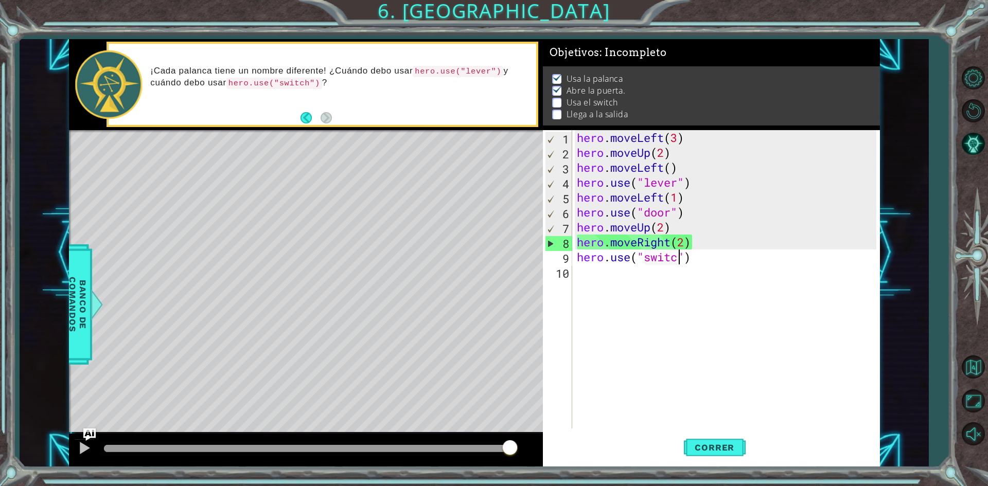
scroll to position [0, 5]
type textarea "hero.use("switch")"
click at [737, 281] on div "hero . moveLeft ( 3 ) hero . moveUp ( 2 ) hero . moveLeft ( ) hero . use ( "lev…" at bounding box center [728, 294] width 307 height 328
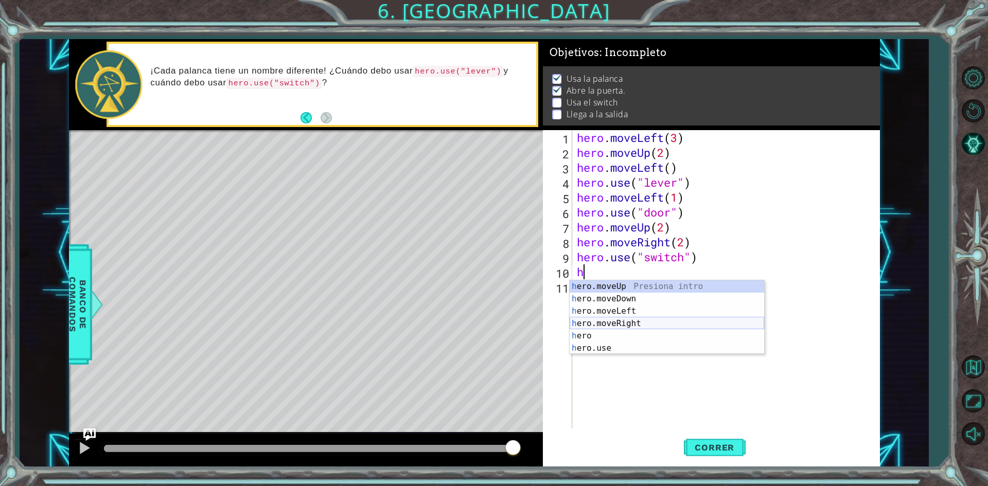
click at [698, 318] on div "h ero.moveUp Presiona intro h ero.moveDown Presiona intro h ero.moveLeft Presio…" at bounding box center [666, 329] width 194 height 99
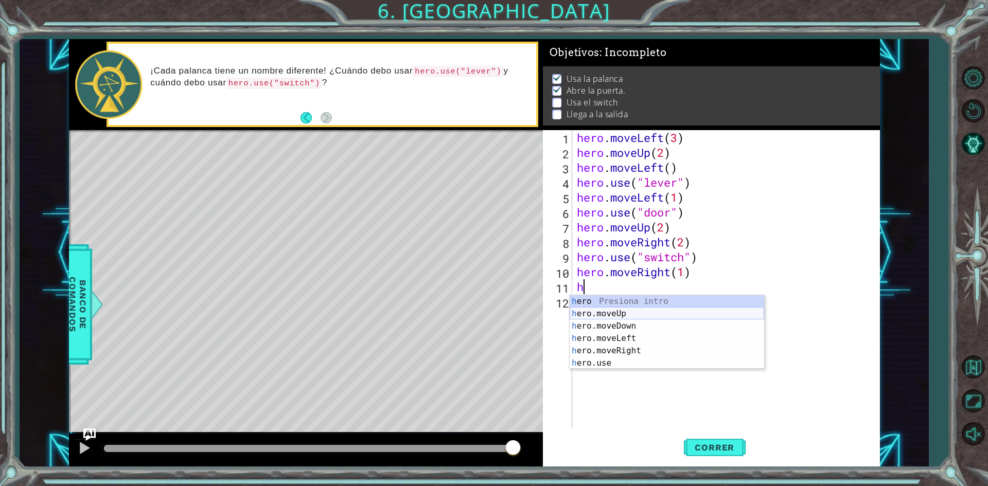
click at [673, 310] on div "h ero Presiona intro h ero.moveUp Presiona intro h ero.moveDown Presiona intro …" at bounding box center [666, 344] width 194 height 99
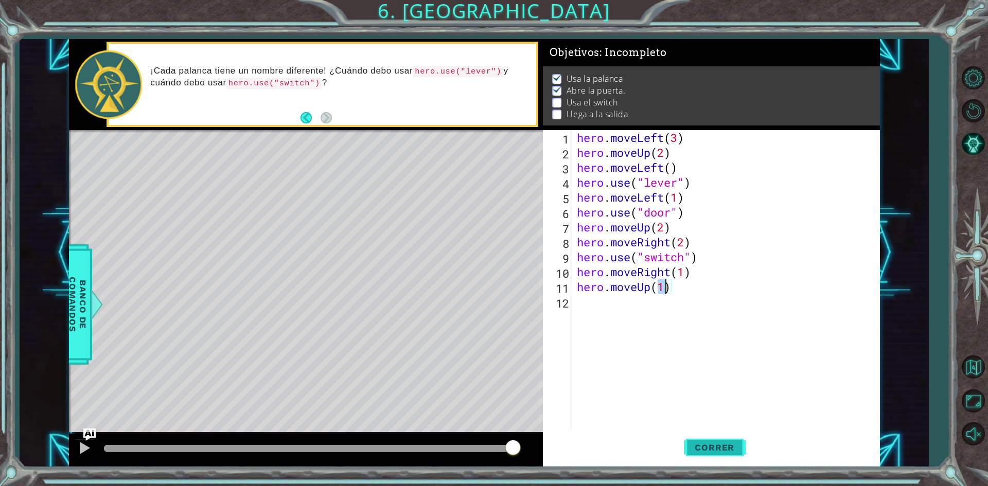
type textarea "hero.moveUp(1)"
click at [713, 449] on span "Correr" at bounding box center [714, 447] width 60 height 10
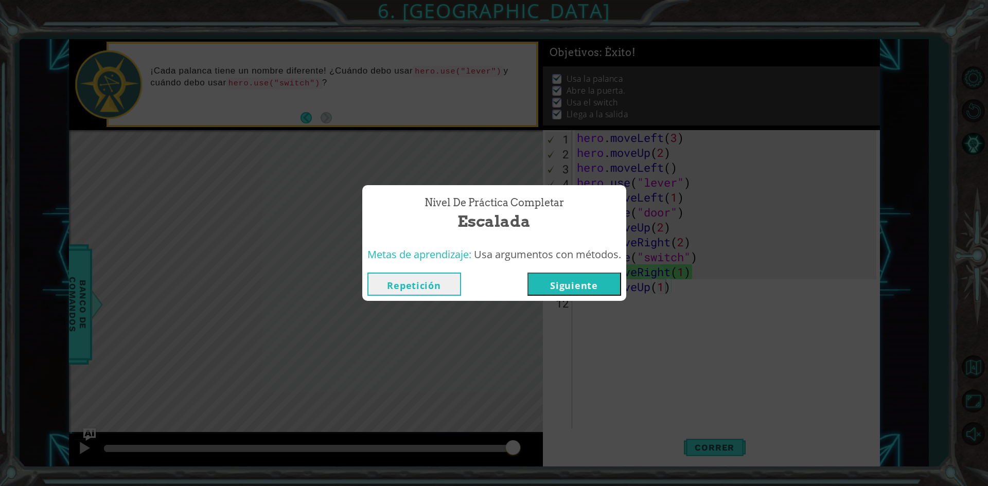
click at [560, 285] on button "Siguiente" at bounding box center [574, 284] width 94 height 23
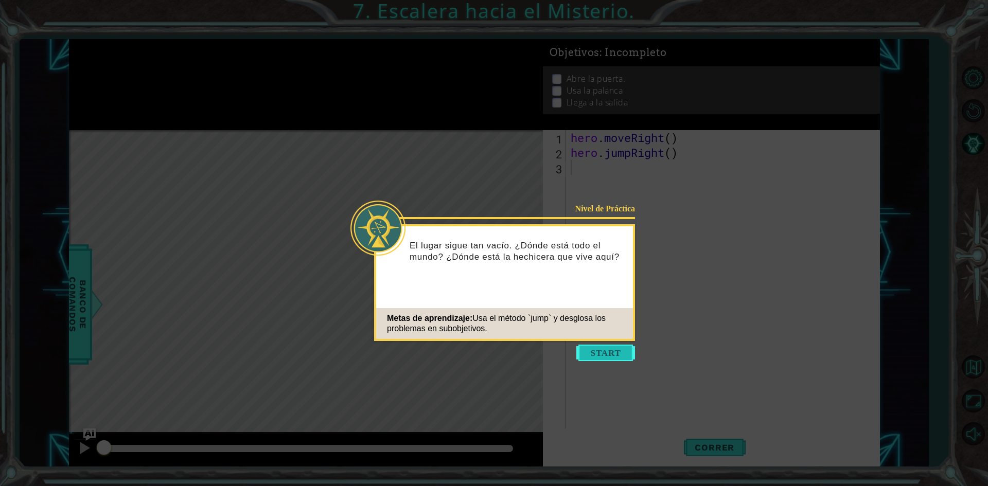
click at [612, 357] on button "Start" at bounding box center [605, 353] width 59 height 16
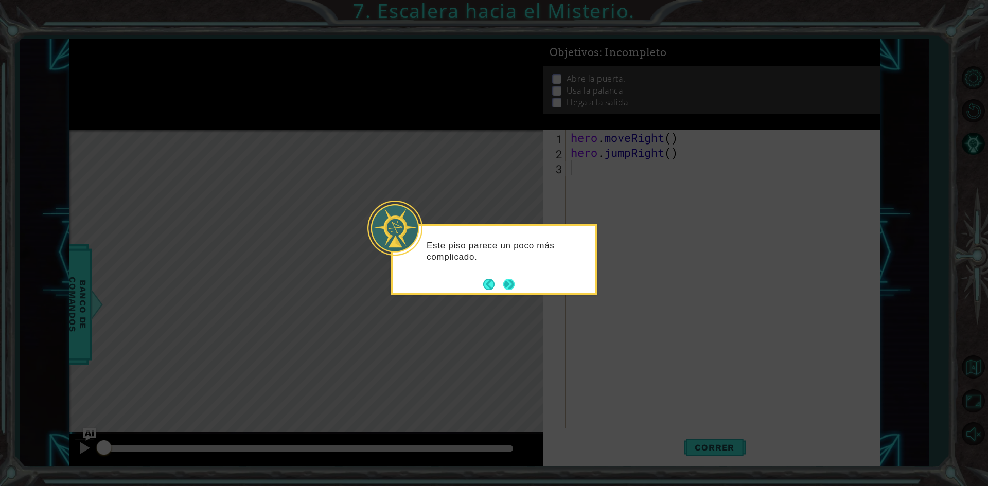
click at [508, 286] on button "Next" at bounding box center [508, 284] width 11 height 11
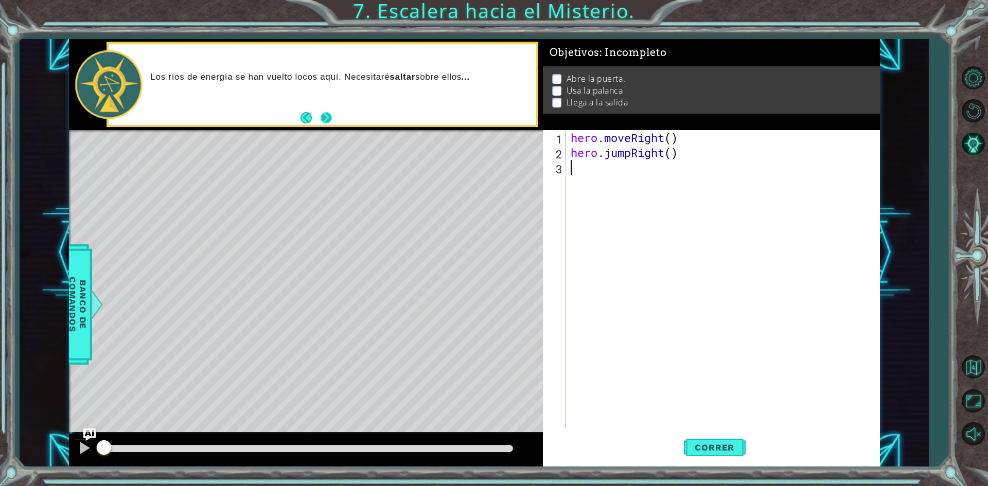
click at [320, 119] on button "Next" at bounding box center [325, 117] width 11 height 11
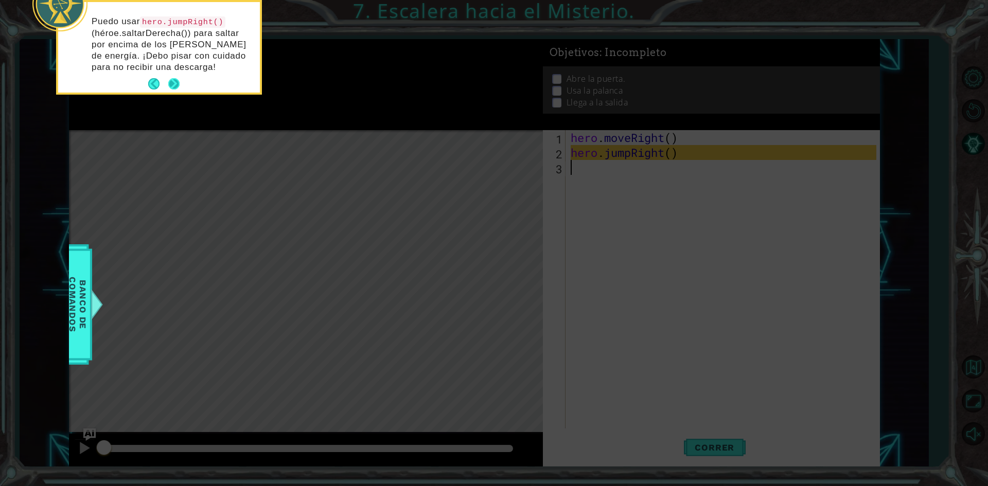
click at [171, 79] on button "Next" at bounding box center [173, 83] width 11 height 11
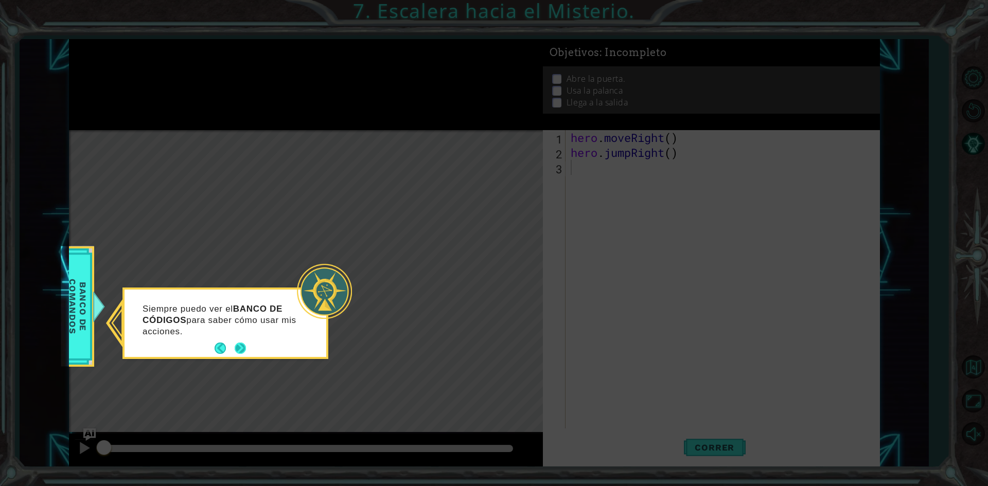
click at [243, 344] on button "Next" at bounding box center [240, 348] width 11 height 11
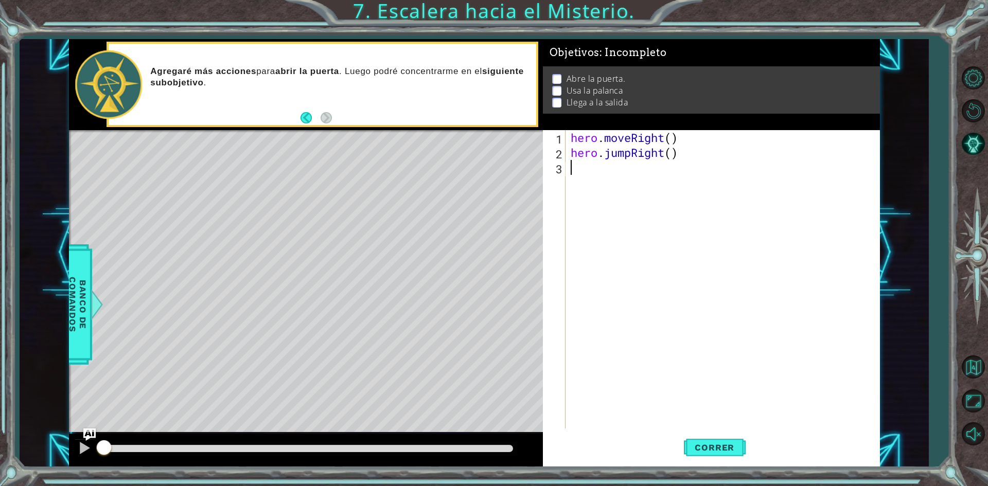
type textarea "h"
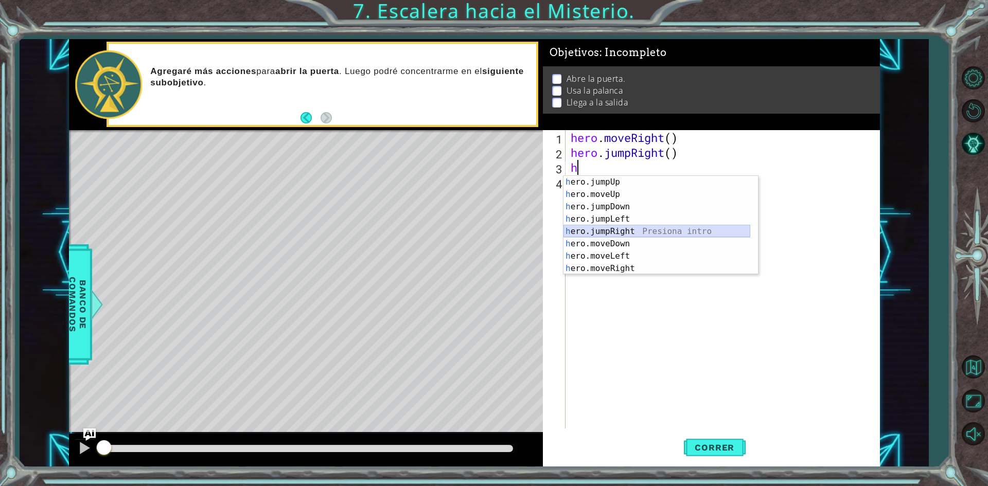
click at [594, 237] on div "h ero.jumpUp Presiona intro h ero.moveUp Presiona intro h ero.jumpDown Presiona…" at bounding box center [656, 237] width 187 height 123
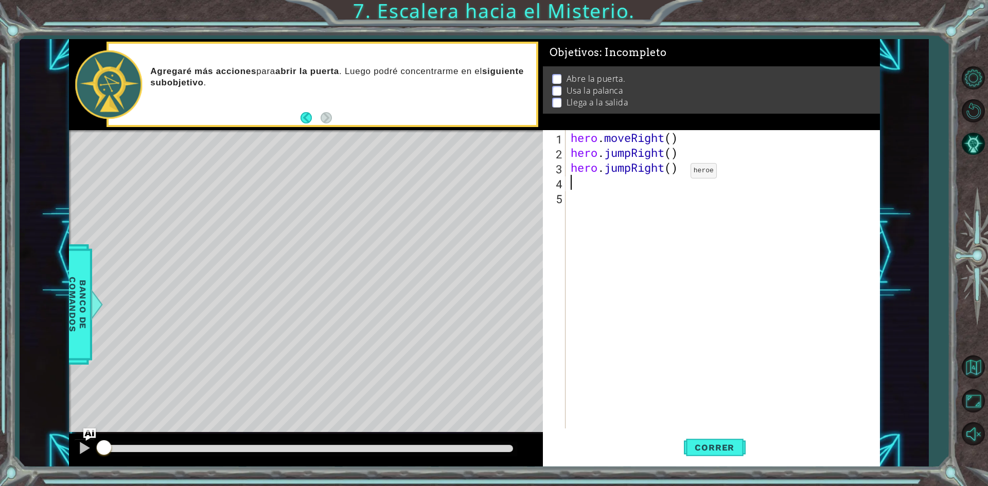
click at [675, 173] on div "hero . moveRight ( ) hero . jumpRight ( ) hero . jumpRight ( )" at bounding box center [724, 294] width 313 height 328
type textarea "hero.jumpRight(2)"
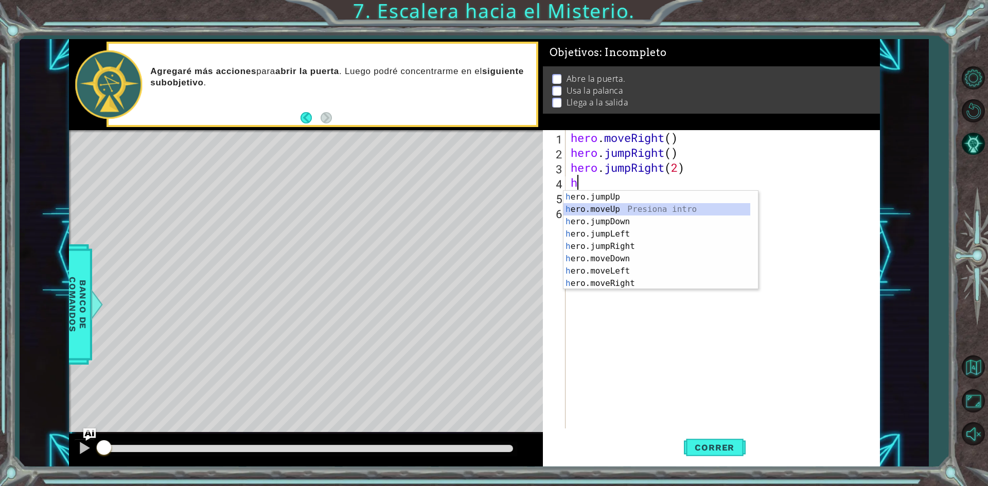
click at [644, 206] on div "h ero.jumpUp Presiona intro h ero.moveUp Presiona intro h ero.jumpDown Presiona…" at bounding box center [656, 252] width 187 height 123
type textarea "hero.moveUp(1)"
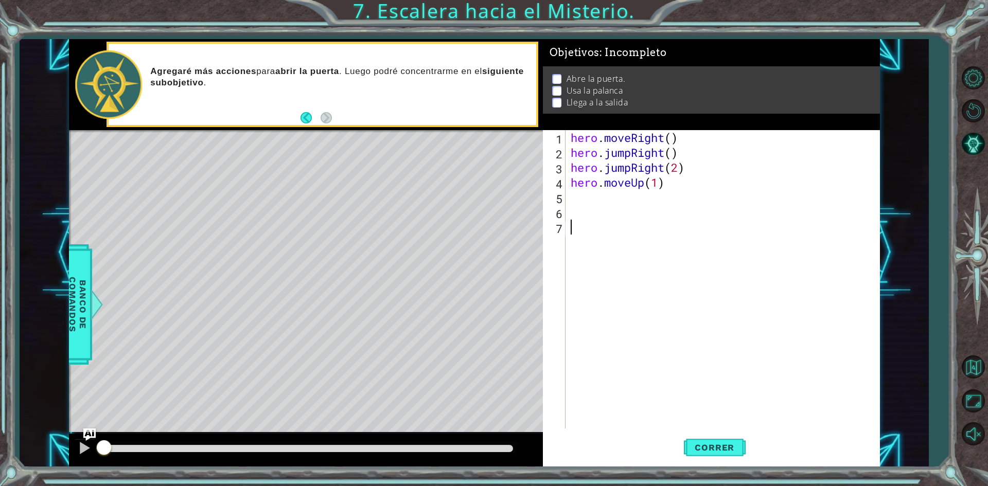
drag, startPoint x: 581, startPoint y: 392, endPoint x: 603, endPoint y: 406, distance: 25.7
click at [603, 406] on div "hero . moveRight ( ) hero . jumpRight ( ) hero . jumpRight ( 2 ) hero . moveUp …" at bounding box center [724, 294] width 313 height 328
click at [703, 447] on span "Correr" at bounding box center [714, 447] width 60 height 10
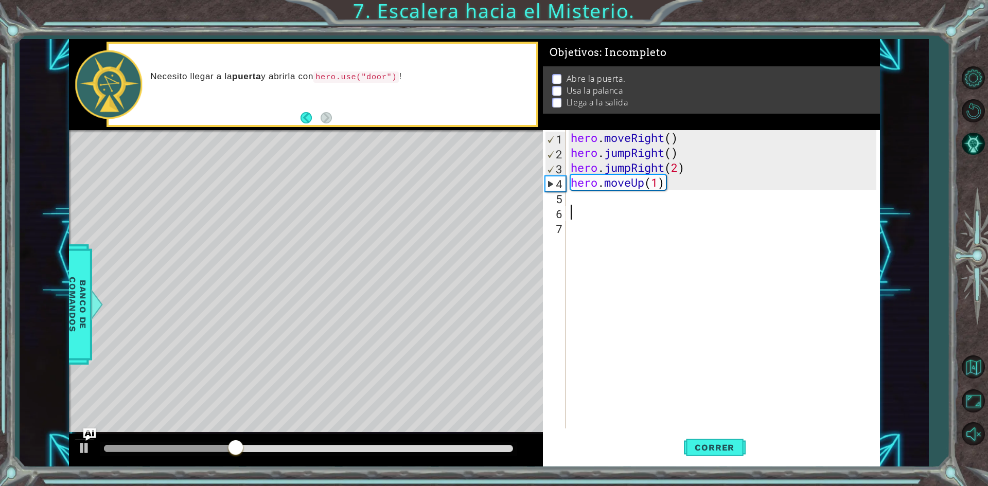
click at [599, 216] on div "hero . moveRight ( ) hero . jumpRight ( ) hero . jumpRight ( 2 ) hero . moveUp …" at bounding box center [724, 294] width 313 height 328
click at [599, 207] on div "hero . moveRight ( ) hero . jumpRight ( ) hero . jumpRight ( 2 ) hero . moveUp …" at bounding box center [724, 294] width 313 height 328
click at [596, 194] on div "hero . moveRight ( ) hero . jumpRight ( ) hero . jumpRight ( 2 ) hero . moveUp …" at bounding box center [724, 294] width 313 height 328
type textarea "h"
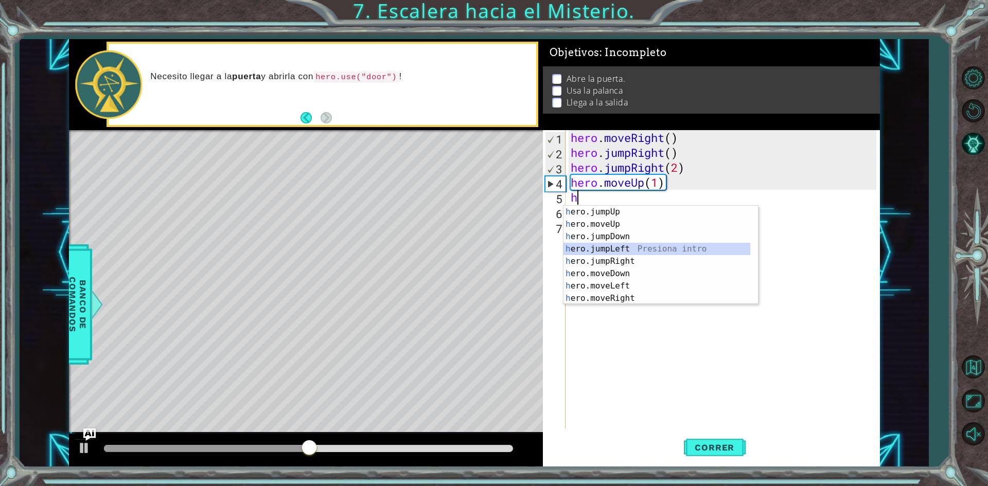
click at [618, 250] on div "h ero.jumpUp Presiona intro h ero.moveUp Presiona intro h ero.jumpDown Presiona…" at bounding box center [656, 267] width 187 height 123
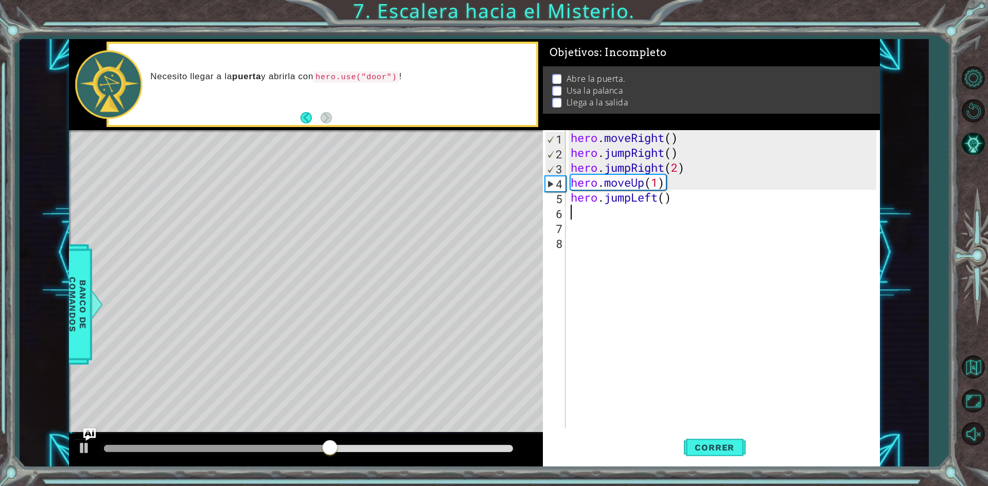
click at [646, 218] on div "hero . moveRight ( ) hero . jumpRight ( ) hero . jumpRight ( 2 ) hero . moveUp …" at bounding box center [724, 294] width 313 height 328
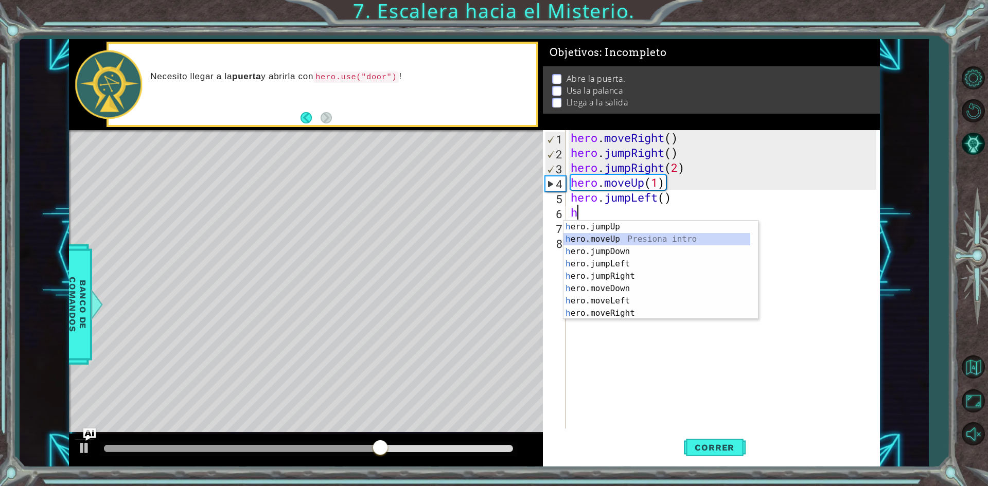
click at [632, 241] on div "h ero.jumpUp Presiona intro h ero.moveUp Presiona intro h ero.jumpDown Presiona…" at bounding box center [656, 282] width 187 height 123
type textarea "hero.moveUp(1)"
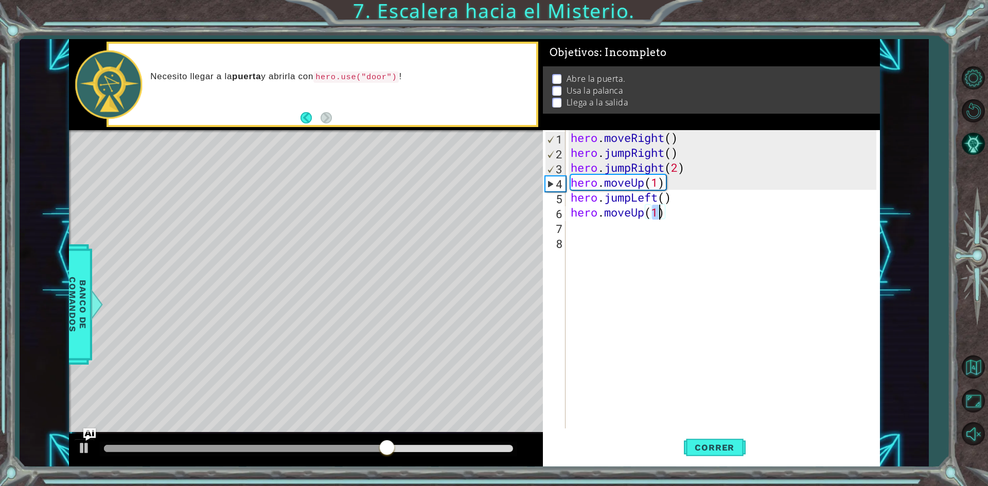
click at [626, 231] on div "hero . moveRight ( ) hero . jumpRight ( ) hero . jumpRight ( 2 ) hero . moveUp …" at bounding box center [724, 294] width 313 height 328
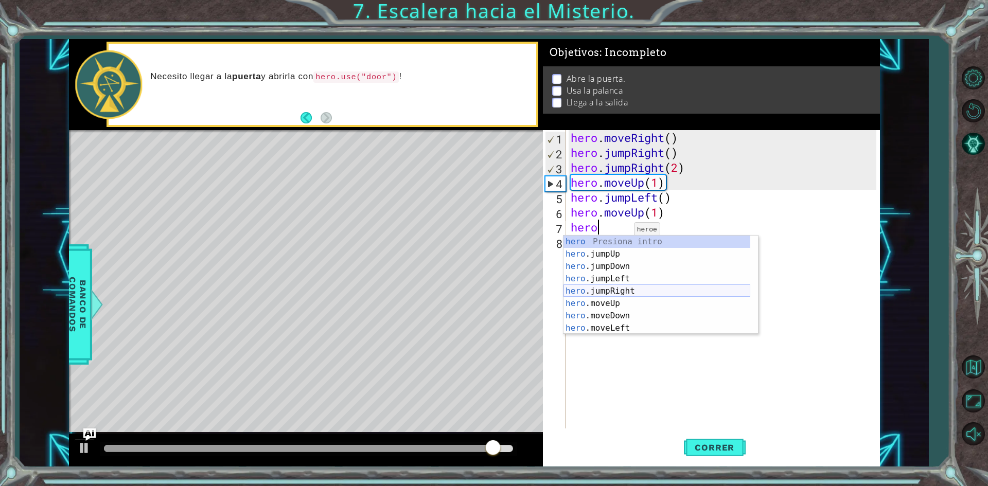
scroll to position [0, 1]
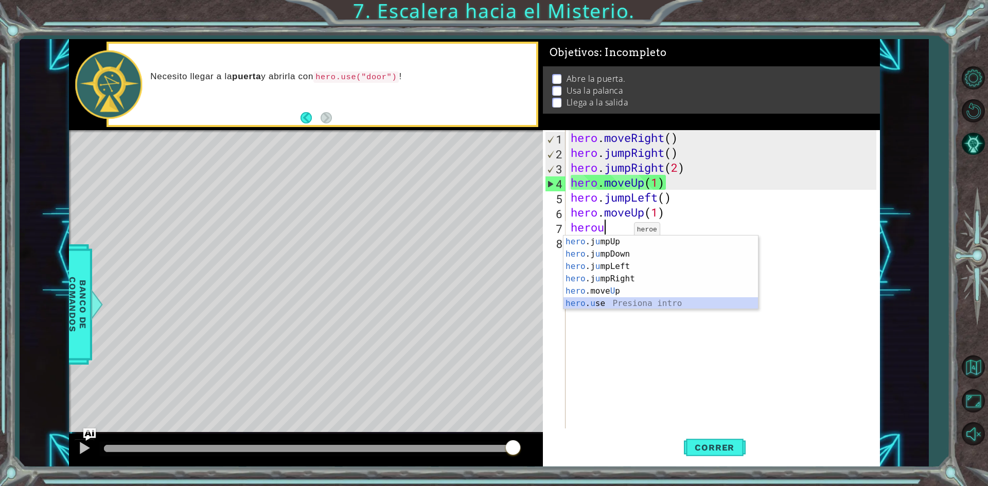
click at [572, 303] on div "hero .j u mpUp Presiona intro hero .j u mpDown Presiona intro hero .j u mpLeft …" at bounding box center [660, 285] width 194 height 99
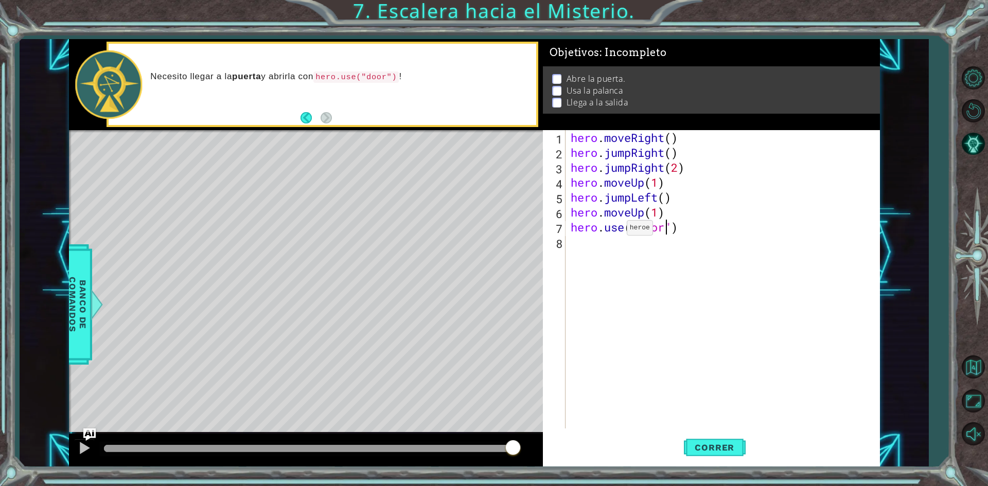
scroll to position [0, 4]
click at [696, 438] on button "Correr" at bounding box center [715, 447] width 62 height 33
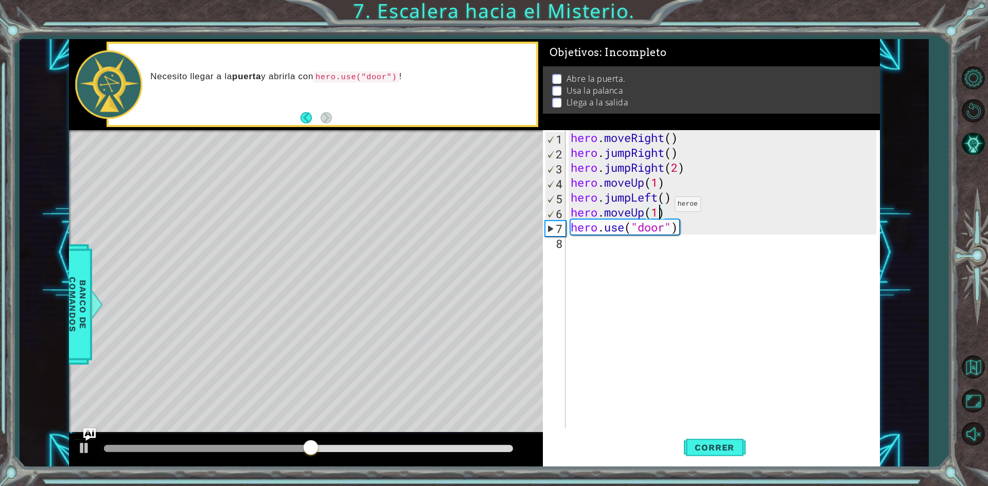
click at [659, 207] on div "hero . moveRight ( ) hero . jumpRight ( ) hero . jumpRight ( 2 ) hero . moveUp …" at bounding box center [724, 294] width 313 height 328
click at [662, 204] on div "hero . moveRight ( ) hero . jumpRight ( ) hero . jumpRight ( 2 ) hero . moveUp …" at bounding box center [724, 294] width 313 height 328
click at [660, 198] on div "hero . moveRight ( ) hero . jumpRight ( ) hero . jumpRight ( 2 ) hero . moveUp …" at bounding box center [724, 294] width 313 height 328
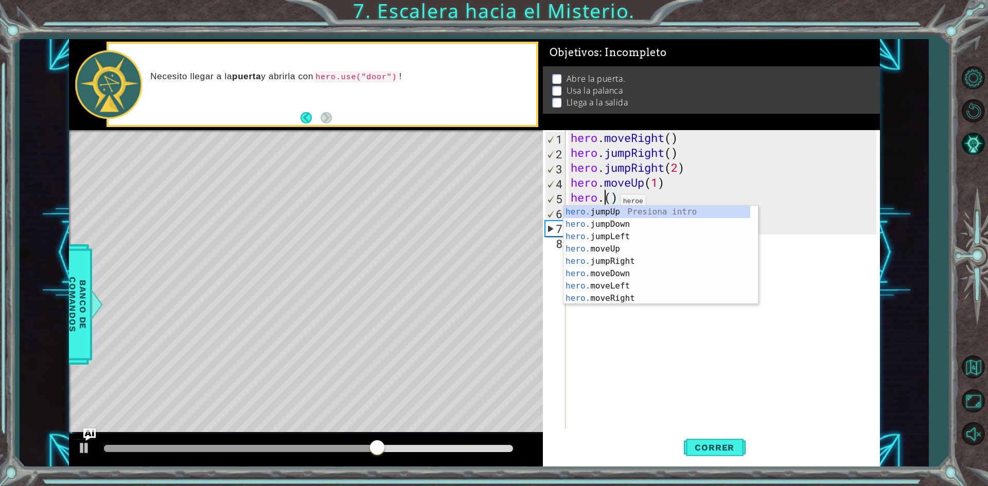
scroll to position [0, 2]
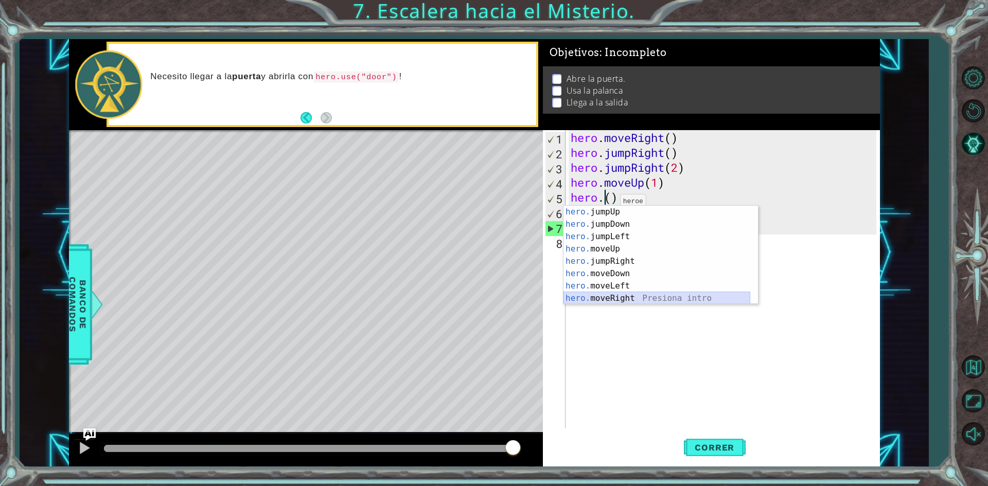
click at [610, 298] on div "hero. jumpUp Presiona intro hero. jumpDown Presiona intro hero. jumpLeft Presio…" at bounding box center [656, 267] width 187 height 123
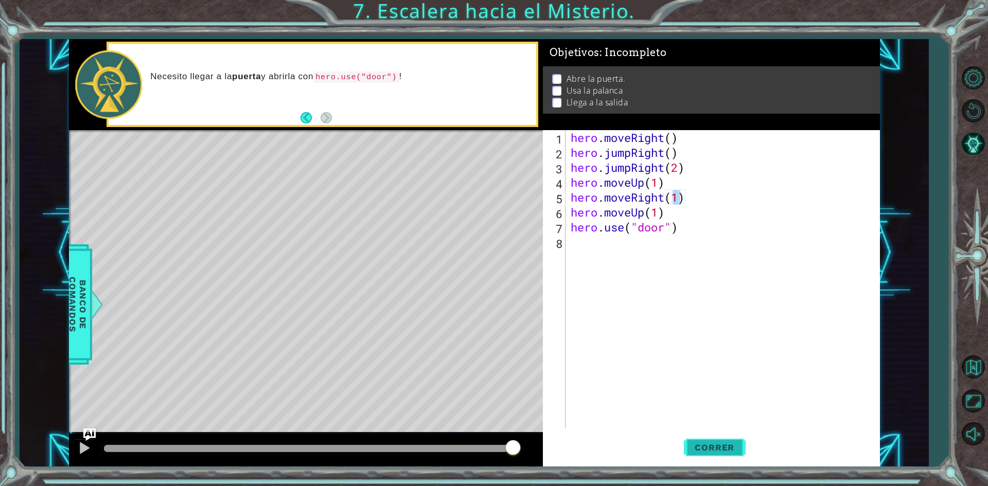
click at [699, 446] on span "Correr" at bounding box center [714, 447] width 60 height 10
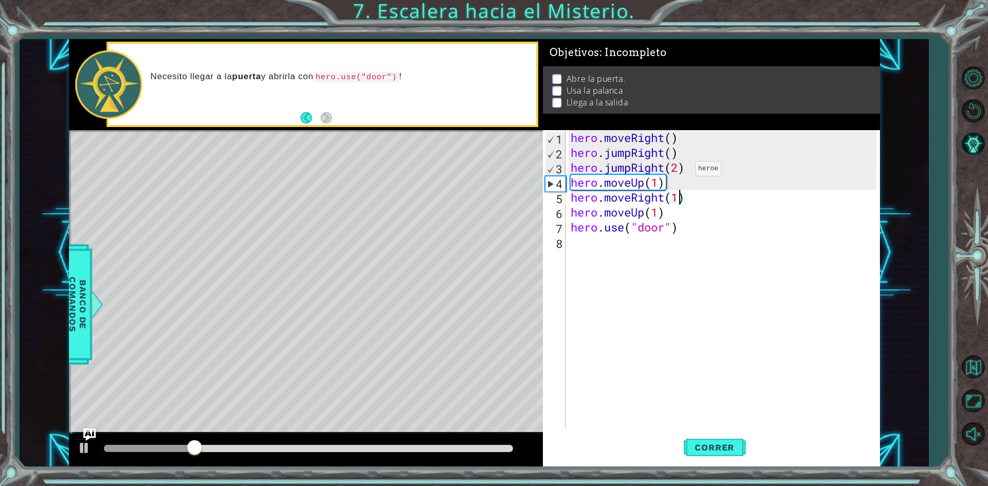
click at [679, 171] on div "hero . moveRight ( ) hero . jumpRight ( ) hero . jumpRight ( 2 ) hero . moveUp …" at bounding box center [724, 294] width 313 height 328
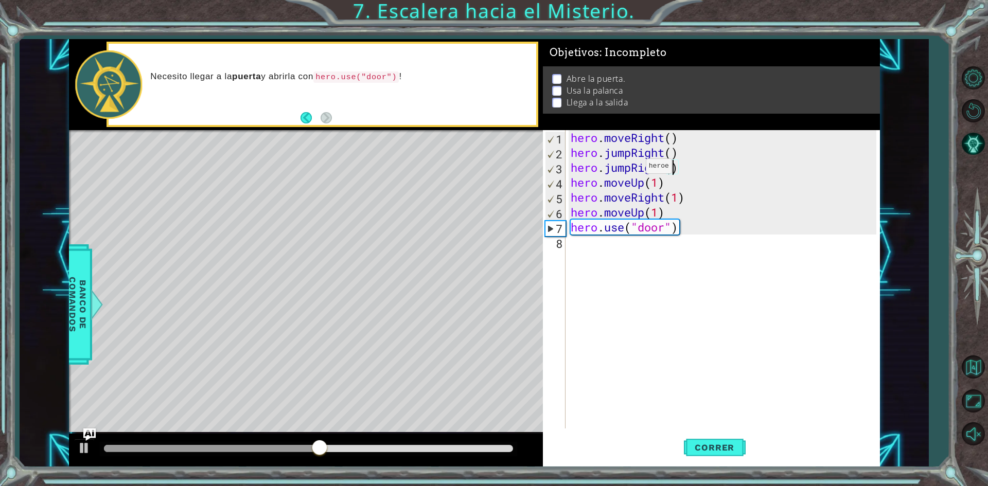
click at [630, 169] on div "hero . moveRight ( ) hero . jumpRight ( ) hero . jumpRight ( ) hero . moveUp ( …" at bounding box center [724, 294] width 313 height 328
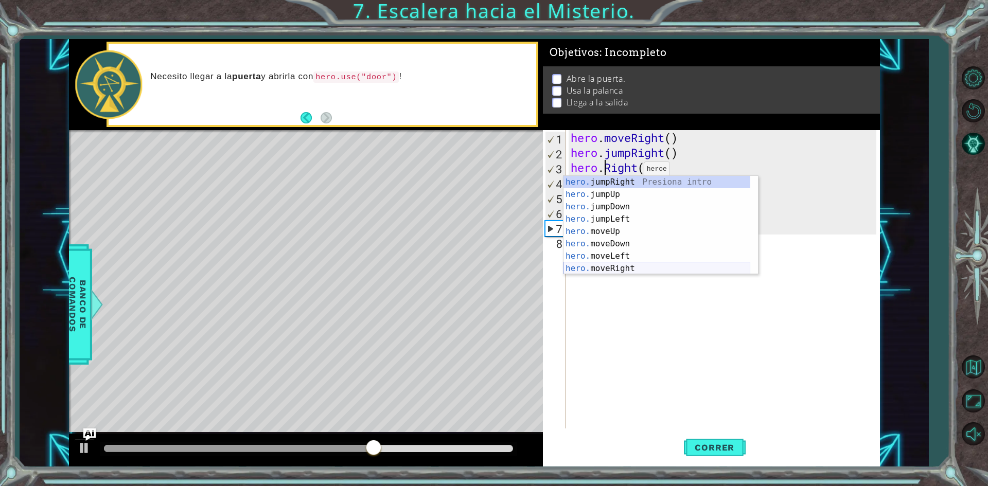
click at [596, 267] on div "hero. jumpRight Presiona intro hero. jumpUp Presiona intro hero. jumpDown Presi…" at bounding box center [656, 237] width 187 height 123
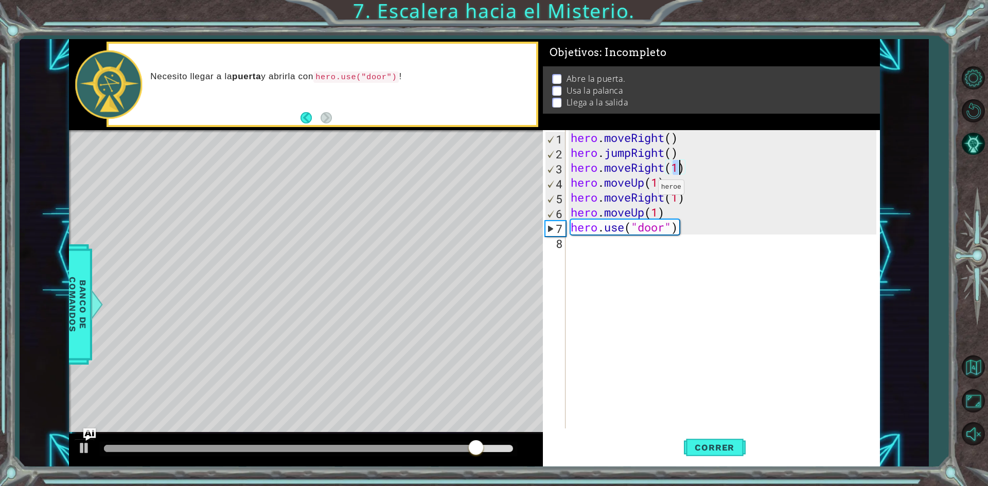
click at [642, 190] on div "hero . moveRight ( ) hero . jumpRight ( ) hero . moveRight ( 1 ) hero . moveUp …" at bounding box center [724, 294] width 313 height 328
click at [676, 170] on div "hero . moveRight ( ) hero . jumpRight ( ) hero . moveRight ( 1 ) hero . moveUp …" at bounding box center [724, 294] width 313 height 328
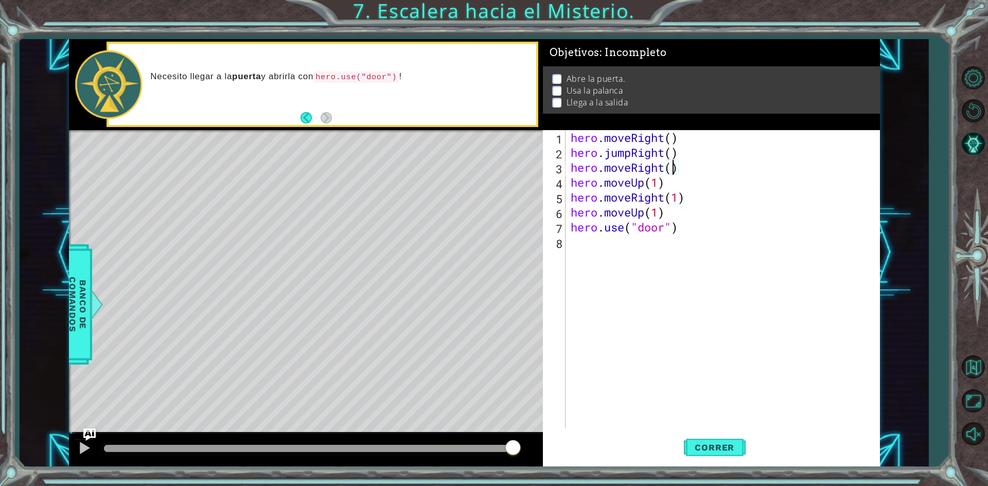
scroll to position [0, 5]
click at [682, 208] on div "hero . moveRight ( ) hero . jumpRight ( ) hero . moveRight ( 2 ) hero . moveUp …" at bounding box center [724, 294] width 313 height 328
click at [681, 198] on div "hero . moveRight ( ) hero . jumpRight ( ) hero . moveRight ( 2 ) hero . moveUp …" at bounding box center [724, 294] width 313 height 328
click at [687, 197] on div "hero . moveRight ( ) hero . jumpRight ( ) hero . moveRight ( 2 ) hero . moveUp …" at bounding box center [724, 294] width 313 height 328
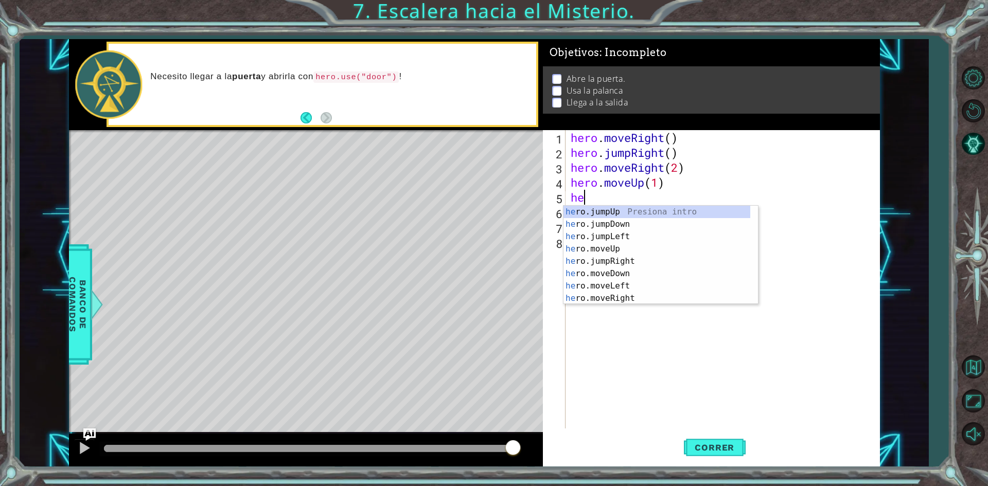
scroll to position [0, 0]
type textarea "h"
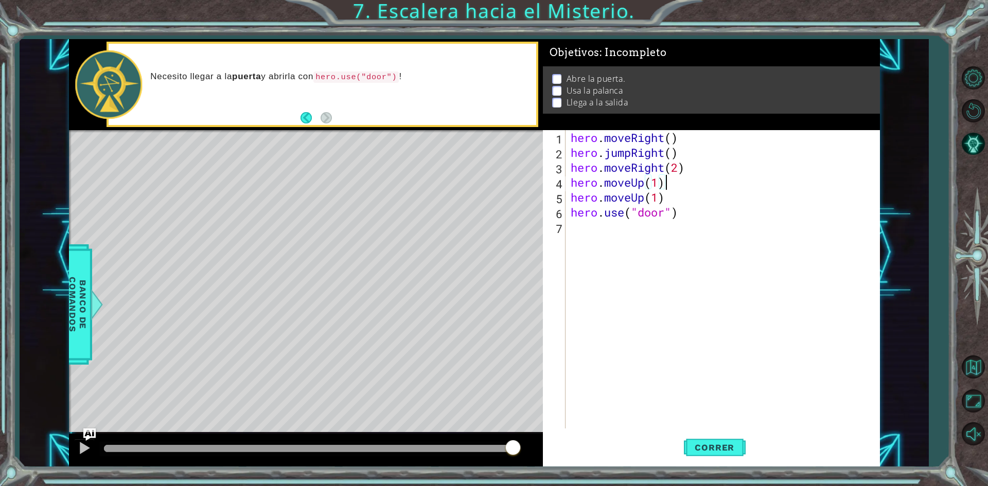
click at [683, 194] on div "hero . moveRight ( ) hero . jumpRight ( ) hero . moveRight ( 2 ) hero . moveUp …" at bounding box center [724, 294] width 313 height 328
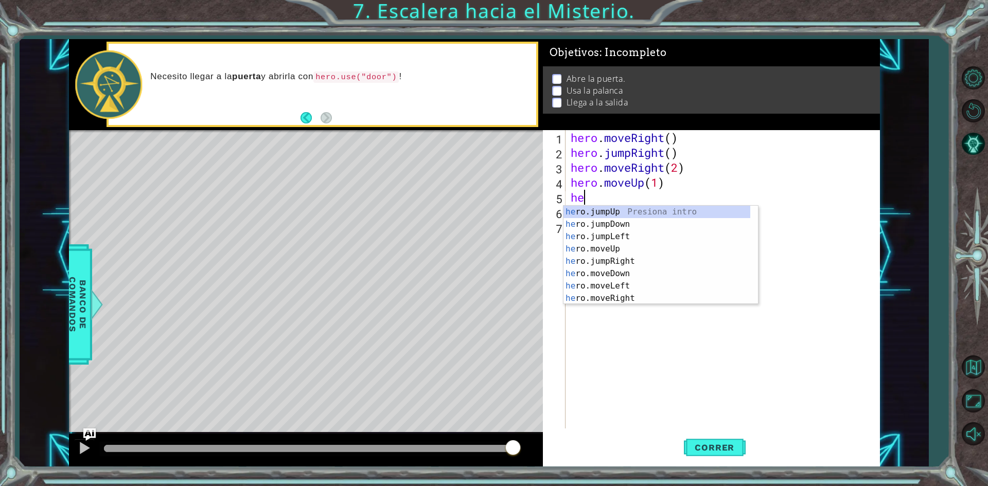
type textarea "h"
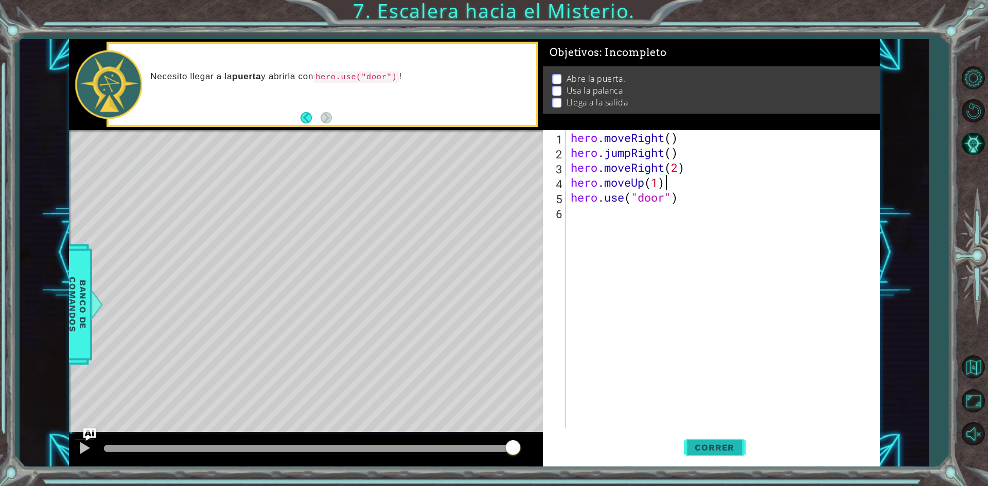
type textarea "hero.moveUp(1)"
click at [707, 446] on span "Correr" at bounding box center [714, 447] width 60 height 10
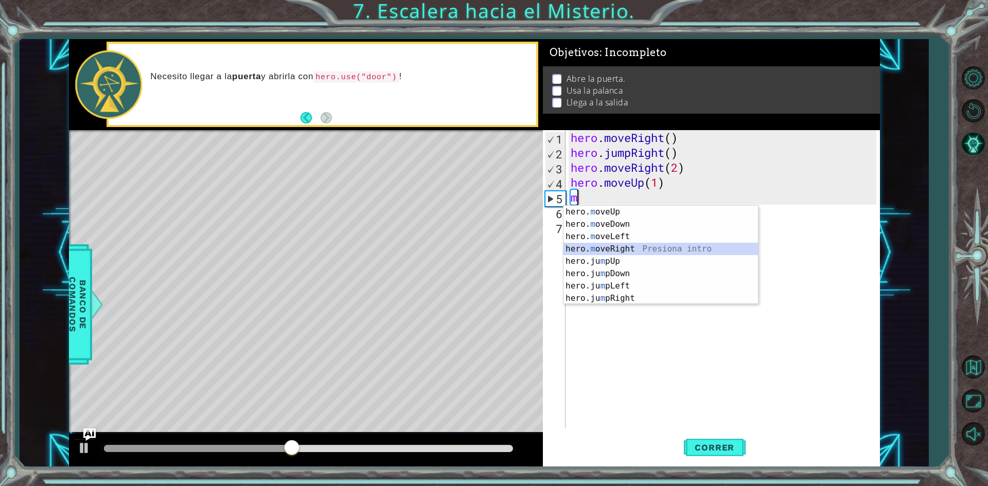
click at [633, 251] on div "hero. m oveUp Presiona intro hero. m oveDown Presiona intro hero. m oveLeft Pre…" at bounding box center [660, 267] width 194 height 123
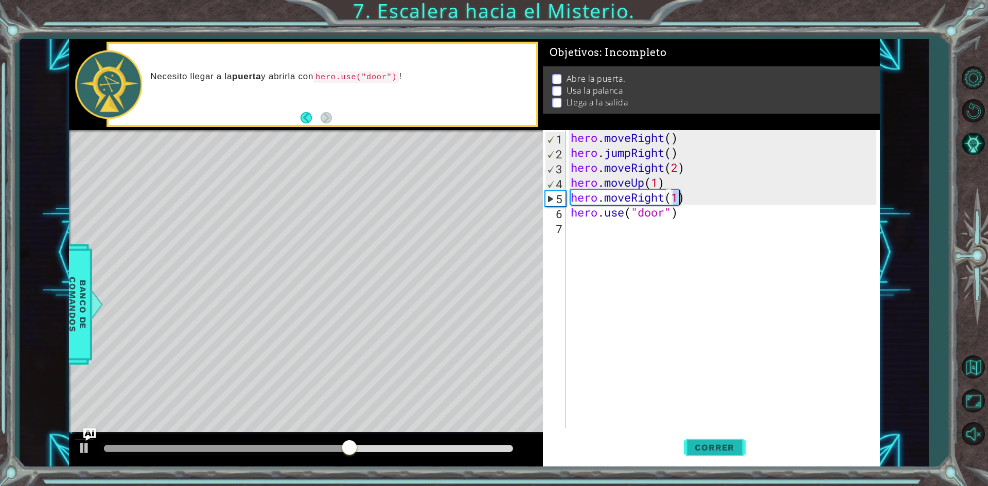
click at [711, 438] on button "Correr" at bounding box center [715, 447] width 62 height 33
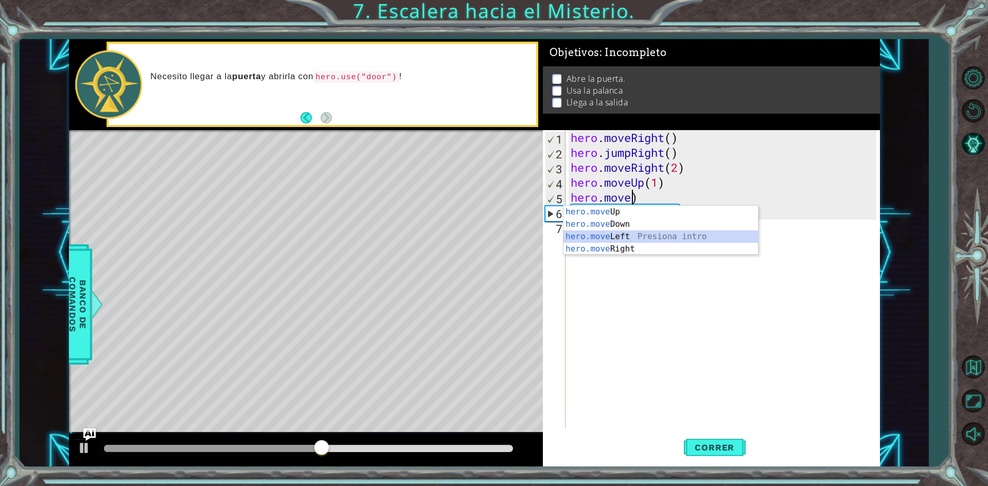
click at [632, 238] on div "hero.move Up Presiona intro hero.move Down Presiona intro hero.move Left Presio…" at bounding box center [660, 243] width 194 height 74
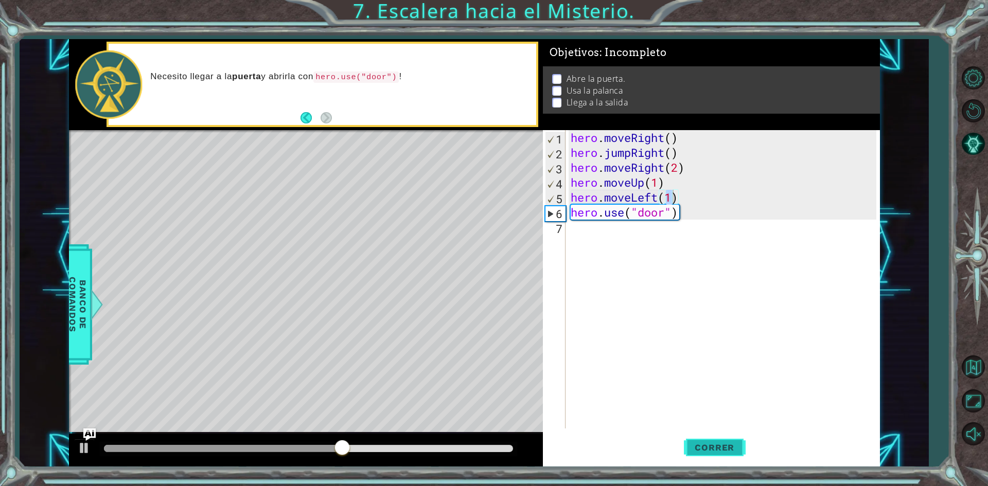
click at [724, 459] on button "Correr" at bounding box center [715, 447] width 62 height 33
click at [716, 207] on div "hero . moveRight ( ) hero . jumpRight ( ) hero . moveRight ( 2 ) hero . moveUp …" at bounding box center [724, 294] width 313 height 328
type textarea "hero.use("door")"
click at [709, 217] on div "hero . moveRight ( ) hero . jumpRight ( ) hero . moveRight ( 2 ) hero . moveUp …" at bounding box center [724, 294] width 313 height 328
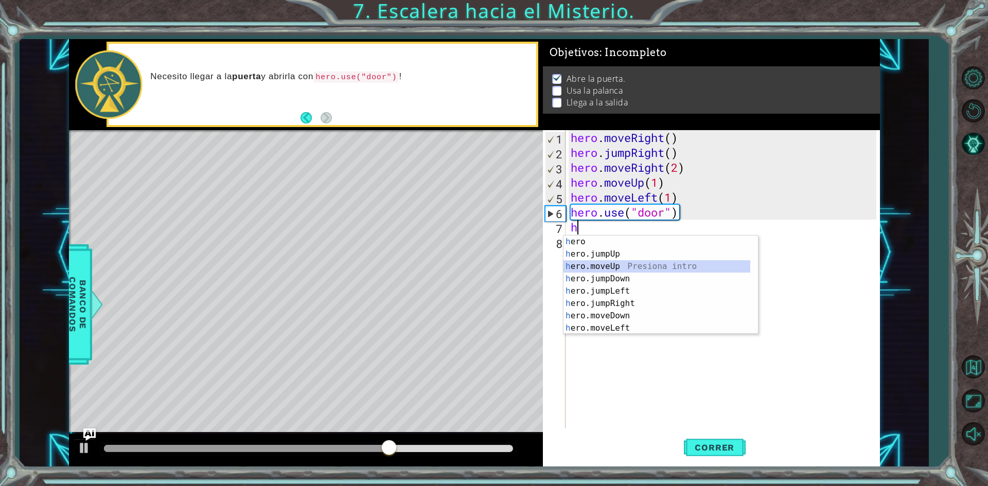
click at [620, 268] on div "h ero Presiona intro h ero.jumpUp Presiona intro h ero.moveUp Presiona intro h …" at bounding box center [656, 297] width 187 height 123
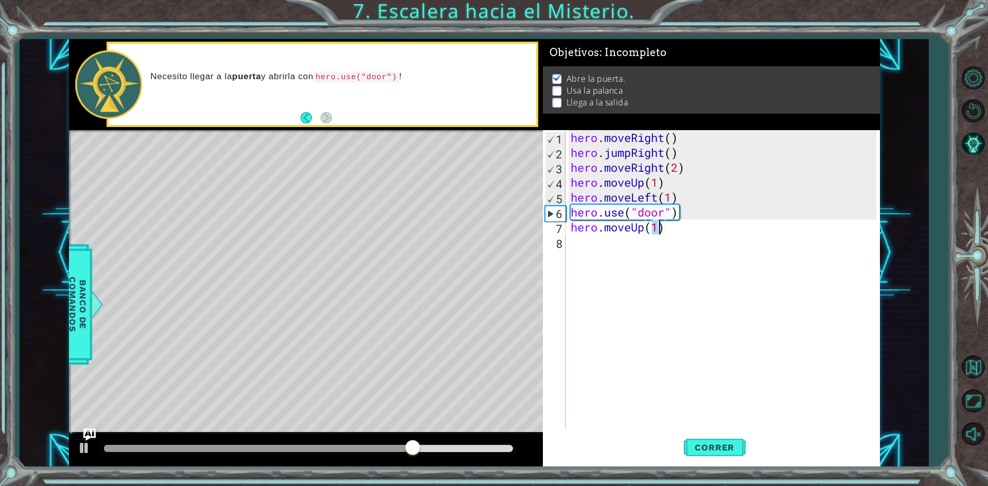
type textarea "hero.moveUp(2)"
click at [687, 234] on div "hero . moveRight ( ) hero . jumpRight ( ) hero . moveRight ( 2 ) hero . moveUp …" at bounding box center [724, 294] width 313 height 328
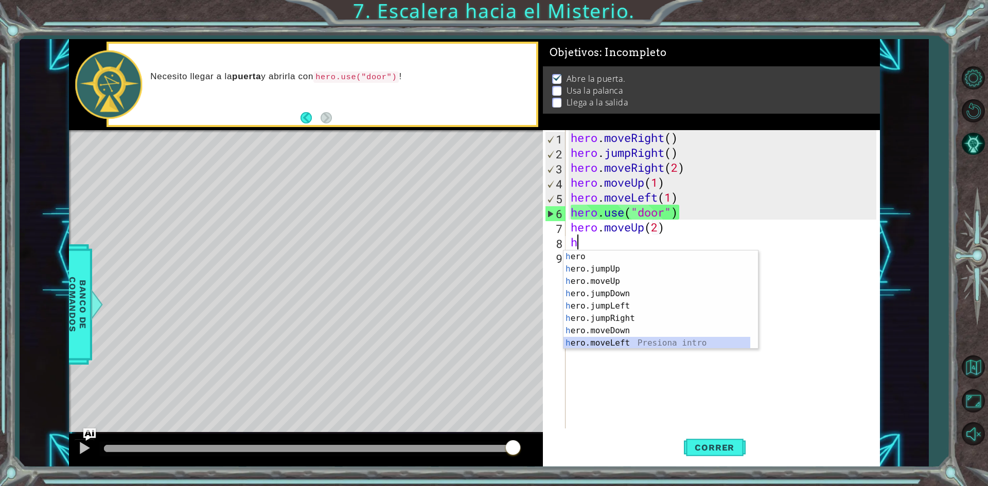
click at [611, 341] on div "h ero Presiona intro h ero.jumpUp Presiona intro h ero.moveUp Presiona intro h …" at bounding box center [656, 311] width 187 height 123
type textarea "hero.moveLeft(1)"
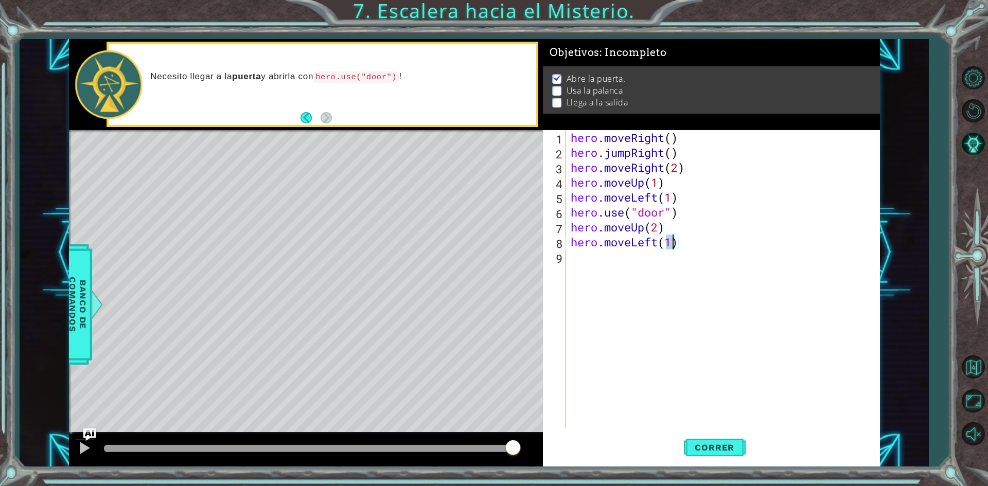
click at [710, 265] on div "hero . moveRight ( ) hero . jumpRight ( ) hero . moveRight ( 2 ) hero . moveUp …" at bounding box center [724, 294] width 313 height 328
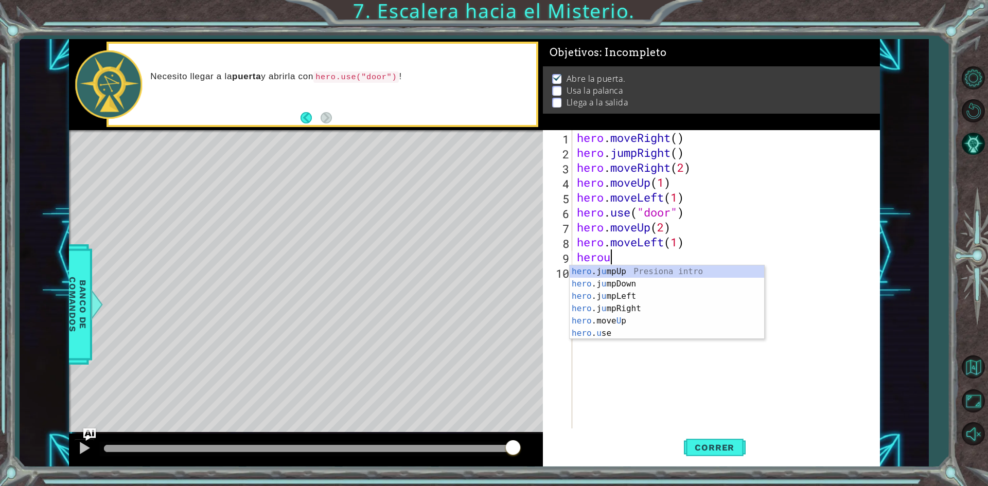
scroll to position [0, 1]
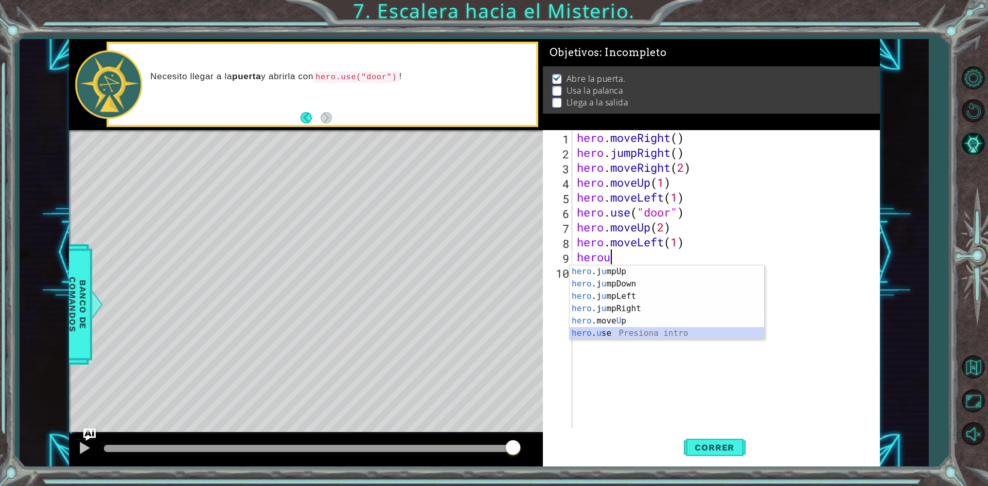
click at [596, 331] on div "hero .j u mpUp Presiona intro hero .j u mpDown Presiona intro hero .j u mpLeft …" at bounding box center [666, 314] width 194 height 99
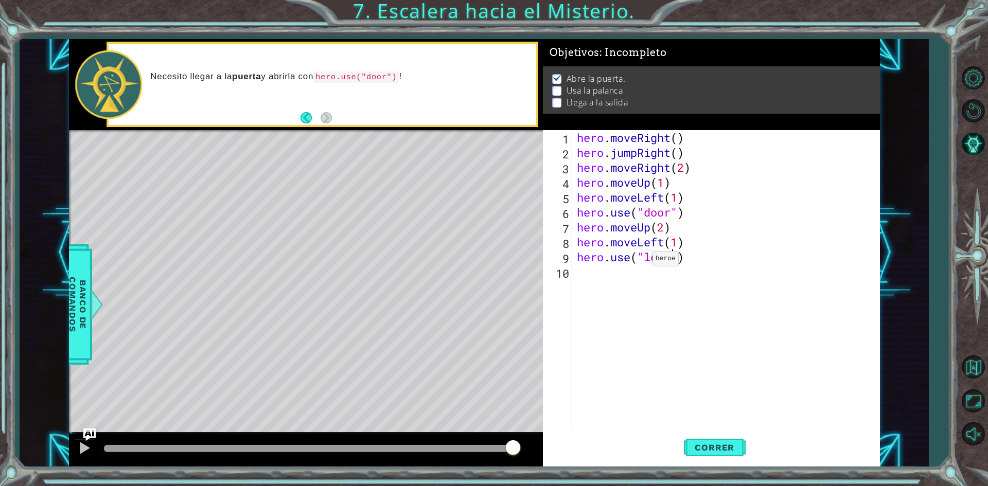
type textarea "hero.use("lever")"
click at [690, 260] on div "hero . moveRight ( ) hero . jumpRight ( ) hero . moveRight ( 2 ) hero . moveUp …" at bounding box center [728, 294] width 307 height 328
click at [705, 265] on div "hero . moveRight ( ) hero . jumpRight ( ) hero . moveRight ( 2 ) hero . moveUp …" at bounding box center [728, 294] width 307 height 328
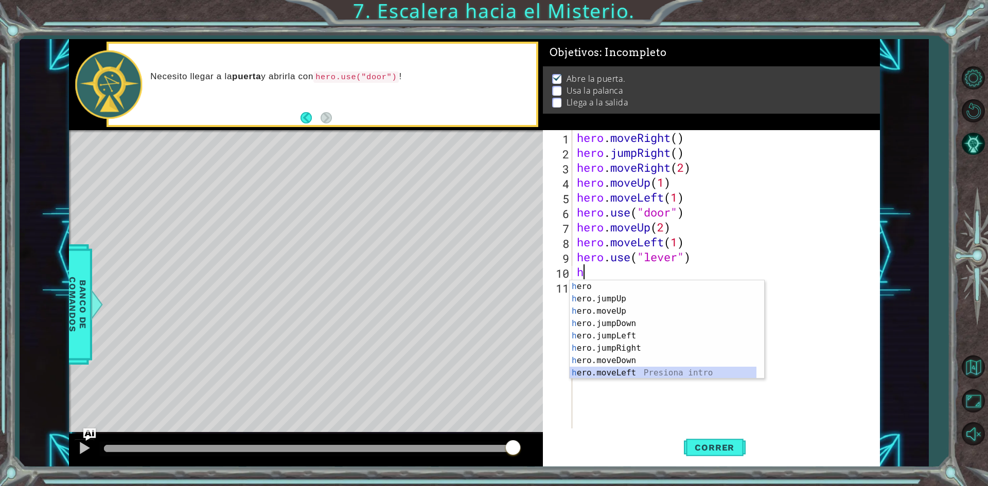
click at [609, 371] on div "h ero Presiona intro h ero.jumpUp Presiona intro h ero.moveUp Presiona intro h …" at bounding box center [662, 341] width 187 height 123
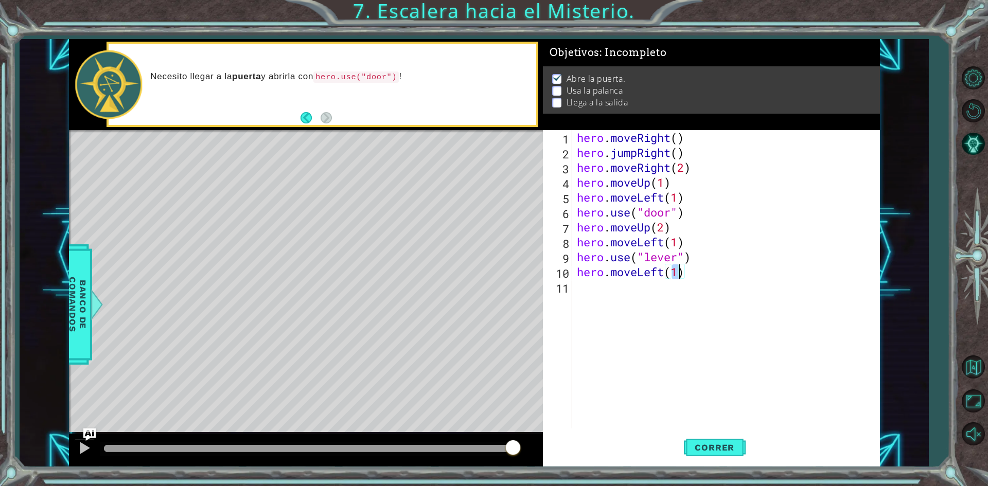
type textarea "hero.moveLeft(2)"
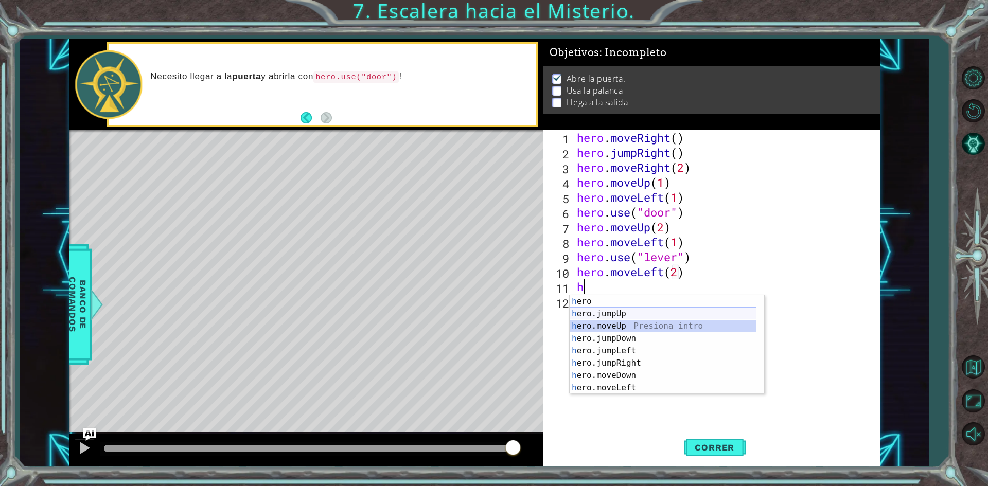
drag, startPoint x: 647, startPoint y: 321, endPoint x: 641, endPoint y: 316, distance: 7.3
click at [641, 316] on div "h ero Presiona intro h ero.jumpUp Presiona intro h ero.moveUp Presiona intro h …" at bounding box center [662, 356] width 187 height 123
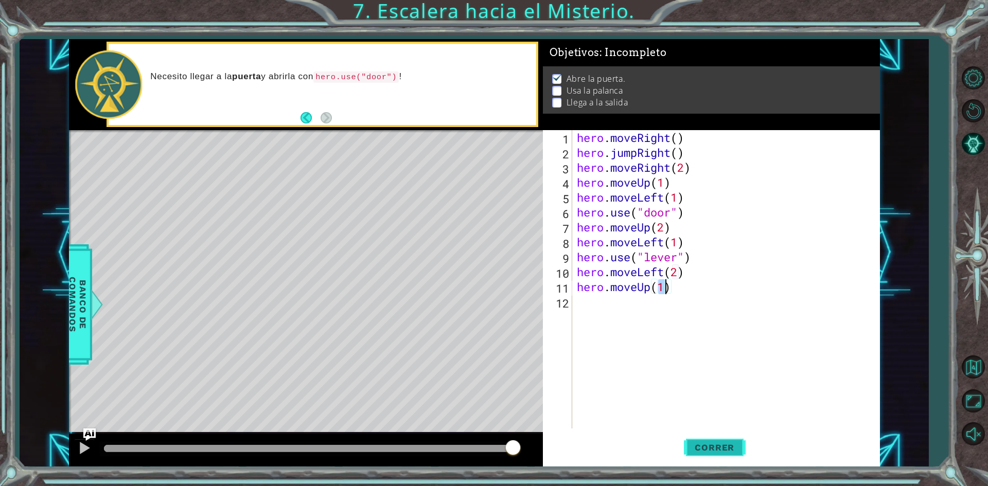
click at [688, 443] on span "Correr" at bounding box center [714, 447] width 60 height 10
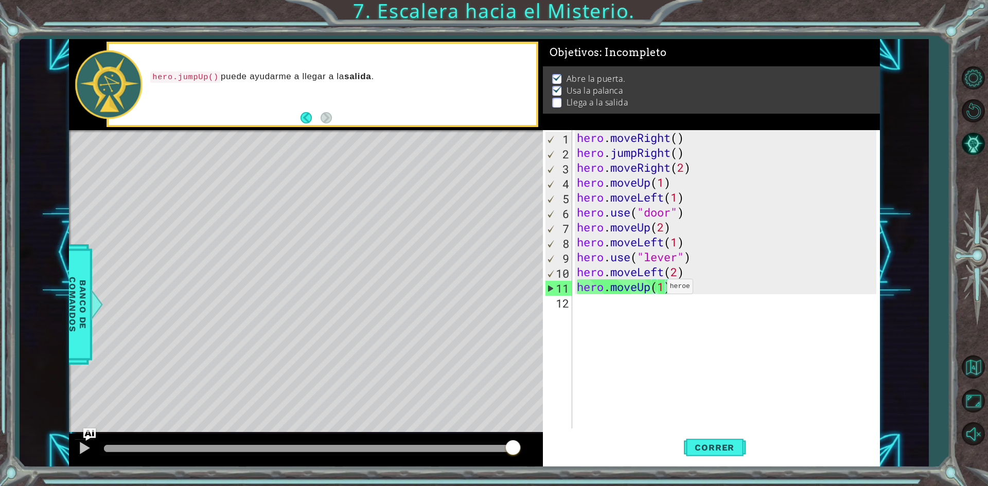
click at [657, 289] on div "hero . moveRight ( ) hero . jumpRight ( ) hero . moveRight ( 2 ) hero . moveUp …" at bounding box center [728, 294] width 307 height 328
click at [633, 287] on div "hero . moveRight ( ) hero . jumpRight ( ) hero . moveRight ( 2 ) hero . moveUp …" at bounding box center [728, 294] width 307 height 328
click at [639, 287] on div "hero . moveRight ( ) hero . jumpRight ( ) hero . moveRight ( 2 ) hero . moveUp …" at bounding box center [728, 294] width 307 height 328
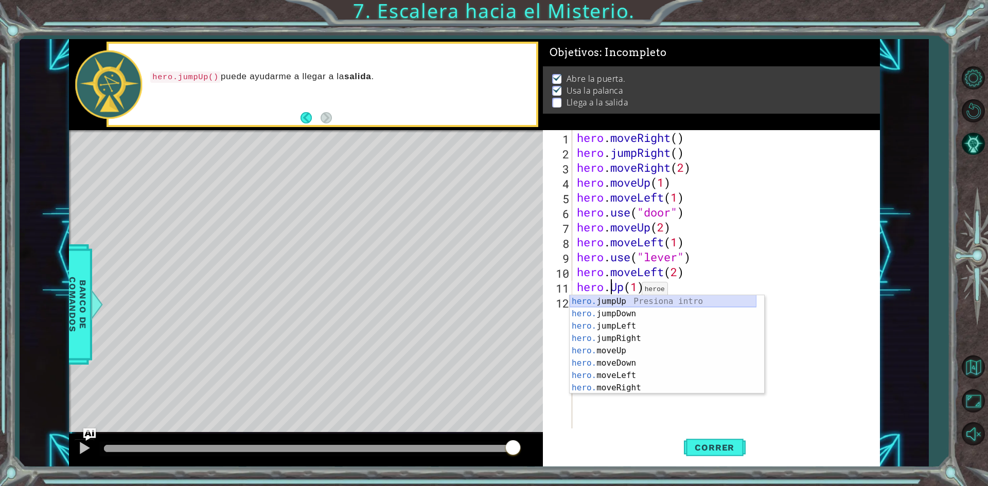
click at [616, 301] on div "hero. jumpUp Presiona intro hero. jumpDown Presiona intro hero. jumpLeft Presio…" at bounding box center [662, 356] width 187 height 123
type textarea "hero.jumpUp()(1)"
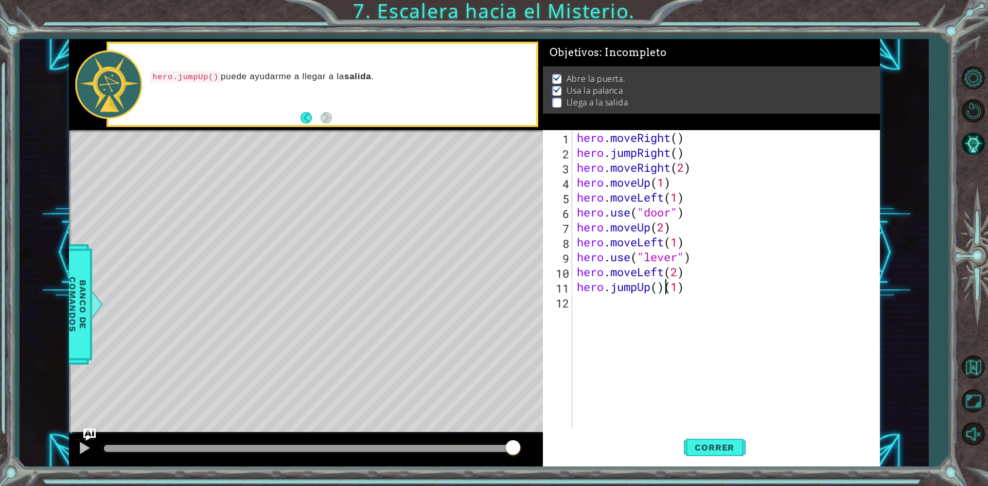
click at [706, 299] on div "hero . moveRight ( ) hero . jumpRight ( ) hero . moveRight ( 2 ) hero . moveUp …" at bounding box center [728, 294] width 307 height 328
type textarea "h"
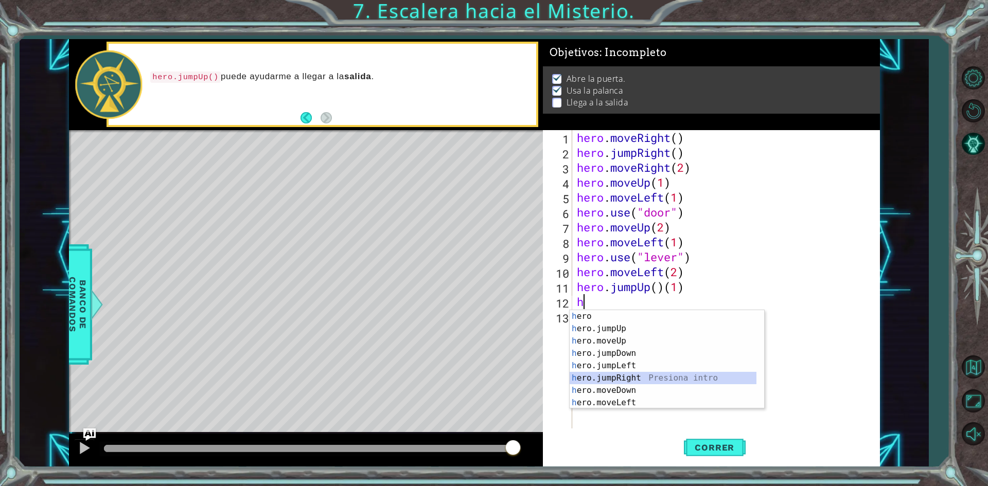
click at [616, 373] on div "h ero Presiona intro h ero.jumpUp Presiona intro h ero.moveUp Presiona intro h …" at bounding box center [662, 371] width 187 height 123
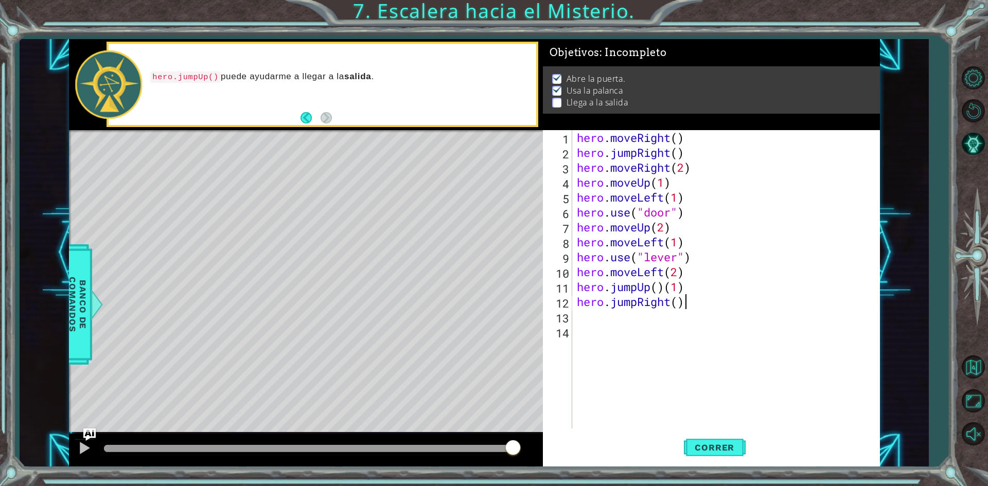
click at [685, 308] on div "hero . moveRight ( ) hero . jumpRight ( ) hero . moveRight ( 2 ) hero . moveUp …" at bounding box center [728, 294] width 307 height 328
click at [679, 308] on div "hero . moveRight ( ) hero . jumpRight ( ) hero . moveRight ( 2 ) hero . moveUp …" at bounding box center [728, 294] width 307 height 328
type textarea "hero.jumpRight(2)"
click at [705, 344] on div "hero . moveRight ( ) hero . jumpRight ( ) hero . moveRight ( 2 ) hero . moveUp …" at bounding box center [728, 294] width 307 height 328
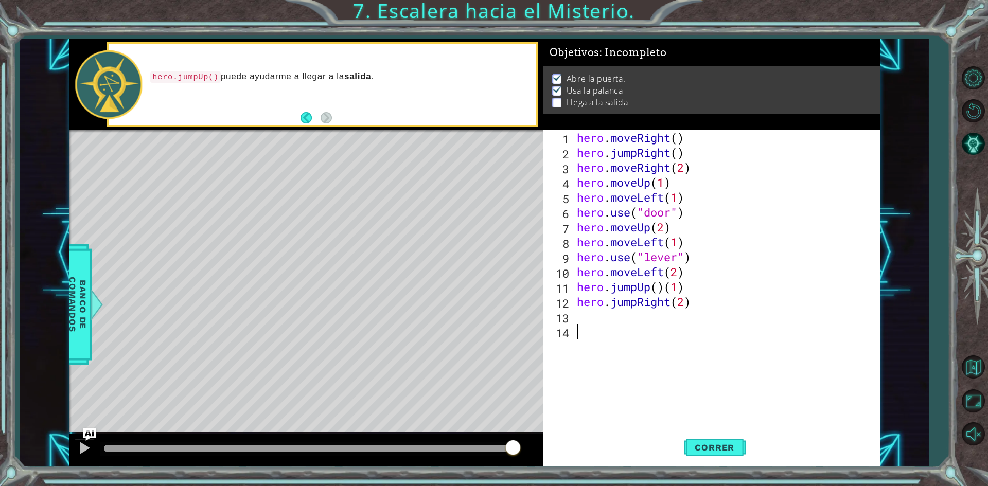
scroll to position [0, 0]
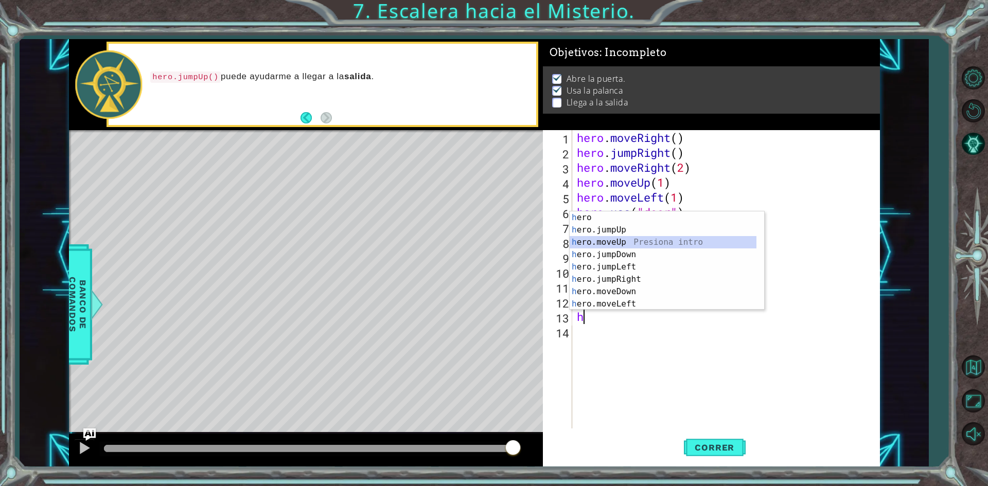
click at [619, 238] on div "h ero Presiona intro h ero.jumpUp Presiona intro h ero.moveUp Presiona intro h …" at bounding box center [662, 272] width 187 height 123
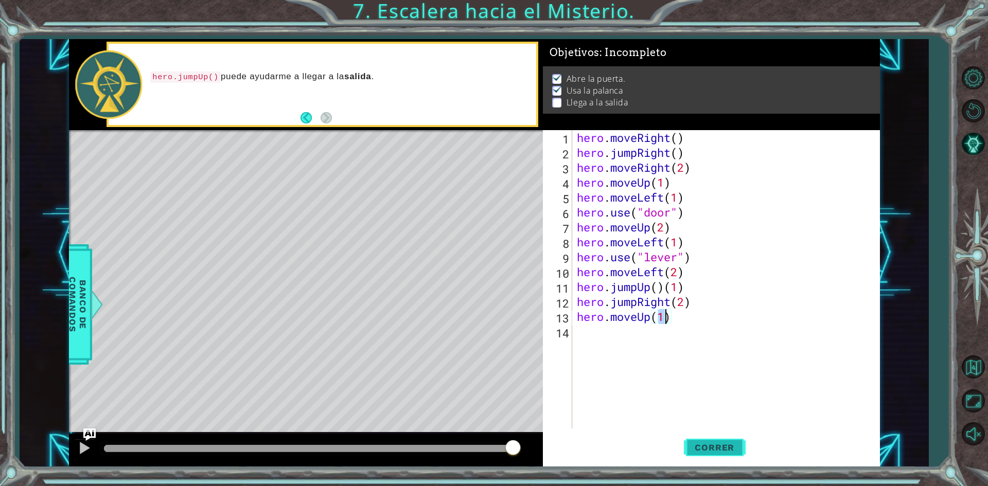
click at [690, 453] on span "Correr" at bounding box center [714, 447] width 60 height 10
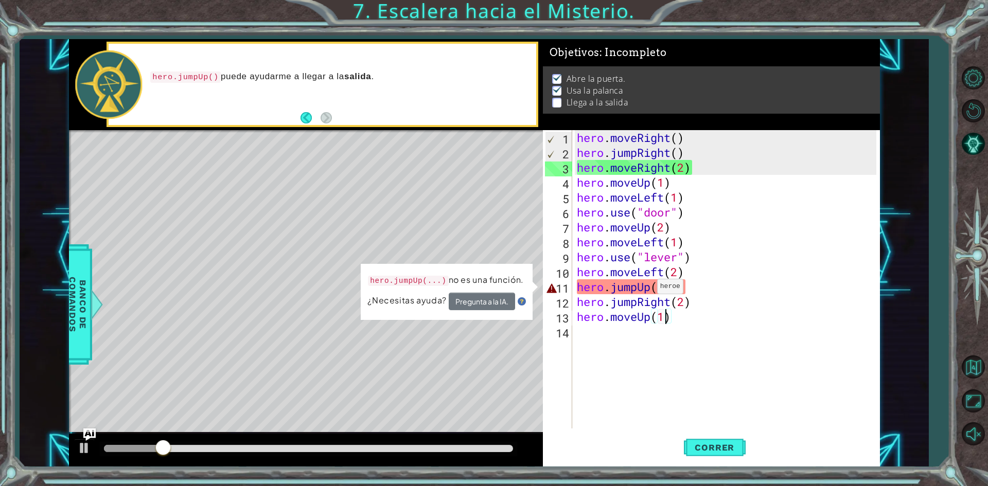
click at [648, 289] on div "hero . moveRight ( ) hero . jumpRight ( ) hero . moveRight ( 2 ) hero . moveUp …" at bounding box center [728, 294] width 307 height 328
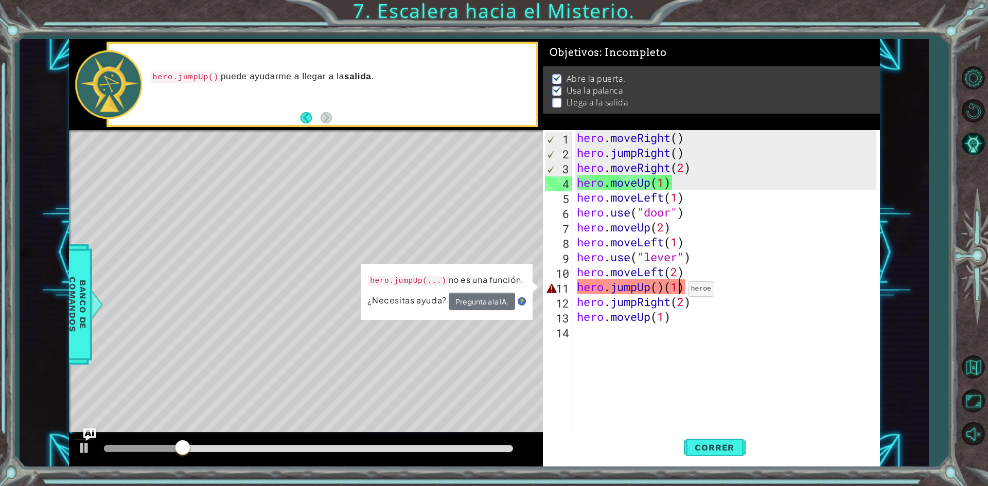
click at [679, 292] on div "hero . moveRight ( ) hero . jumpRight ( ) hero . moveRight ( 2 ) hero . moveUp …" at bounding box center [728, 294] width 307 height 328
click at [688, 292] on div "hero . moveRight ( ) hero . jumpRight ( ) hero . moveRight ( 2 ) hero . moveUp …" at bounding box center [728, 294] width 307 height 328
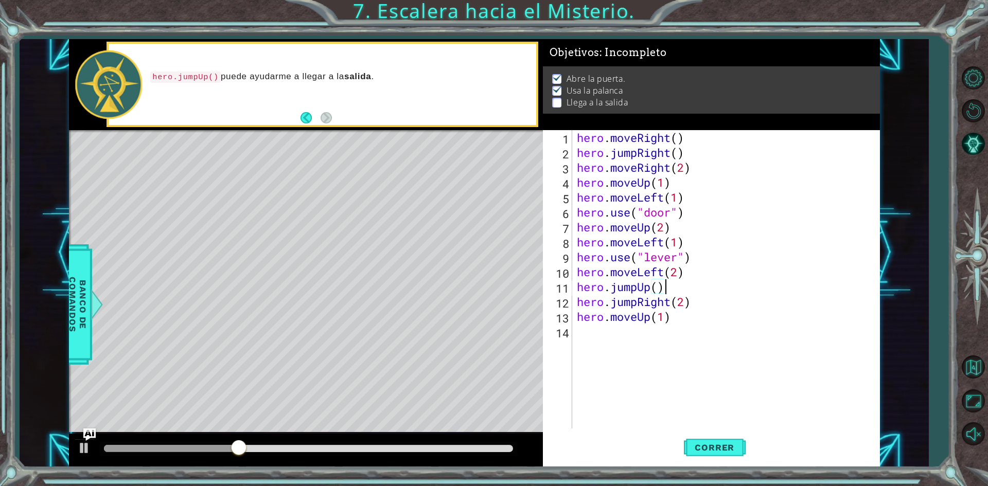
scroll to position [0, 3]
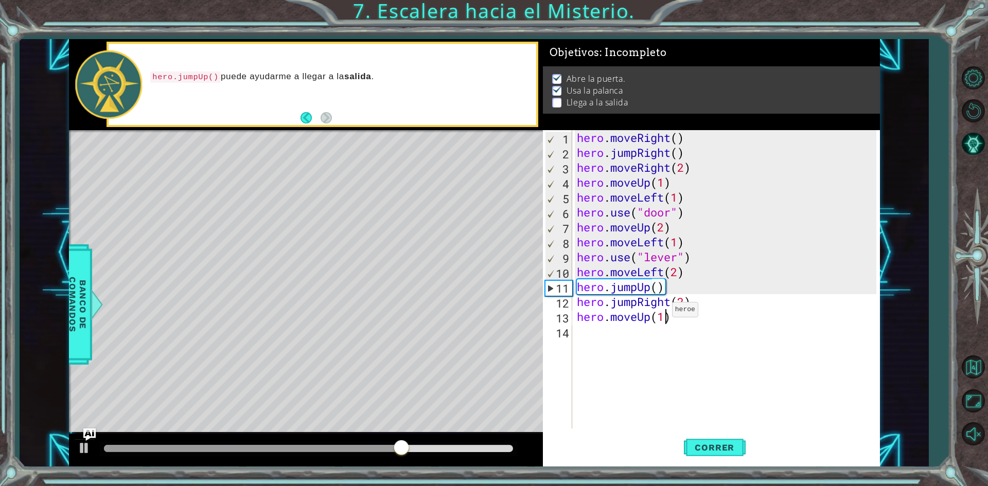
click at [662, 312] on div "hero . moveRight ( ) hero . jumpRight ( ) hero . moveRight ( 2 ) hero . moveUp …" at bounding box center [728, 294] width 307 height 328
click at [680, 309] on div "hero . moveRight ( ) hero . jumpRight ( ) hero . moveRight ( 2 ) hero . moveUp …" at bounding box center [728, 294] width 307 height 328
type textarea "hero.jumpRight(2)"
click at [706, 454] on button "Correr" at bounding box center [715, 447] width 62 height 33
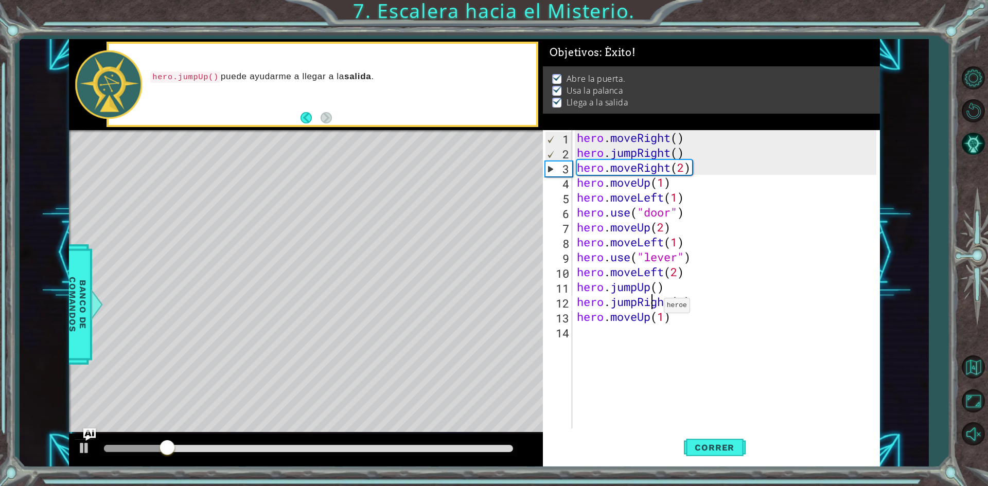
click at [654, 308] on div "hero . moveRight ( ) hero . jumpRight ( ) hero . moveRight ( 2 ) hero . moveUp …" at bounding box center [728, 294] width 307 height 328
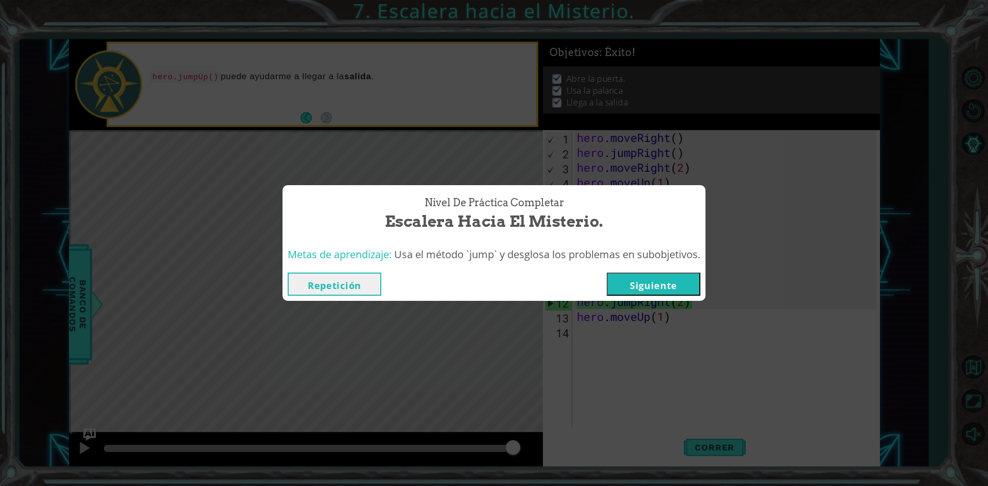
click at [667, 282] on button "Siguiente" at bounding box center [653, 284] width 94 height 23
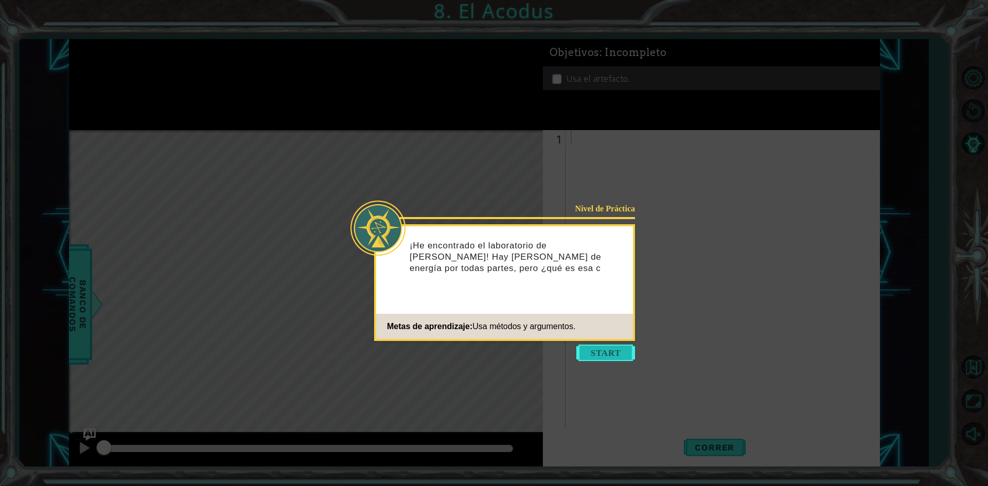
click at [601, 357] on button "Start" at bounding box center [605, 353] width 59 height 16
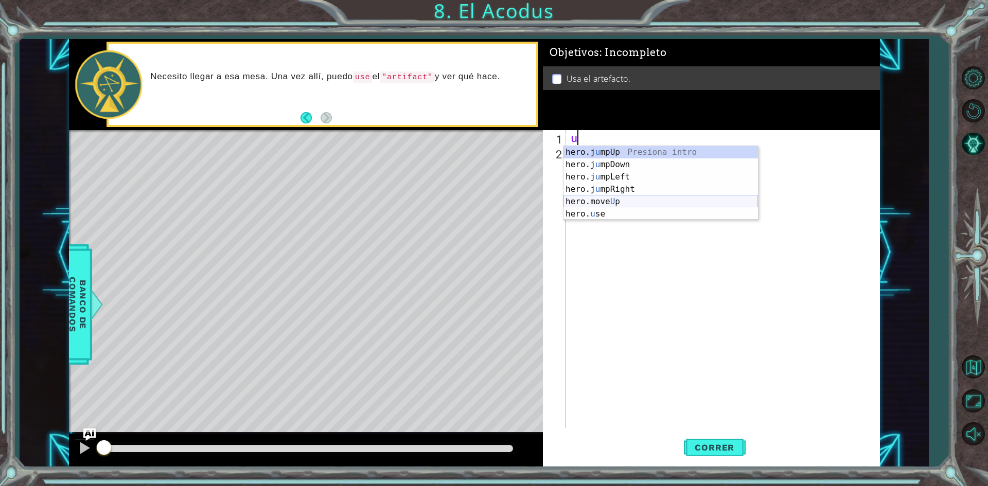
click at [589, 199] on div "hero.j u mpUp Presiona intro hero.j u mpDown Presiona intro hero.j u mpLeft Pre…" at bounding box center [660, 195] width 194 height 99
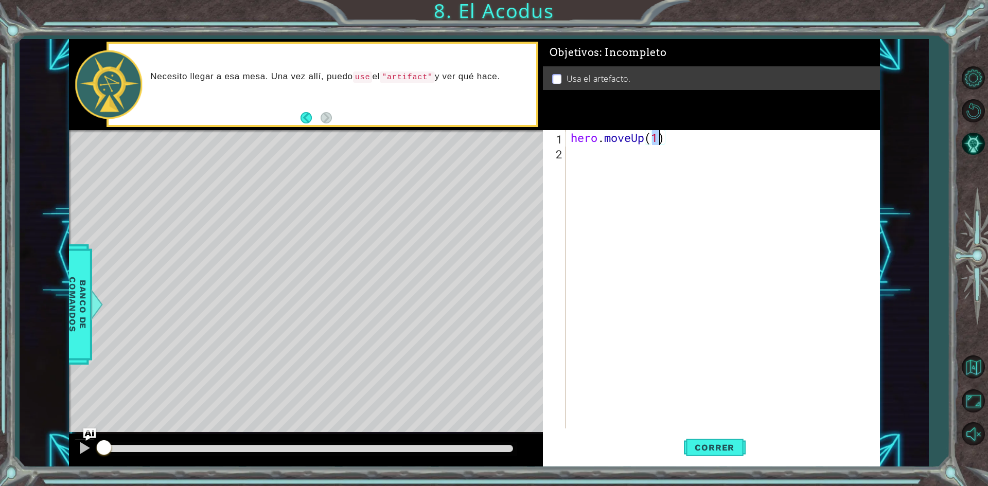
type textarea "hero.moveUp(2)"
click at [612, 166] on div "hero . moveUp ( 2 )" at bounding box center [724, 294] width 313 height 328
type textarea "h"
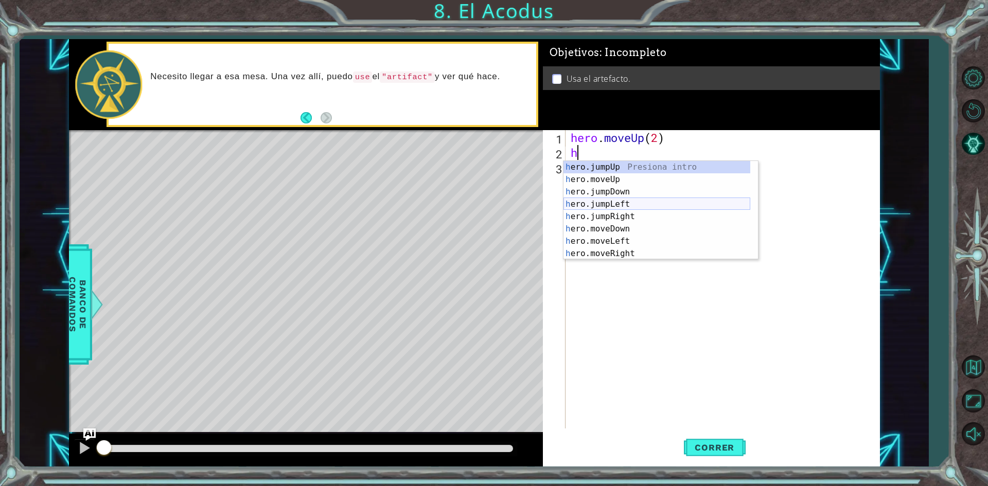
drag, startPoint x: 607, startPoint y: 203, endPoint x: 618, endPoint y: 175, distance: 29.8
click at [608, 201] on div "h ero.jumpUp Presiona intro h ero.moveUp Presiona intro h ero.jumpDown Presiona…" at bounding box center [656, 222] width 187 height 123
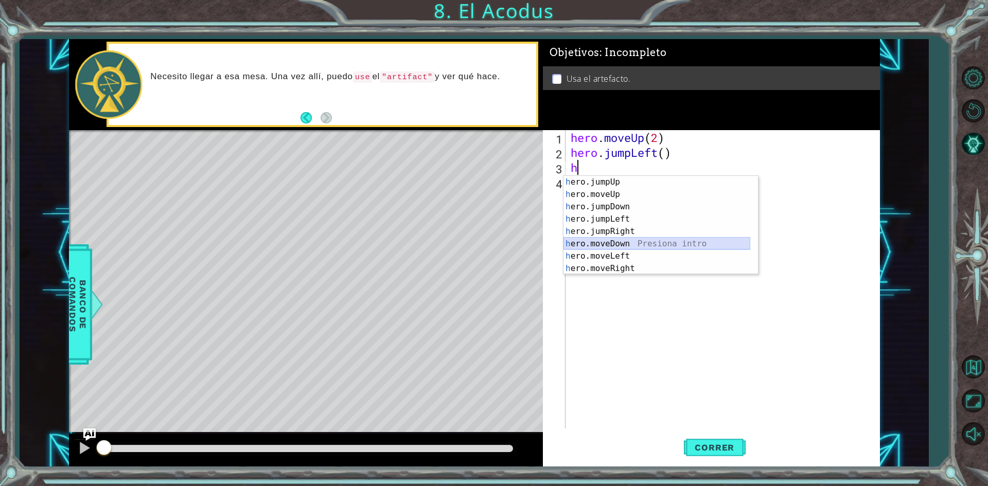
click at [594, 241] on div "h ero.jumpUp Presiona intro h ero.moveUp Presiona intro h ero.jumpDown Presiona…" at bounding box center [656, 237] width 187 height 123
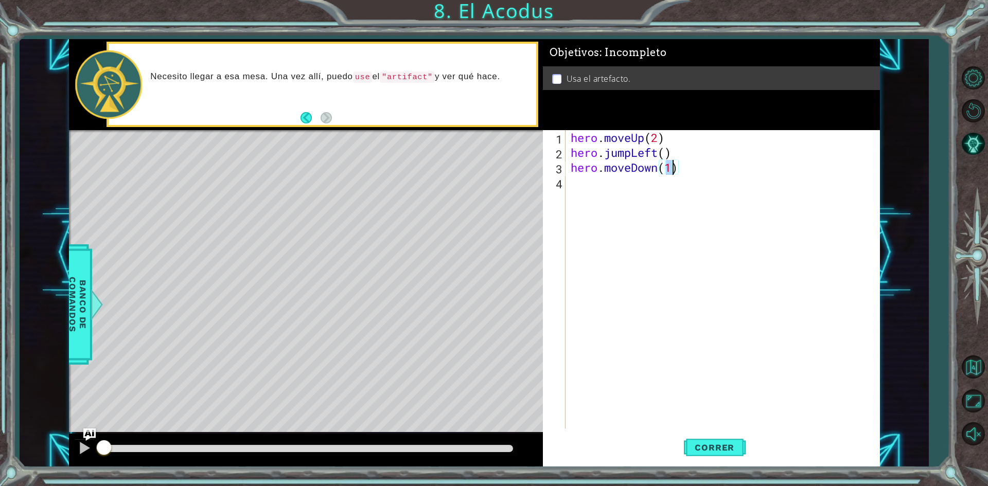
type textarea "hero.moveDown(2)"
click at [642, 199] on div "hero . moveUp ( 2 ) hero . jumpLeft ( ) hero . moveDown ( 2 )" at bounding box center [724, 294] width 313 height 328
type textarea "h"
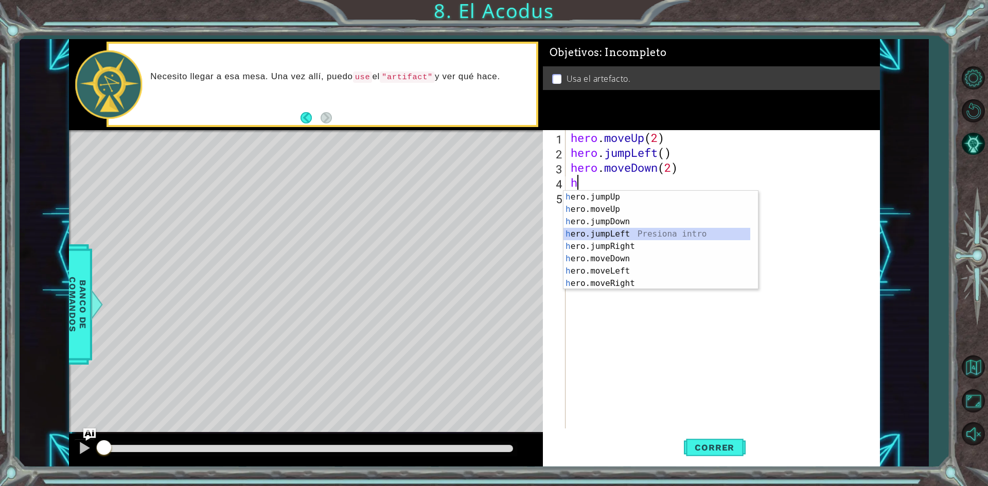
click at [605, 235] on div "h ero.jumpUp Presiona intro h ero.moveUp Presiona intro h ero.jumpDown Presiona…" at bounding box center [656, 252] width 187 height 123
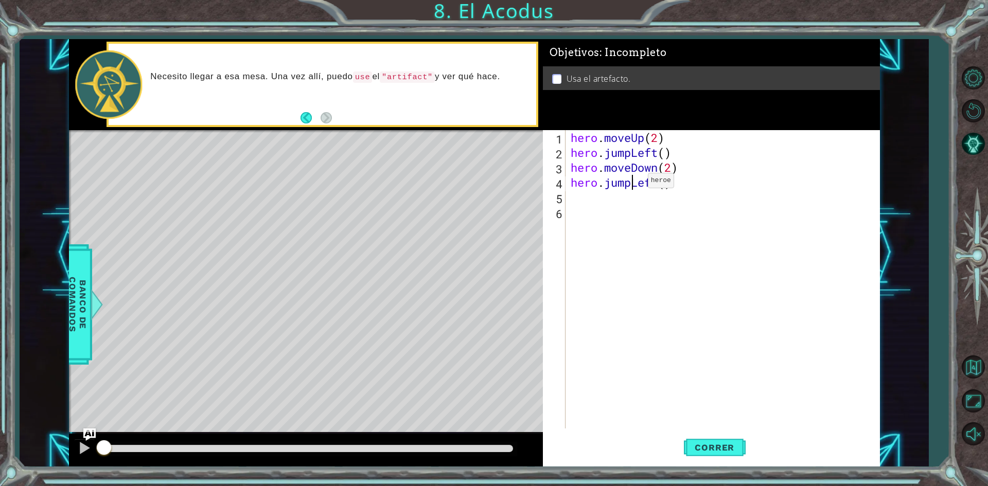
click at [633, 183] on div "hero . moveUp ( 2 ) hero . jumpLeft ( ) hero . moveDown ( 2 ) hero . jumpLeft (…" at bounding box center [724, 294] width 313 height 328
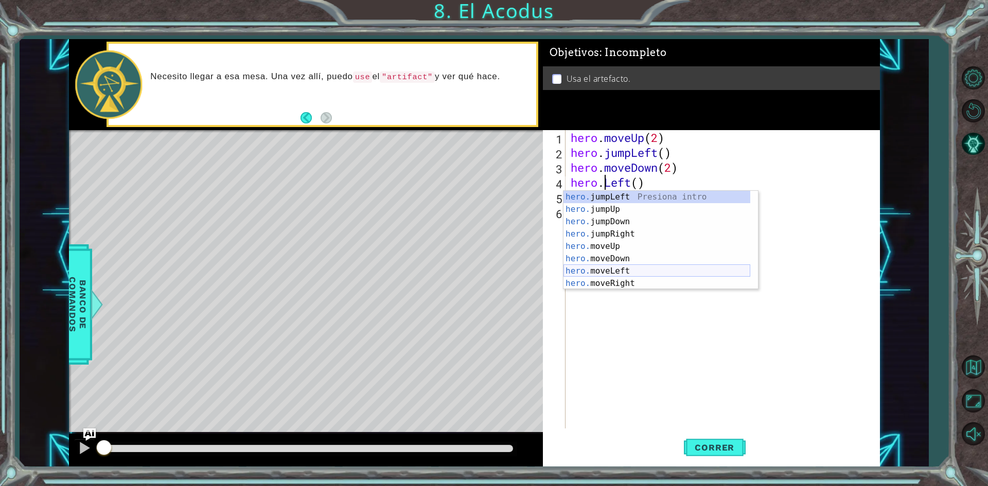
click at [600, 270] on div "hero. jumpLeft Presiona intro hero. jumpUp Presiona intro hero. jumpDown Presio…" at bounding box center [656, 252] width 187 height 123
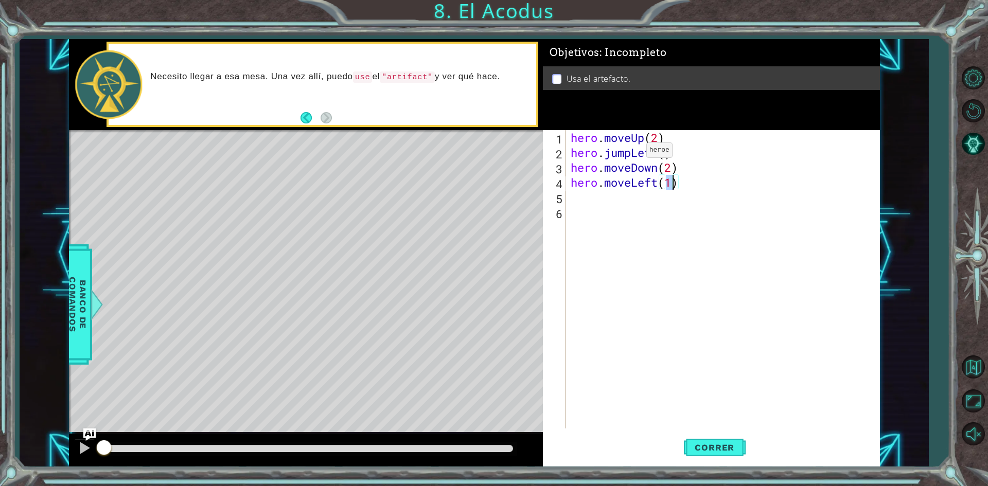
click at [634, 153] on div "hero . moveUp ( 2 ) hero . jumpLeft ( ) hero . moveDown ( 2 ) hero . moveLeft (…" at bounding box center [724, 294] width 313 height 328
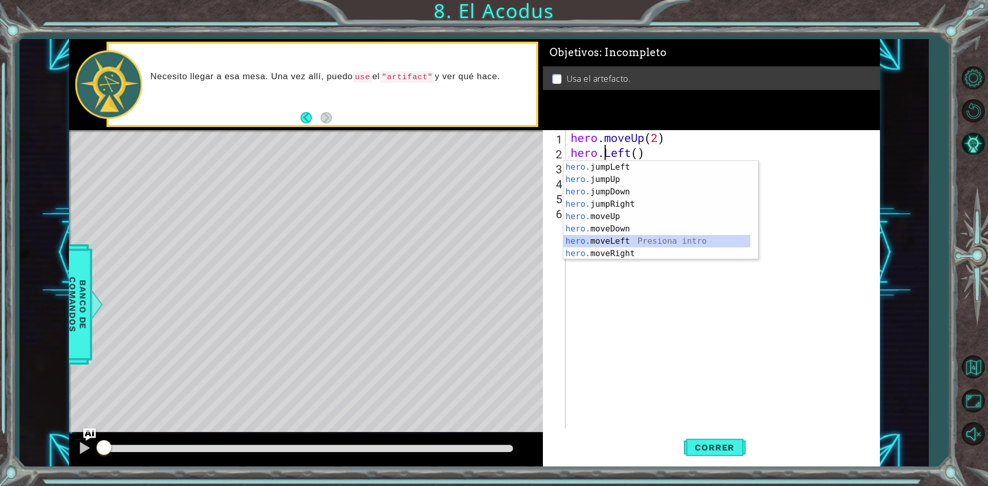
click at [601, 236] on div "hero. jumpLeft Presiona intro hero. jumpUp Presiona intro hero. jumpDown Presio…" at bounding box center [656, 222] width 187 height 123
type textarea "hero.moveLeft(1)"
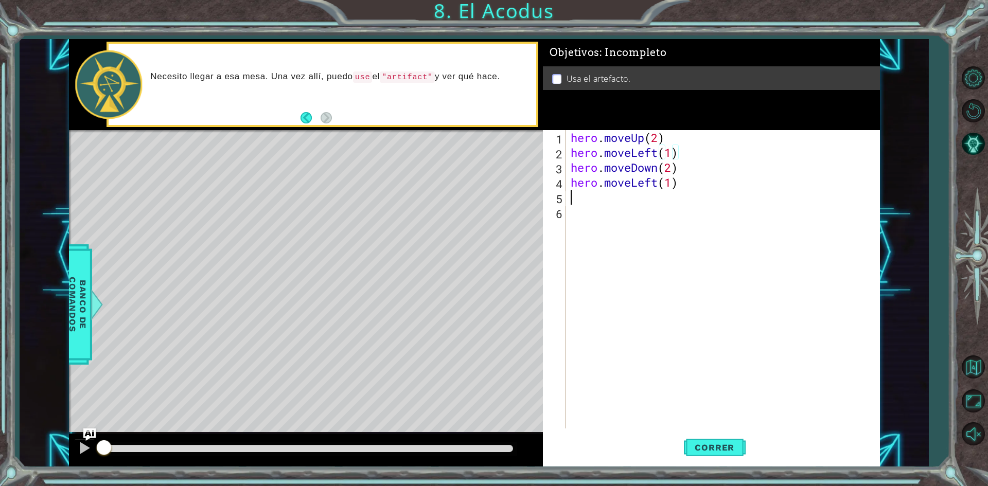
click at [638, 199] on div "hero . moveUp ( 2 ) hero . moveLeft ( 1 ) hero . moveDown ( 2 ) hero . moveLeft…" at bounding box center [724, 294] width 313 height 328
type textarea "h"
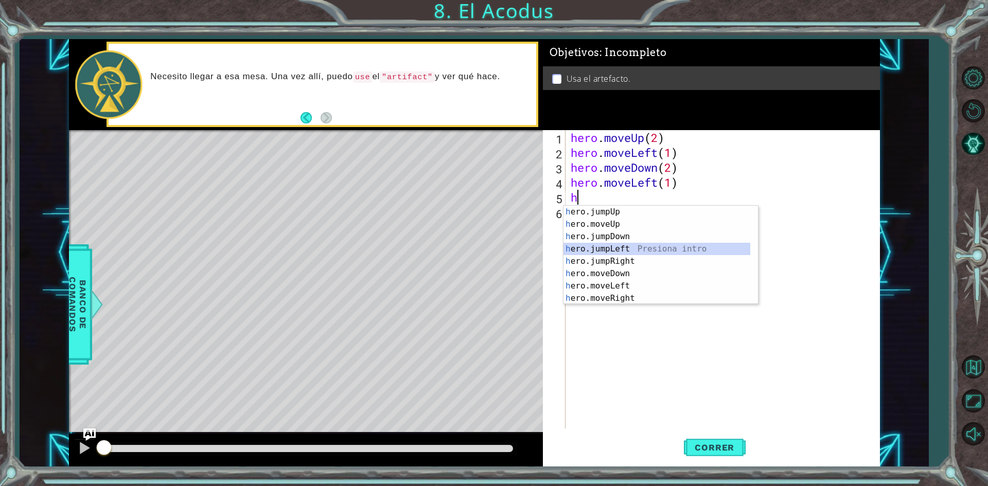
click at [603, 253] on div "h ero.jumpUp Presiona intro h ero.moveUp Presiona intro h ero.jumpDown Presiona…" at bounding box center [656, 267] width 187 height 123
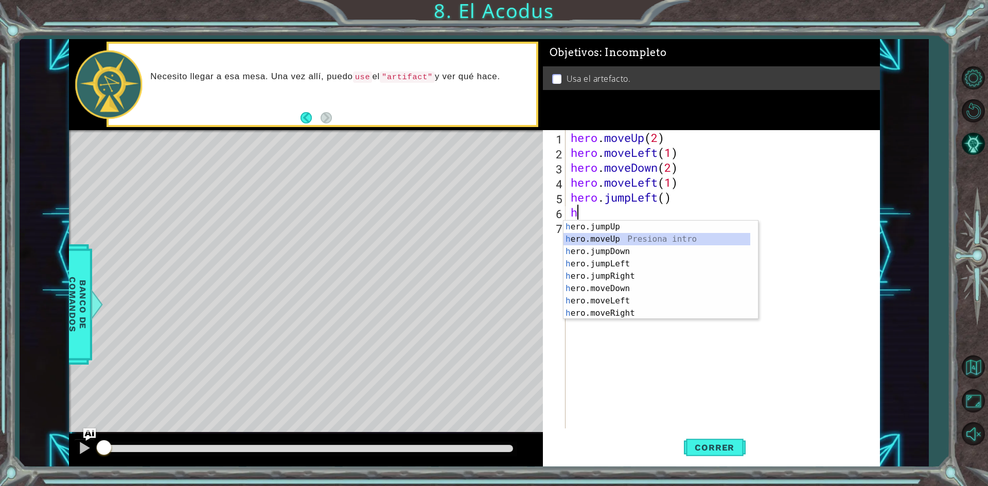
click at [612, 243] on div "h ero.jumpUp Presiona intro h ero.moveUp Presiona intro h ero.jumpDown Presiona…" at bounding box center [656, 282] width 187 height 123
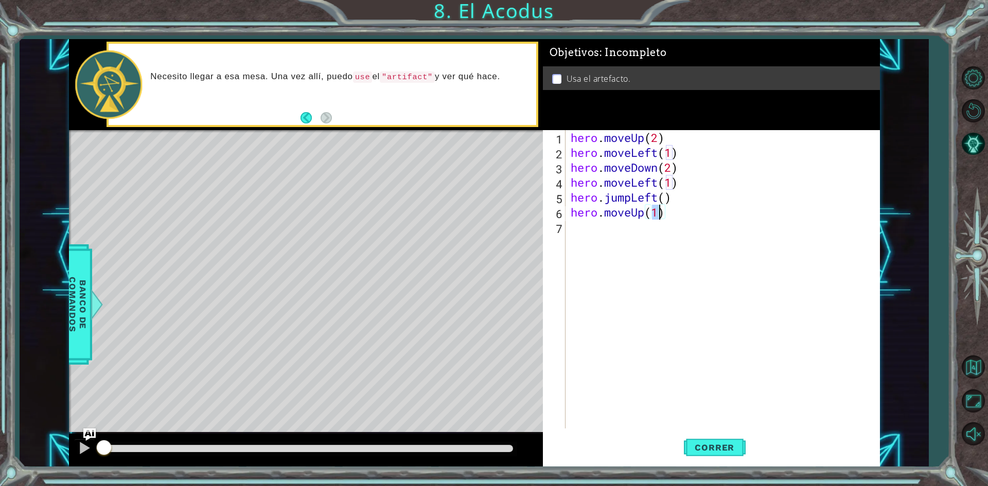
type textarea "hero.moveUp(3)"
click at [643, 239] on div "hero . moveUp ( 2 ) hero . moveLeft ( 1 ) hero . moveDown ( 2 ) hero . moveLeft…" at bounding box center [724, 294] width 313 height 328
type textarea "h"
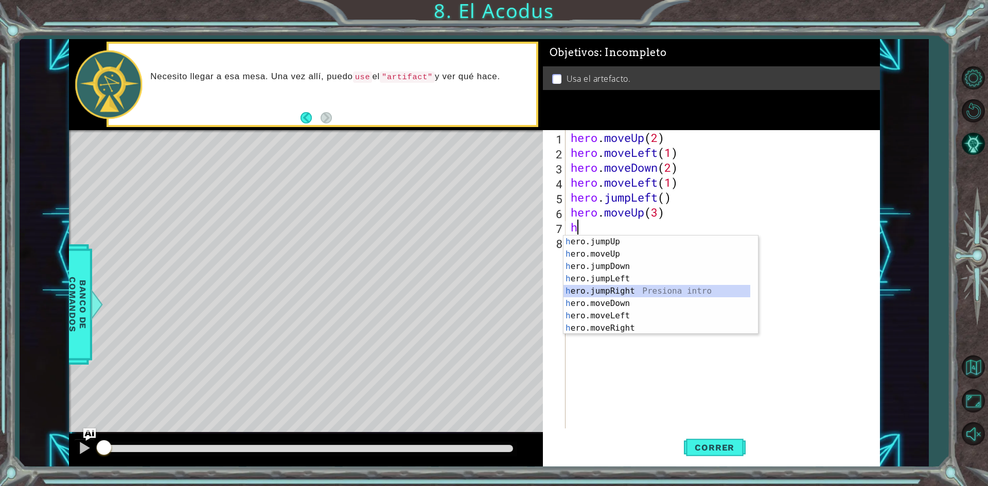
click at [596, 294] on div "h ero.jumpUp Presiona intro h ero.moveUp Presiona intro h ero.jumpDown Presiona…" at bounding box center [656, 297] width 187 height 123
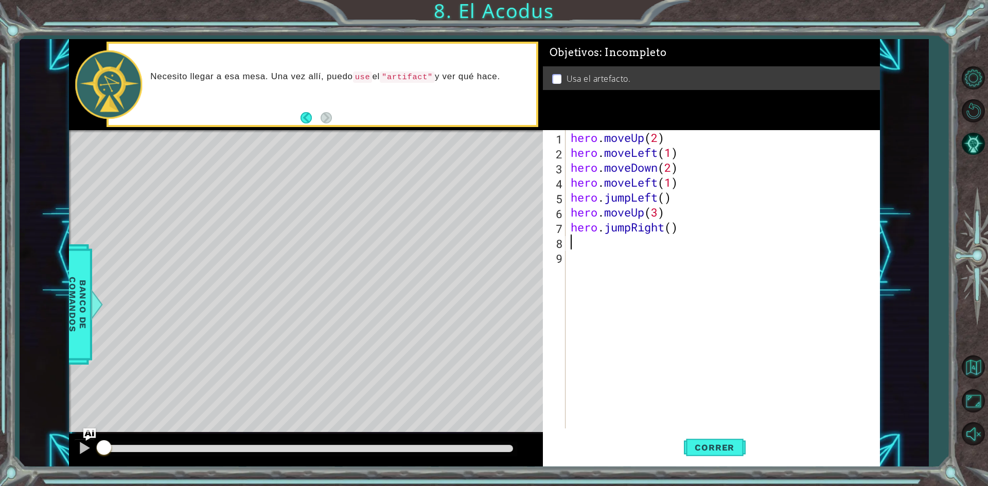
click at [741, 469] on div "1 ההההההההההההההההההההההההההההההההההההההההההההההההההההההההההההההההההההההההההההה…" at bounding box center [494, 243] width 988 height 486
click at [744, 458] on button "Correr" at bounding box center [715, 447] width 62 height 33
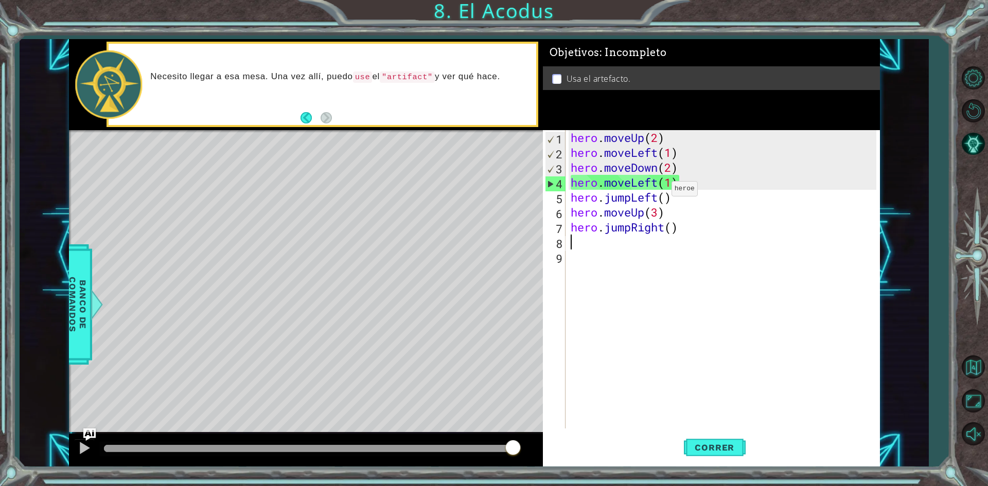
click at [656, 191] on div "hero . moveUp ( 2 ) hero . moveLeft ( 1 ) hero . moveDown ( 2 ) hero . moveLeft…" at bounding box center [724, 294] width 313 height 328
click at [658, 186] on div "hero . moveUp ( 2 ) hero . moveLeft ( 1 ) hero . moveDown ( 2 ) hero . moveLeft…" at bounding box center [724, 294] width 313 height 328
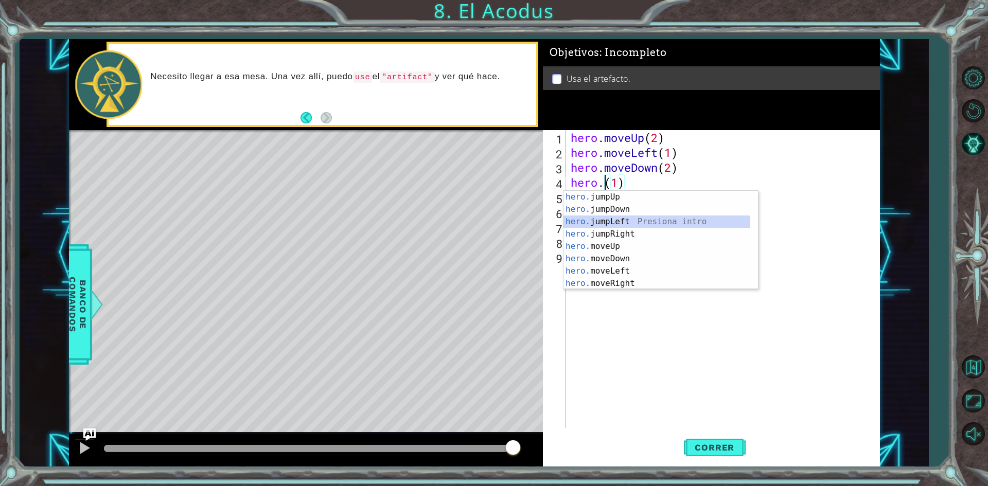
click at [642, 226] on div "hero. jumpUp Presiona intro hero. jumpDown Presiona intro hero. jumpLeft Presio…" at bounding box center [656, 252] width 187 height 123
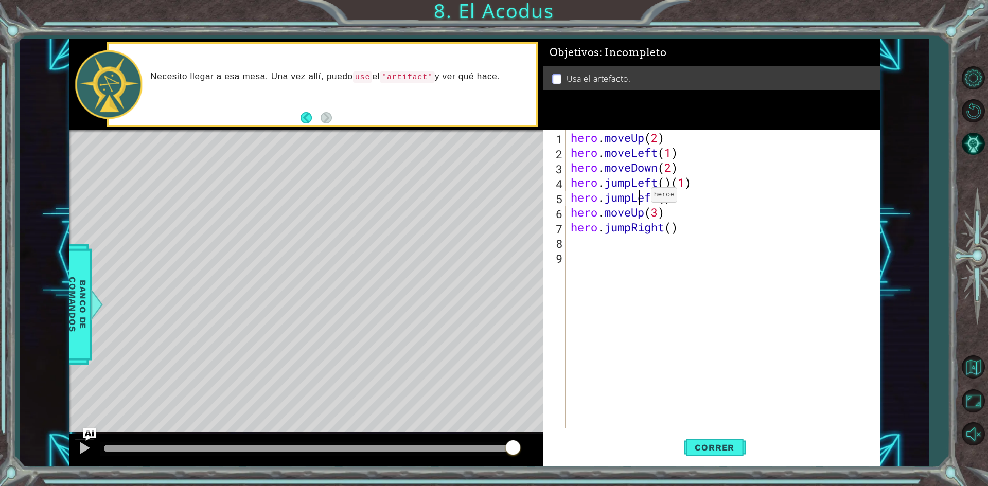
click at [635, 198] on div "hero . moveUp ( 2 ) hero . moveLeft ( 1 ) hero . moveDown ( 2 ) hero . jumpLeft…" at bounding box center [724, 294] width 313 height 328
click at [690, 205] on div "hero . moveUp ( 2 ) hero . moveLeft ( 1 ) hero . moveDown ( 2 ) hero . jumpLeft…" at bounding box center [724, 294] width 313 height 328
click at [689, 194] on div "hero . moveUp ( 2 ) hero . moveLeft ( 1 ) hero . moveDown ( 2 ) hero . jumpLeft…" at bounding box center [724, 294] width 313 height 328
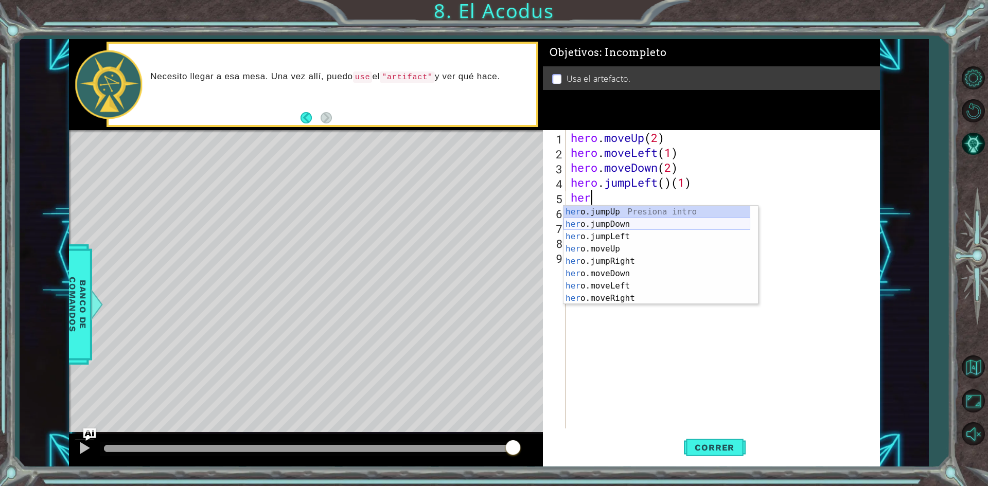
type textarea "h"
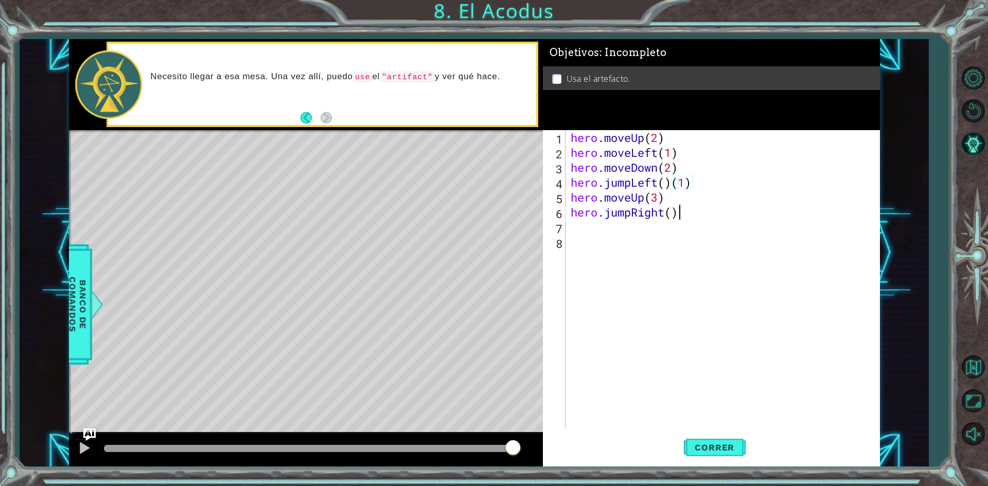
click at [702, 217] on div "hero . moveUp ( 2 ) hero . moveLeft ( 1 ) hero . moveDown ( 2 ) hero . jumpLeft…" at bounding box center [724, 294] width 313 height 328
click at [637, 209] on div "hero . moveUp ( 2 ) hero . moveLeft ( 1 ) hero . moveDown ( 2 ) hero . jumpLeft…" at bounding box center [724, 294] width 313 height 328
click at [635, 209] on div "hero . moveUp ( 2 ) hero . moveLeft ( 1 ) hero . moveDown ( 2 ) hero . jumpLeft…" at bounding box center [724, 294] width 313 height 328
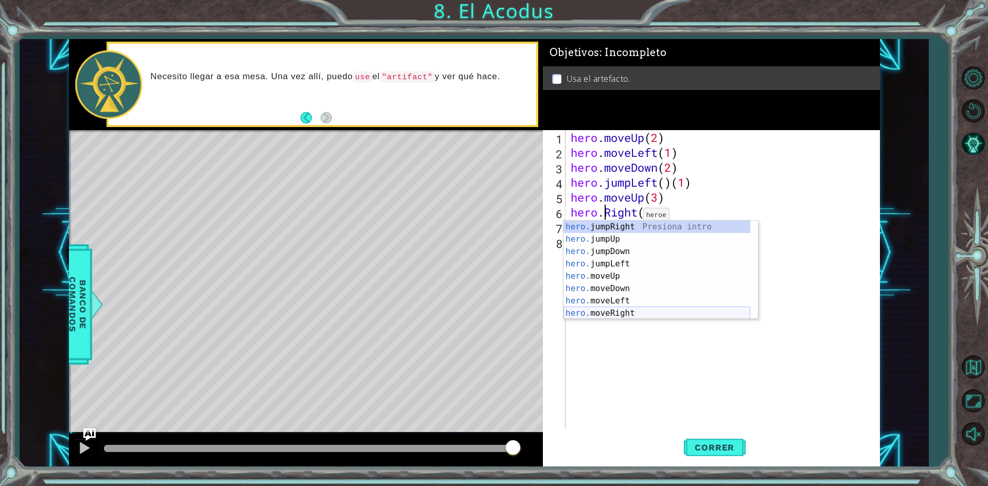
click at [625, 308] on div "hero. jumpRight Presiona intro hero. jumpUp Presiona intro hero. jumpDown Presi…" at bounding box center [656, 282] width 187 height 123
type textarea "hero.moveRight(1)"
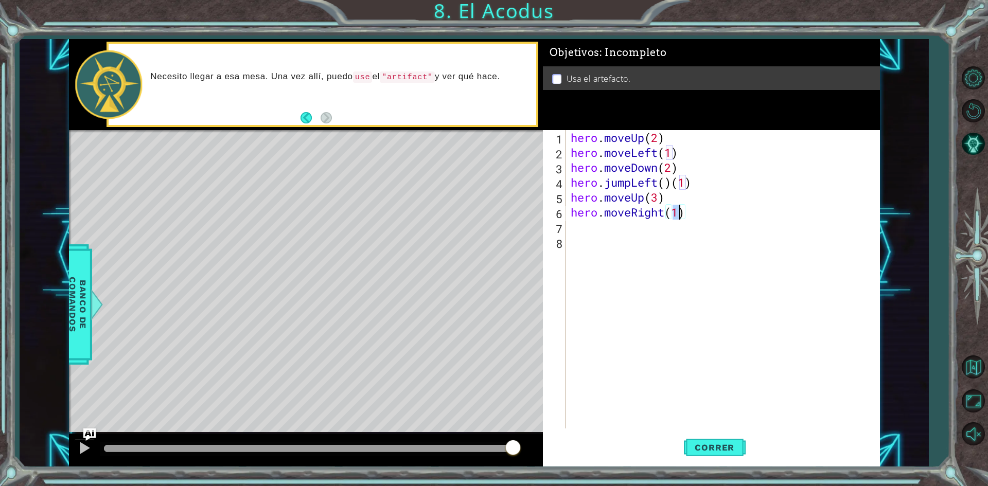
click at [699, 239] on div "hero . moveUp ( 2 ) hero . moveLeft ( 1 ) hero . moveDown ( 2 ) hero . jumpLeft…" at bounding box center [724, 294] width 313 height 328
click at [626, 224] on div "hero . moveUp ( 2 ) hero . moveLeft ( 1 ) hero . moveDown ( 2 ) hero . jumpLeft…" at bounding box center [724, 294] width 313 height 328
type textarea "y"
type textarea "use"
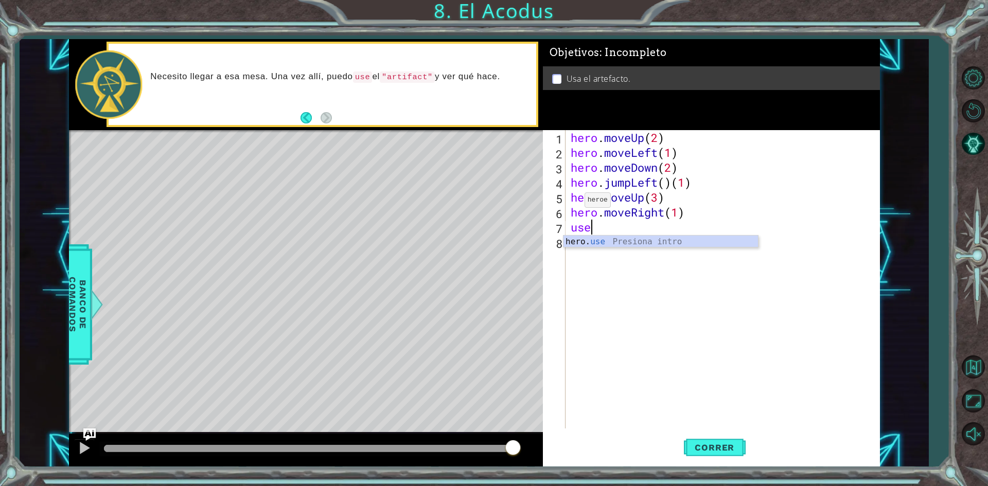
click at [562, 236] on div "8" at bounding box center [555, 243] width 21 height 15
drag, startPoint x: 597, startPoint y: 237, endPoint x: 600, endPoint y: 227, distance: 10.6
click at [598, 237] on div "hero . moveUp ( 2 ) hero . moveLeft ( 1 ) hero . moveDown ( 2 ) hero . jumpLeft…" at bounding box center [724, 294] width 313 height 328
click at [600, 225] on div "hero . moveUp ( 2 ) hero . moveLeft ( 1 ) hero . moveDown ( 2 ) hero . jumpLeft…" at bounding box center [724, 294] width 313 height 328
click at [594, 246] on div "hero. us e Presiona intro" at bounding box center [660, 254] width 194 height 37
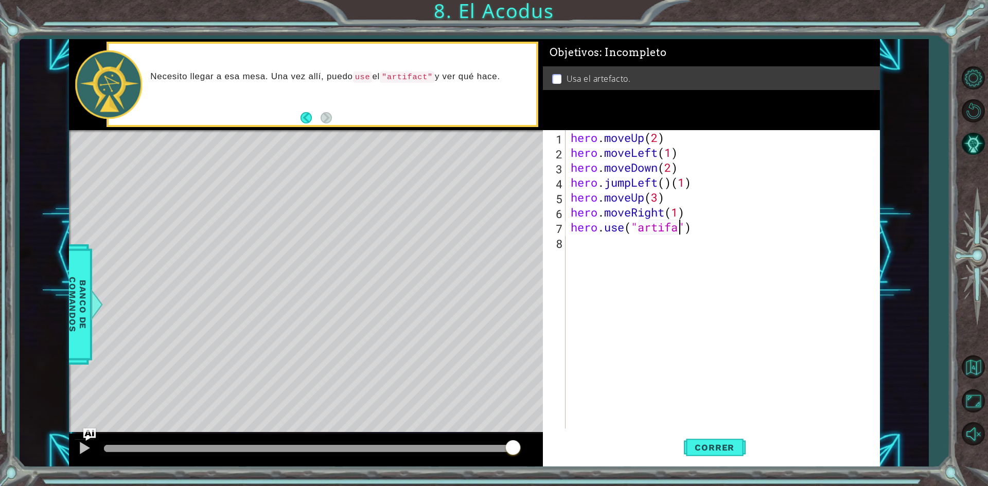
scroll to position [0, 5]
click at [698, 445] on span "Correr" at bounding box center [714, 447] width 60 height 10
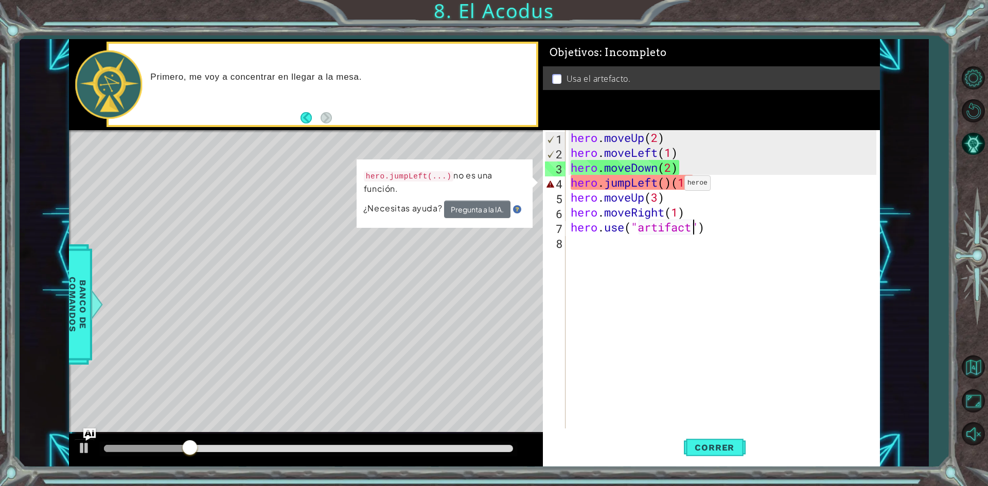
click at [669, 186] on div "hero . moveUp ( 2 ) hero . moveLeft ( 1 ) hero . moveDown ( 2 ) hero . jumpLeft…" at bounding box center [724, 294] width 313 height 328
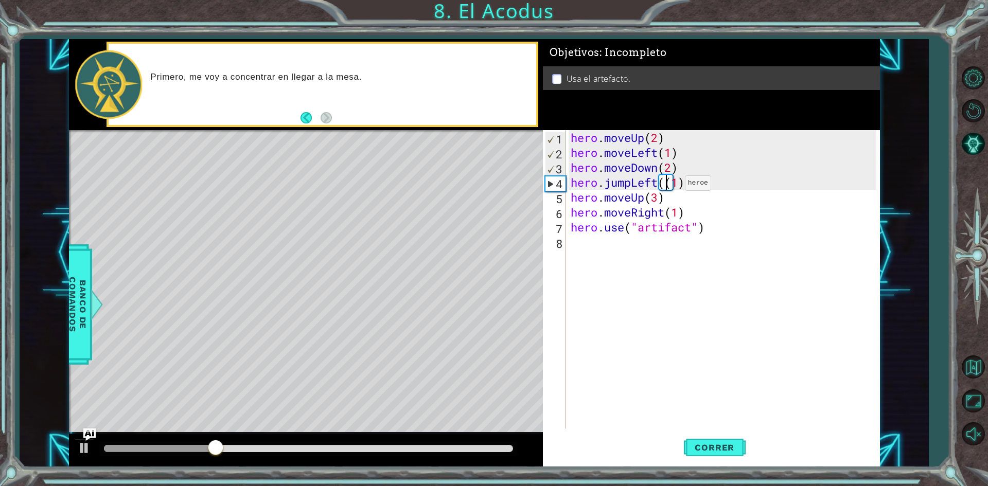
type textarea "hero.jumpLeft(1)"
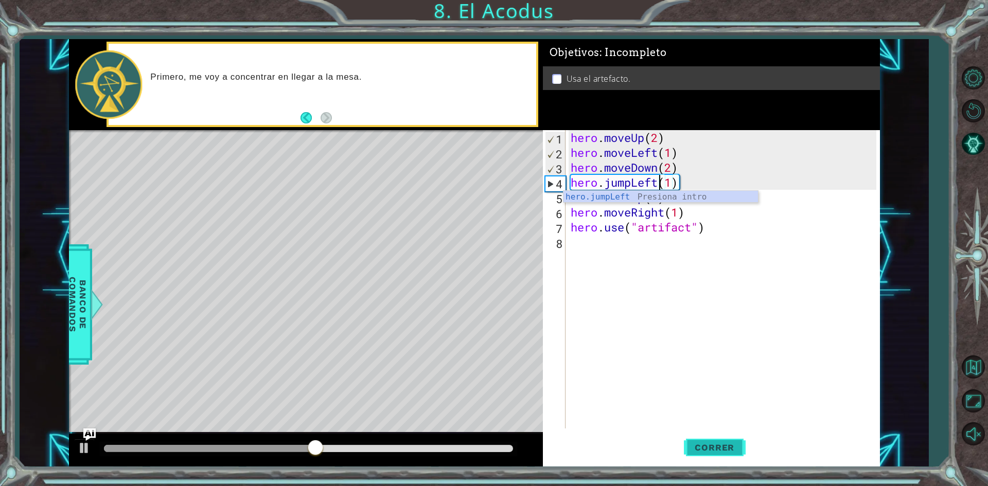
click at [693, 441] on button "Correr" at bounding box center [715, 447] width 62 height 33
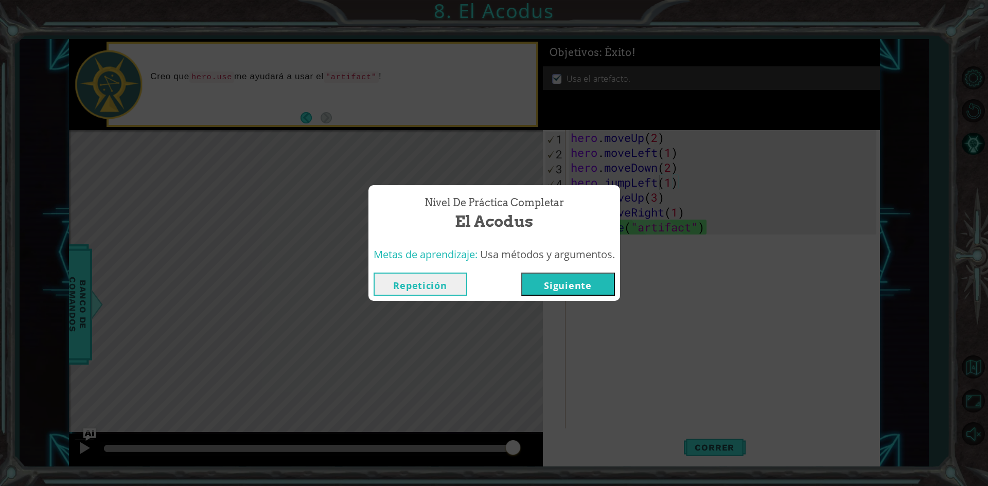
click at [564, 288] on button "Siguiente" at bounding box center [568, 284] width 94 height 23
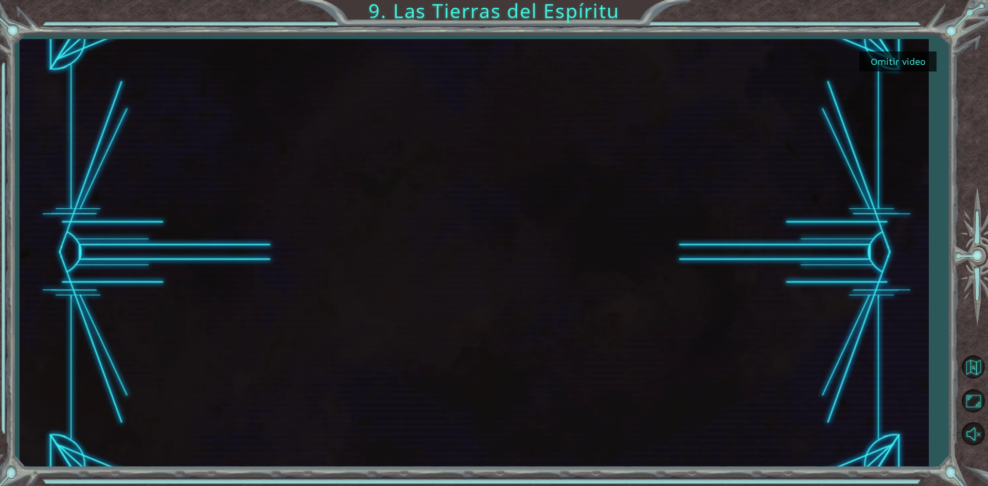
click at [508, 249] on div at bounding box center [474, 253] width 760 height 428
click at [895, 69] on button "Omitir video" at bounding box center [897, 61] width 77 height 20
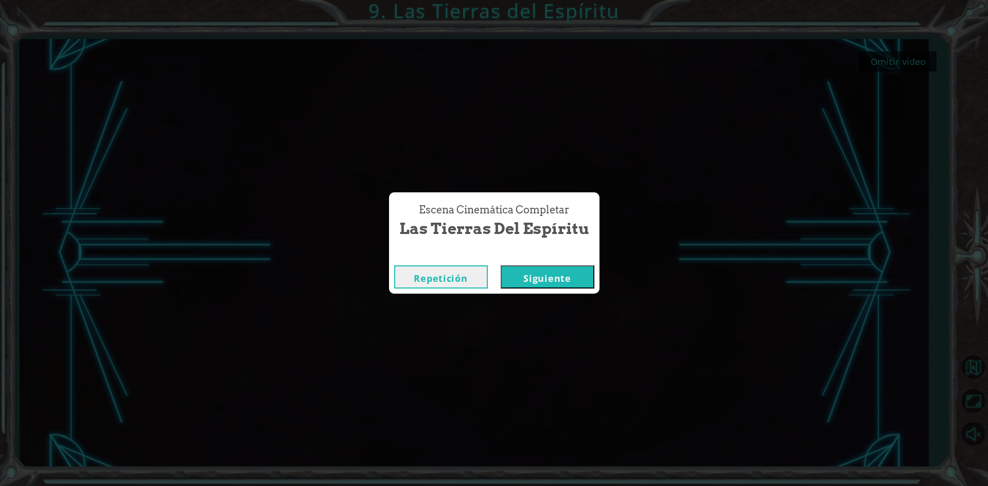
click at [567, 274] on button "Siguiente" at bounding box center [547, 276] width 94 height 23
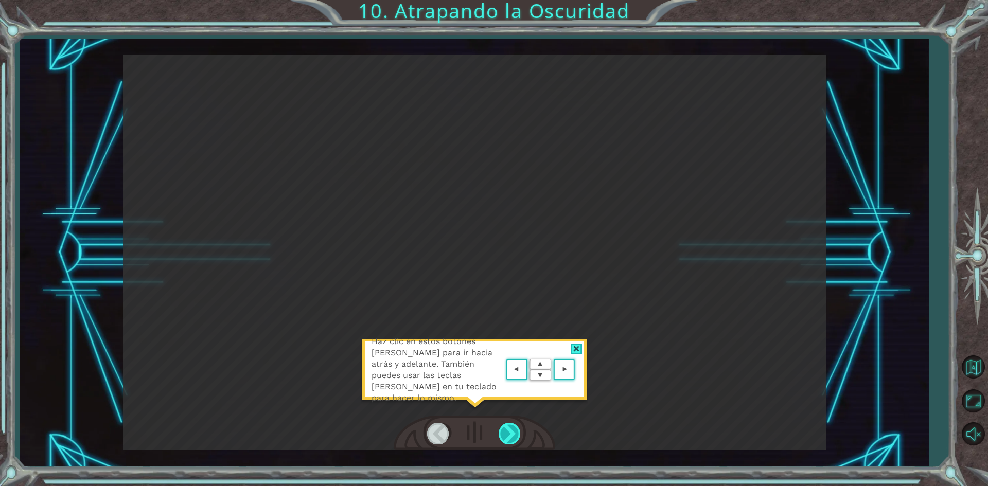
click at [501, 426] on div at bounding box center [509, 433] width 23 height 21
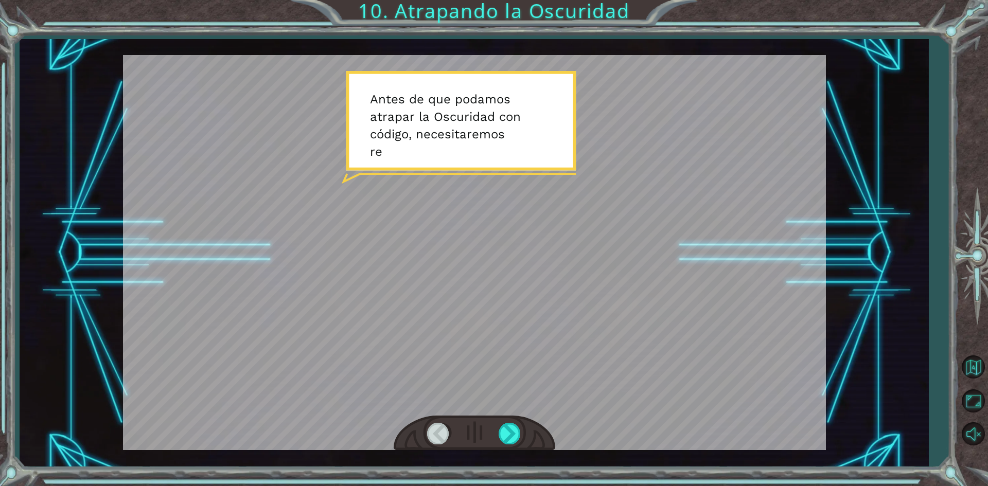
click at [506, 422] on div at bounding box center [474, 433] width 162 height 35
click at [496, 424] on div at bounding box center [474, 433] width 162 height 35
click at [498, 429] on div at bounding box center [509, 433] width 23 height 21
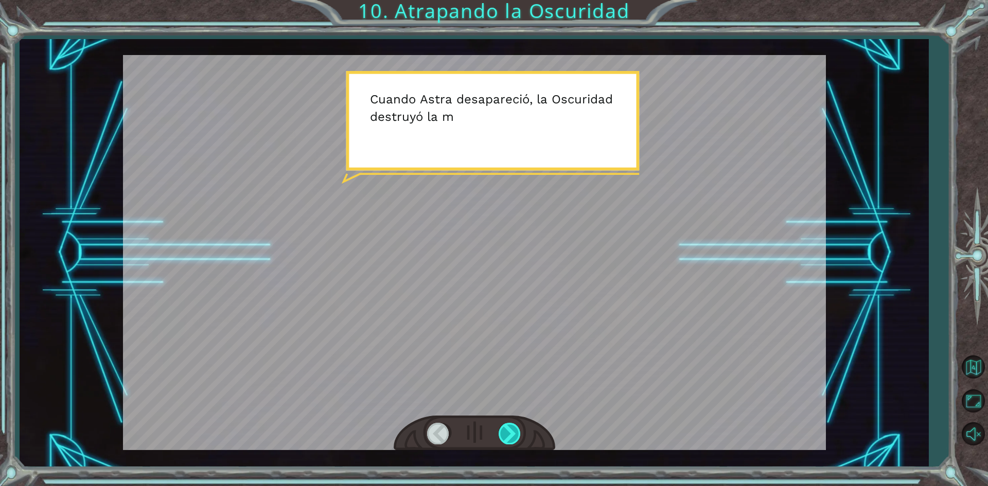
click at [504, 427] on div at bounding box center [509, 433] width 23 height 21
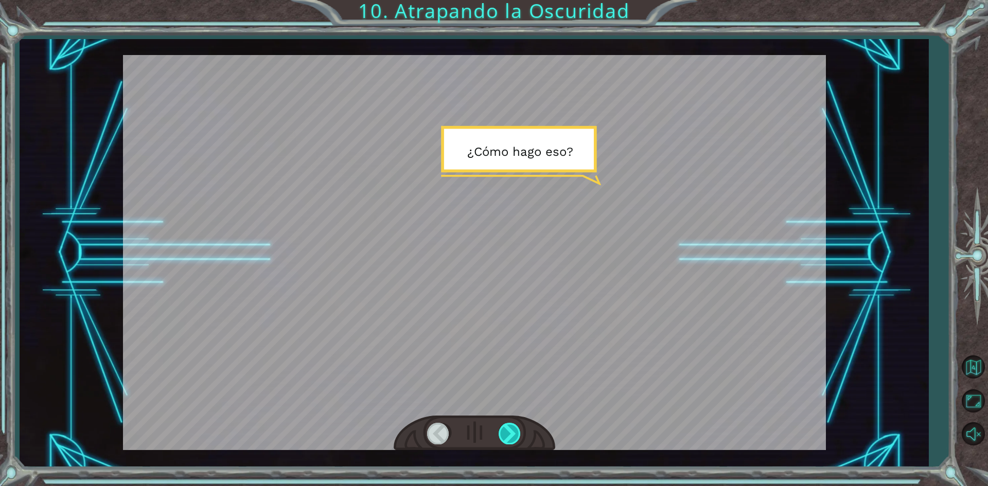
click at [504, 427] on div at bounding box center [509, 433] width 23 height 21
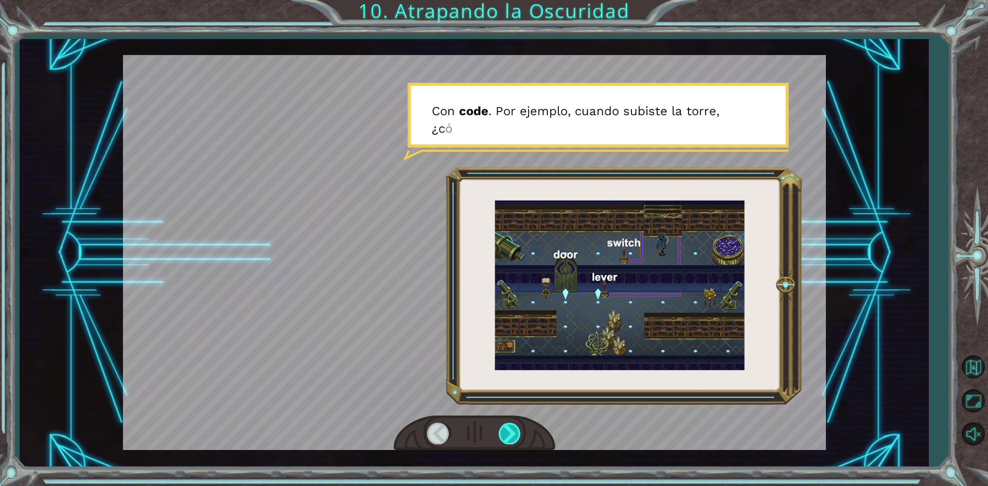
click at [504, 427] on div at bounding box center [509, 433] width 23 height 21
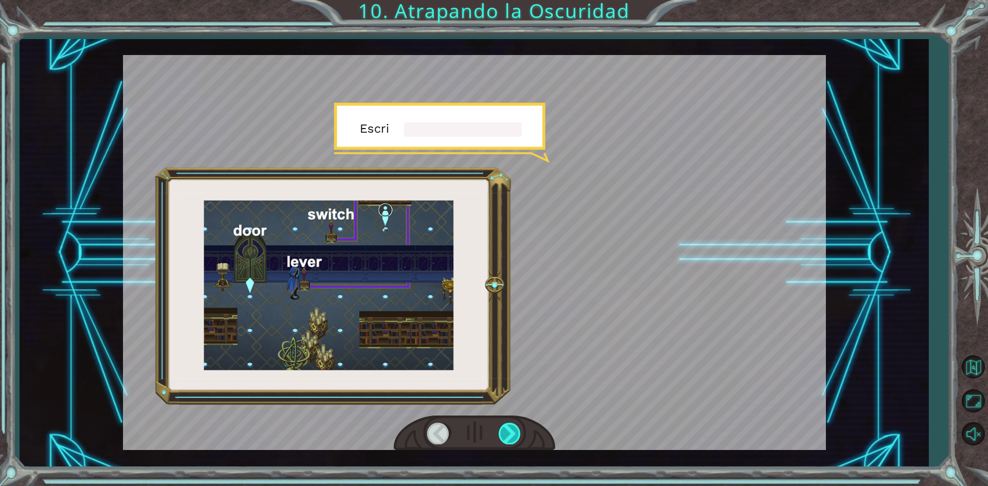
click at [504, 427] on div at bounding box center [509, 433] width 23 height 21
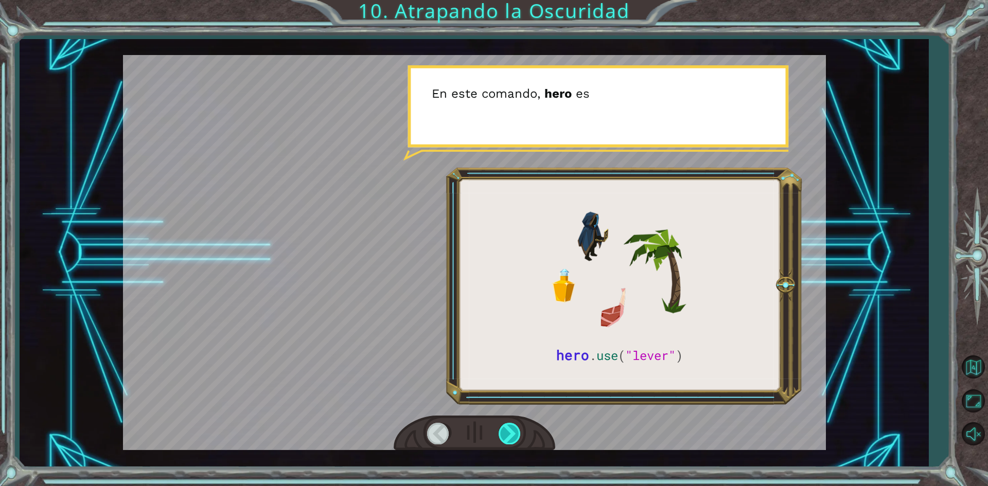
click at [504, 427] on div at bounding box center [509, 433] width 23 height 21
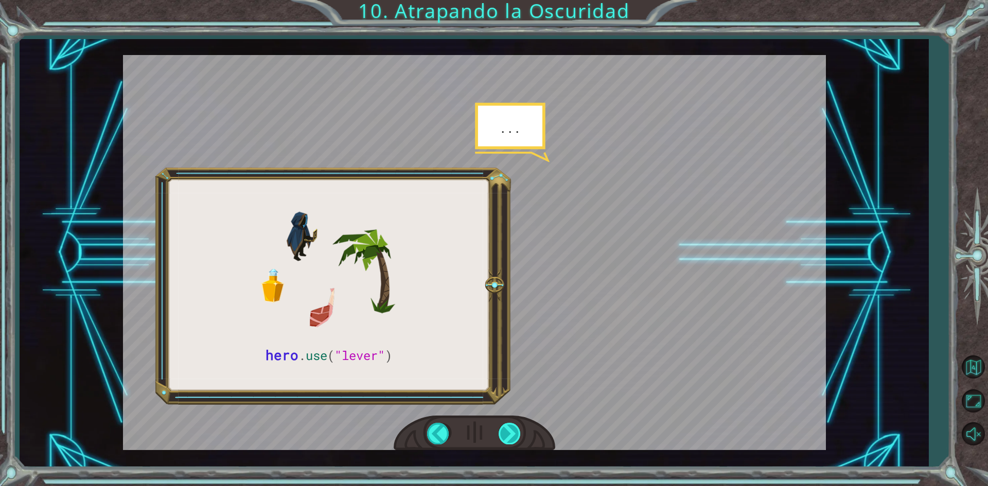
click at [504, 427] on div at bounding box center [509, 433] width 23 height 21
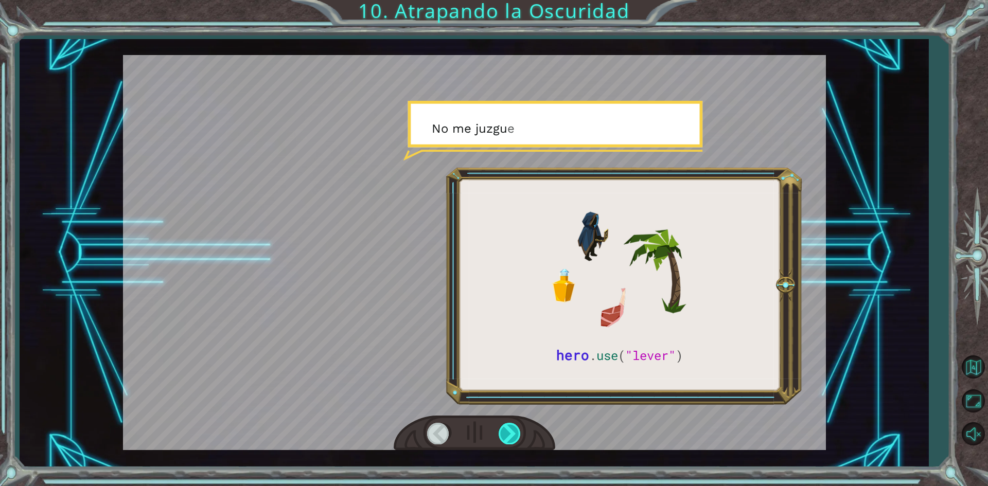
click at [504, 427] on div at bounding box center [509, 433] width 23 height 21
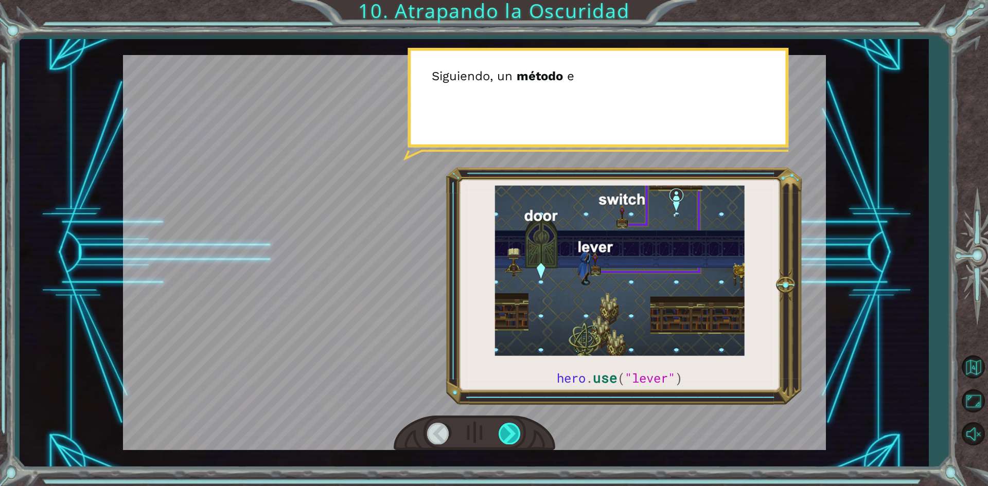
click at [504, 427] on div at bounding box center [509, 433] width 23 height 21
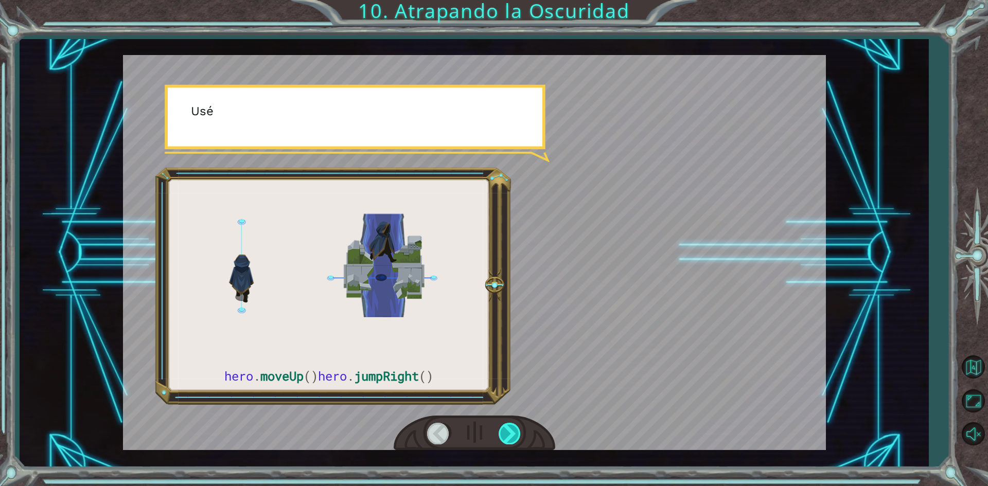
click at [504, 427] on div at bounding box center [509, 433] width 23 height 21
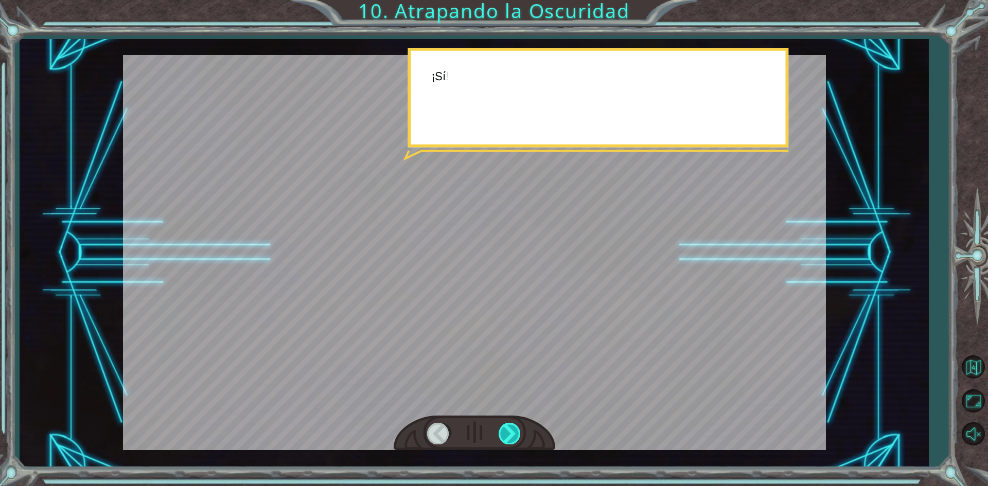
click at [504, 427] on div at bounding box center [509, 433] width 23 height 21
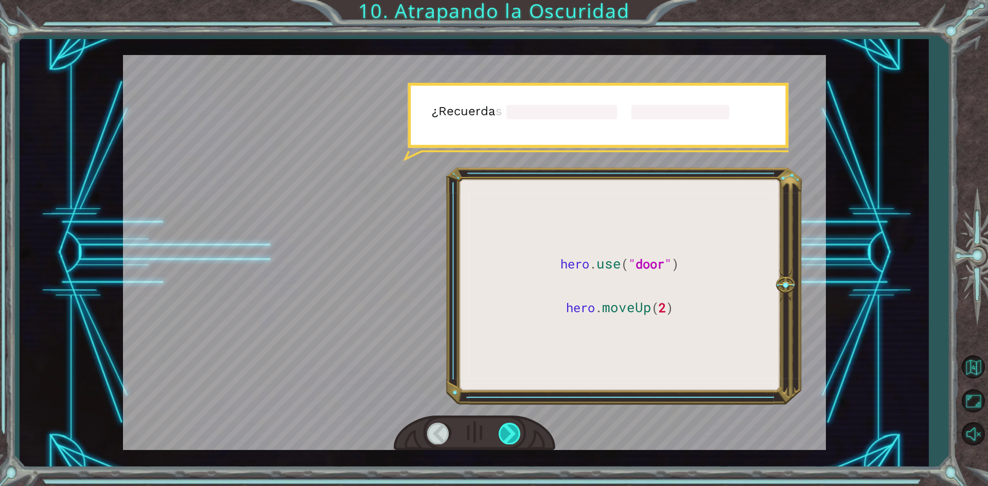
click at [504, 426] on div at bounding box center [509, 433] width 23 height 21
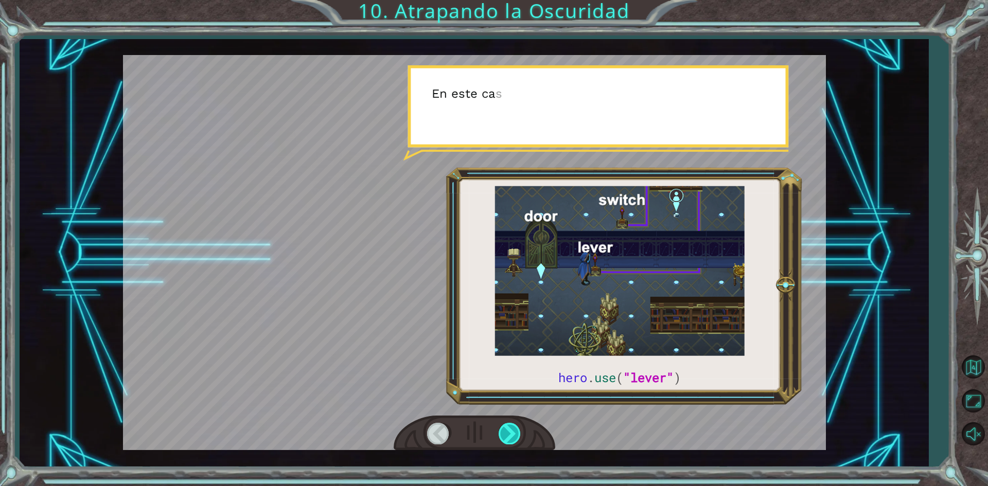
click at [504, 426] on div at bounding box center [509, 433] width 23 height 21
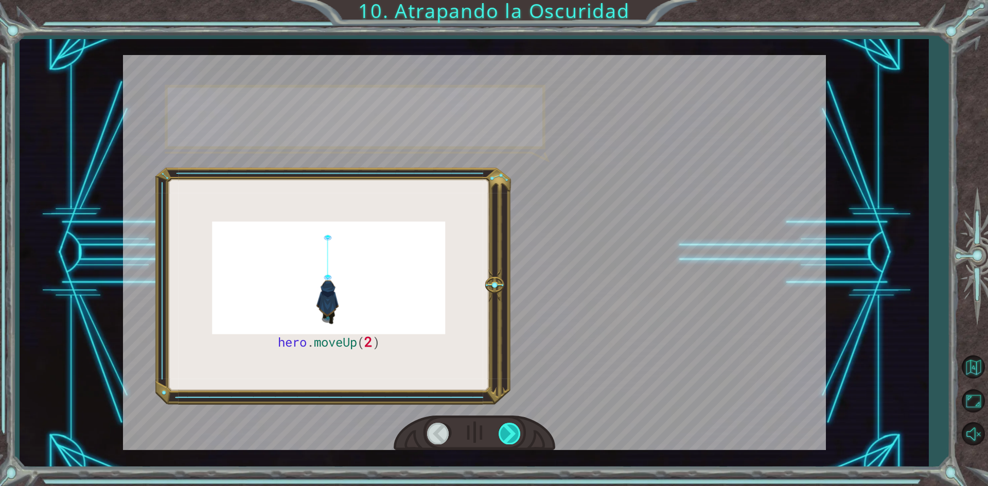
click at [504, 426] on div at bounding box center [509, 433] width 23 height 21
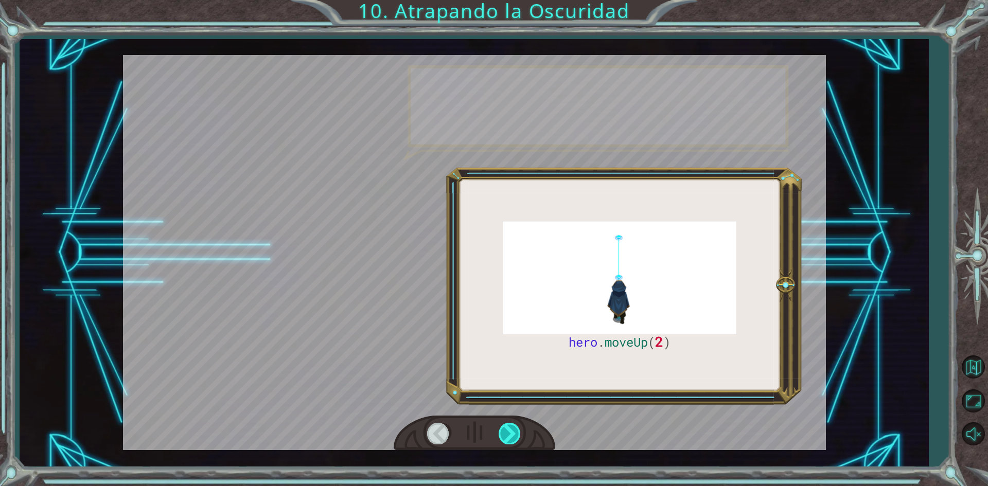
click at [504, 426] on div at bounding box center [509, 433] width 23 height 21
